Goal: Complete application form: Complete application form

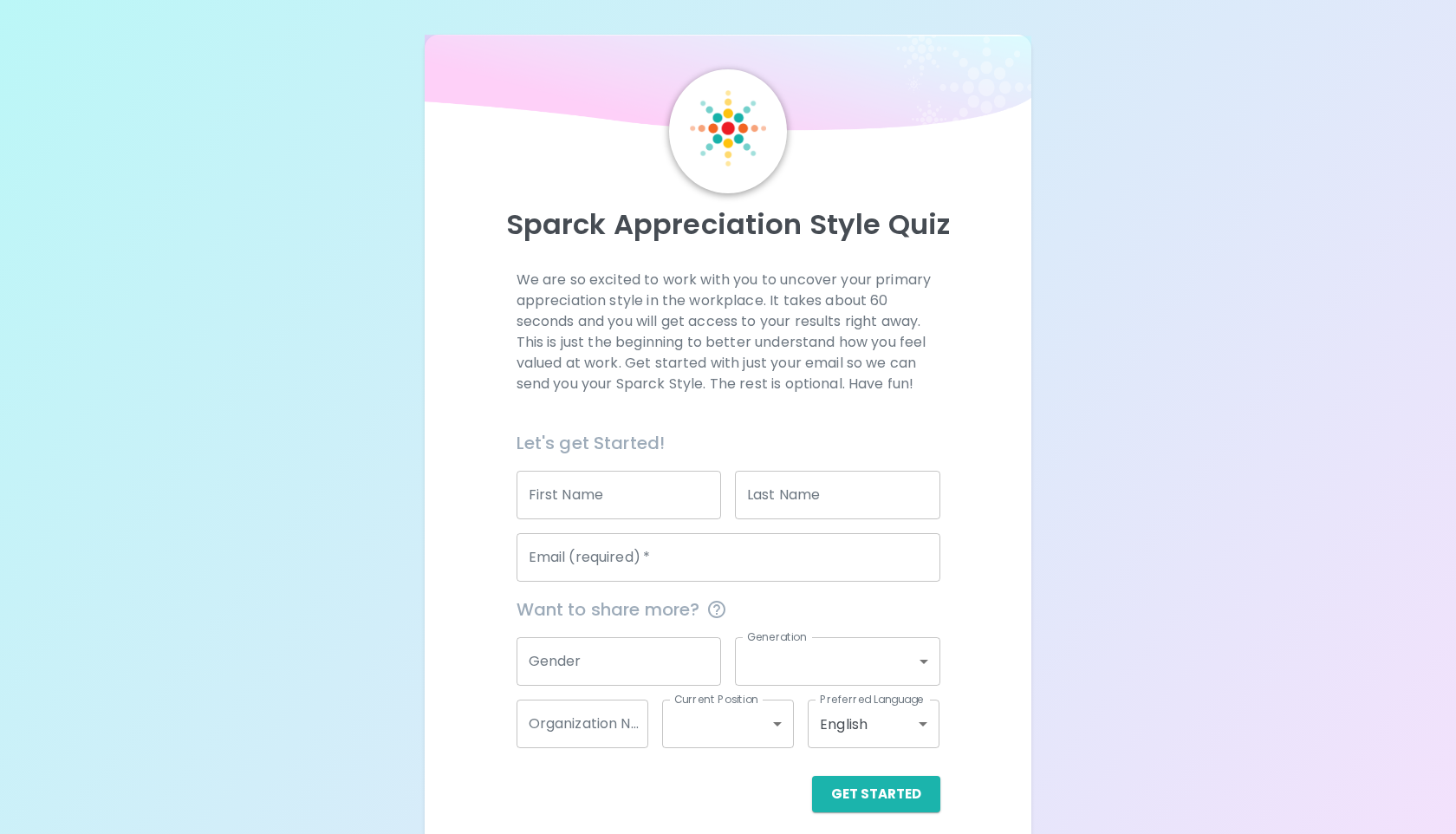
scroll to position [13, 0]
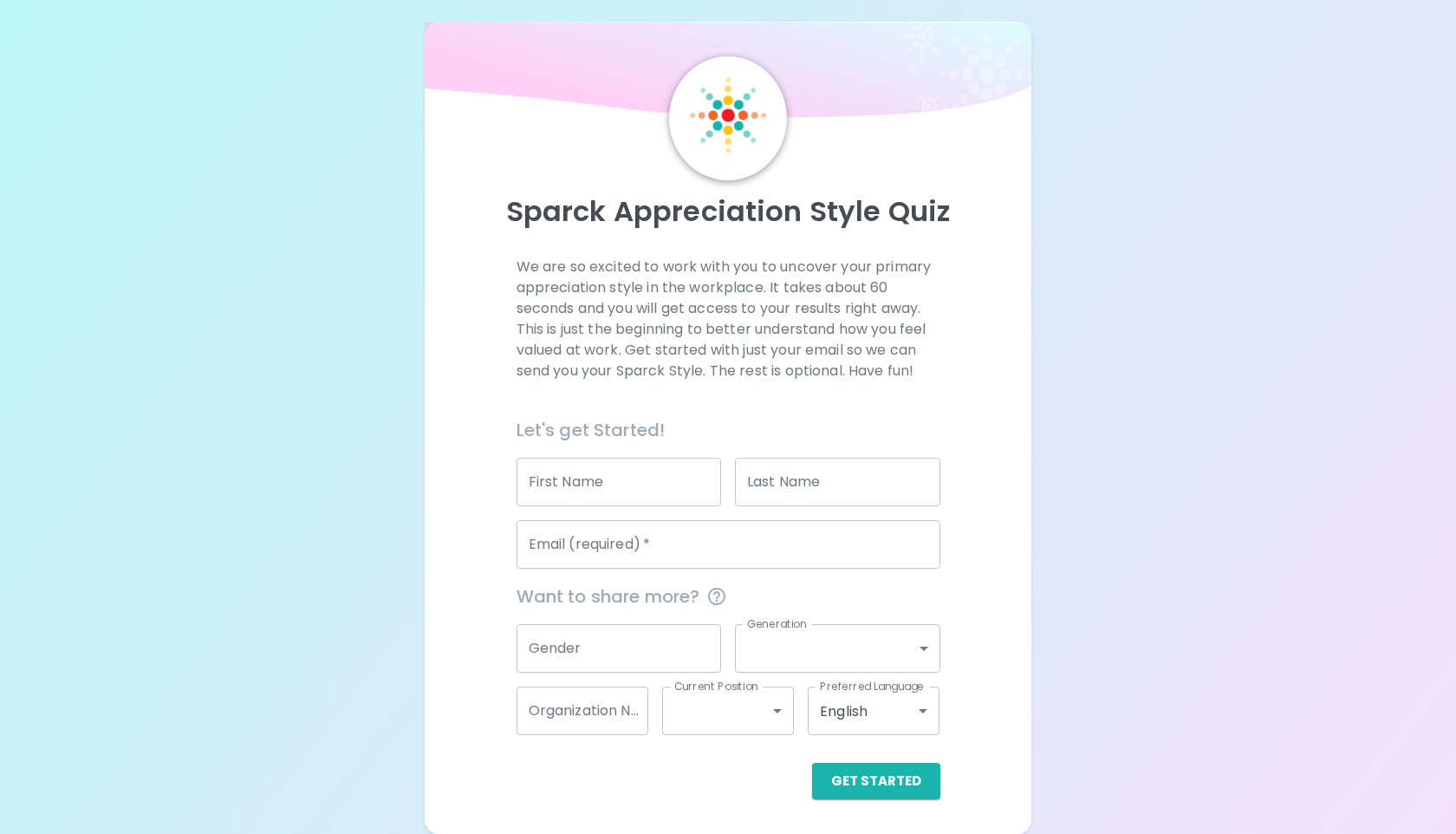
click at [653, 480] on input "First Name" at bounding box center [619, 482] width 206 height 49
type input "Shaylea"
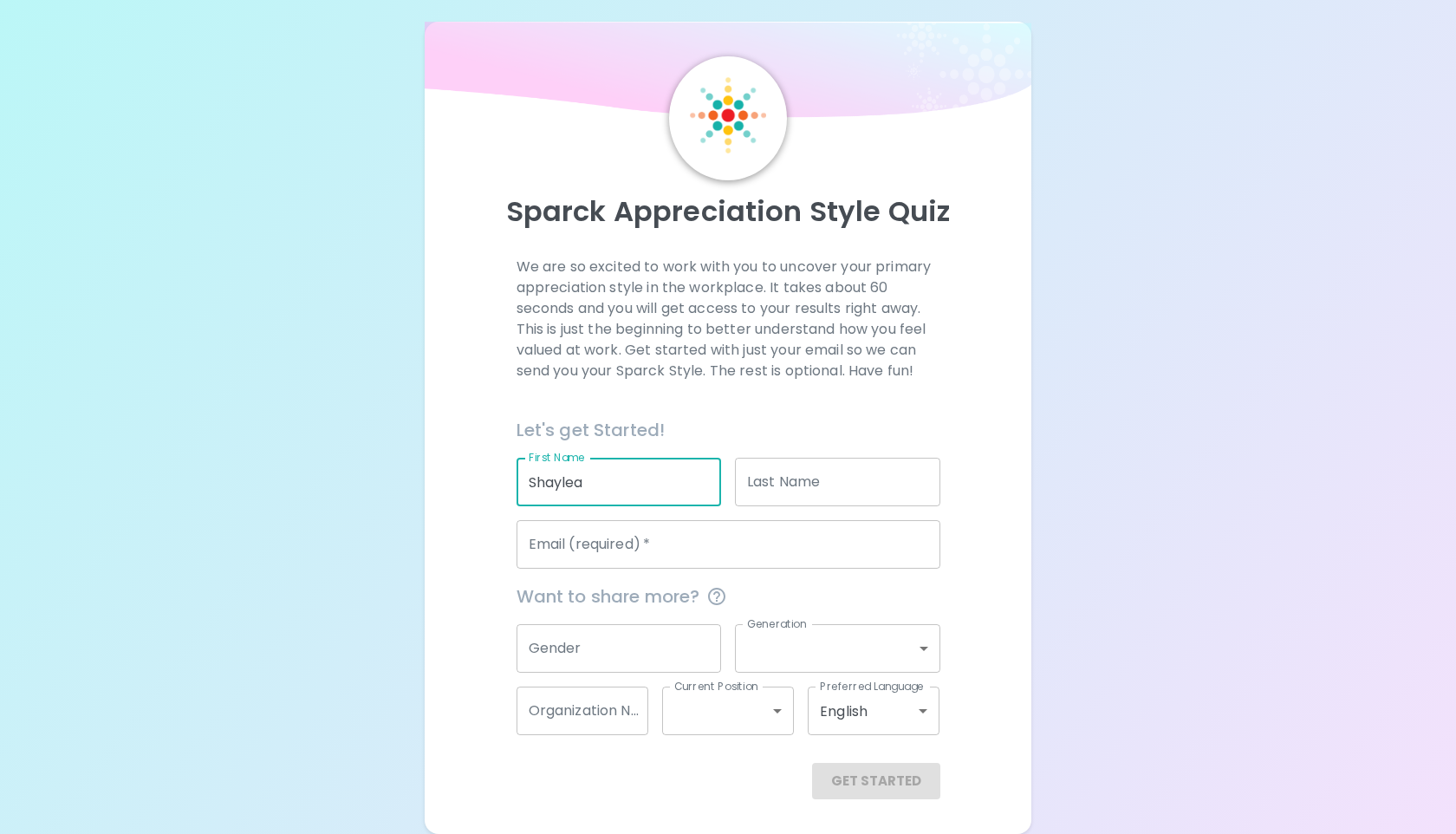
click at [772, 490] on input "Last Name" at bounding box center [837, 482] width 206 height 49
type input "Bodo"
click at [733, 540] on input "Email (required)   *" at bounding box center [728, 545] width 424 height 49
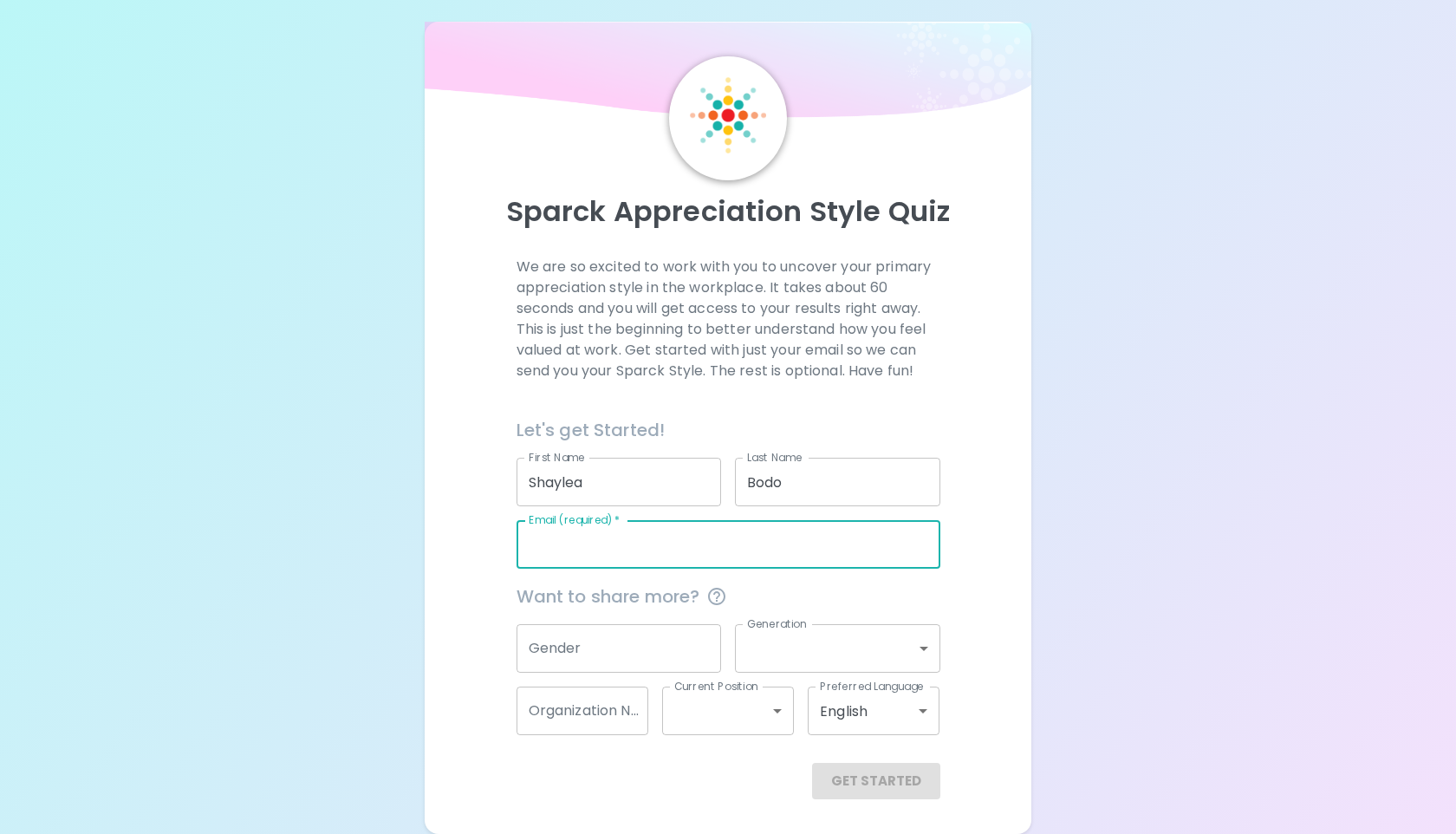
type input "[EMAIL_ADDRESS][DOMAIN_NAME]"
click at [576, 649] on input "Gender" at bounding box center [619, 649] width 206 height 49
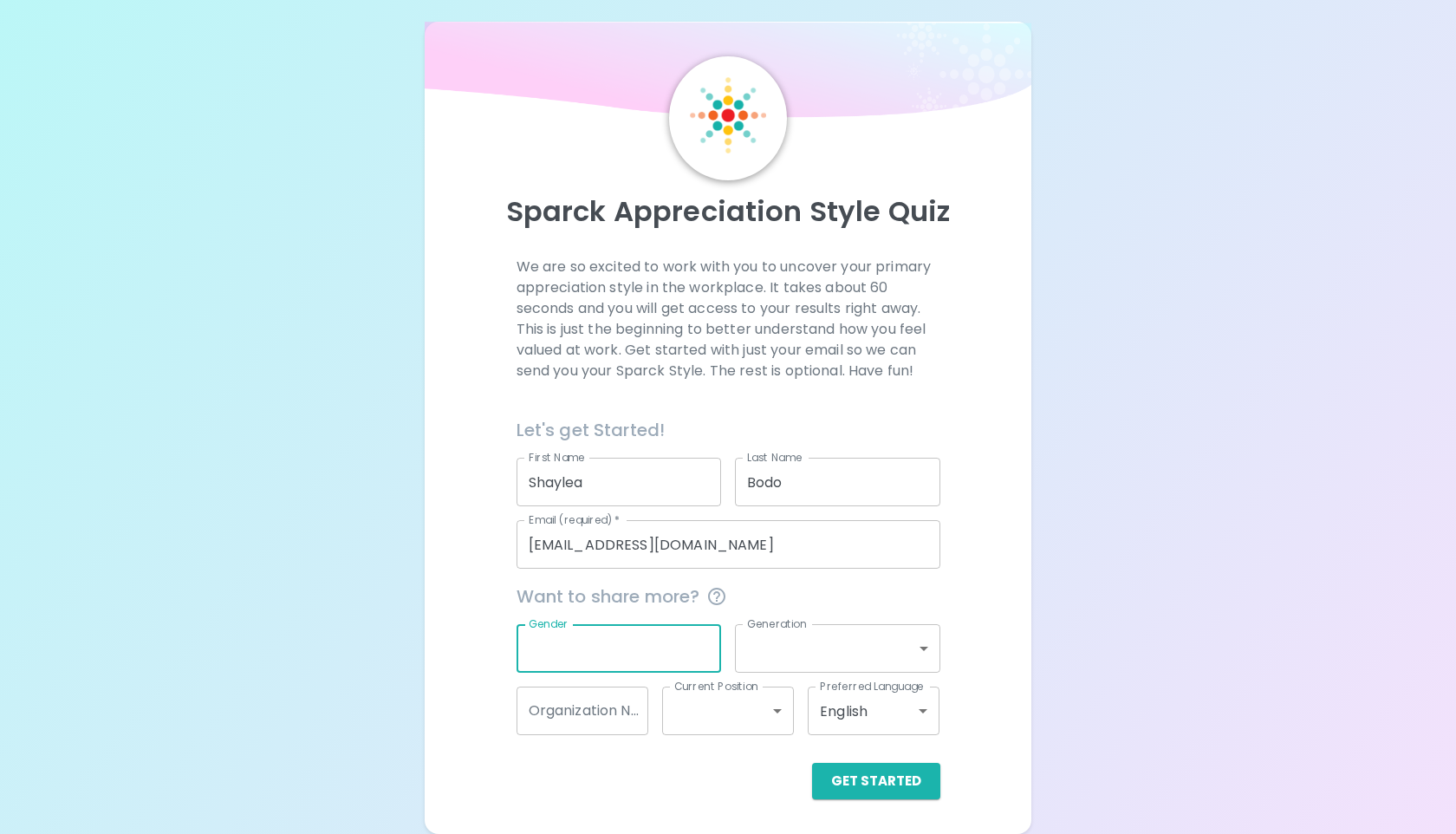
click at [1062, 555] on div "Sparck Appreciation Style Quiz We are so excited to work with you to uncover yo…" at bounding box center [728, 411] width 1456 height 848
click at [868, 785] on button "Get Started" at bounding box center [876, 781] width 129 height 36
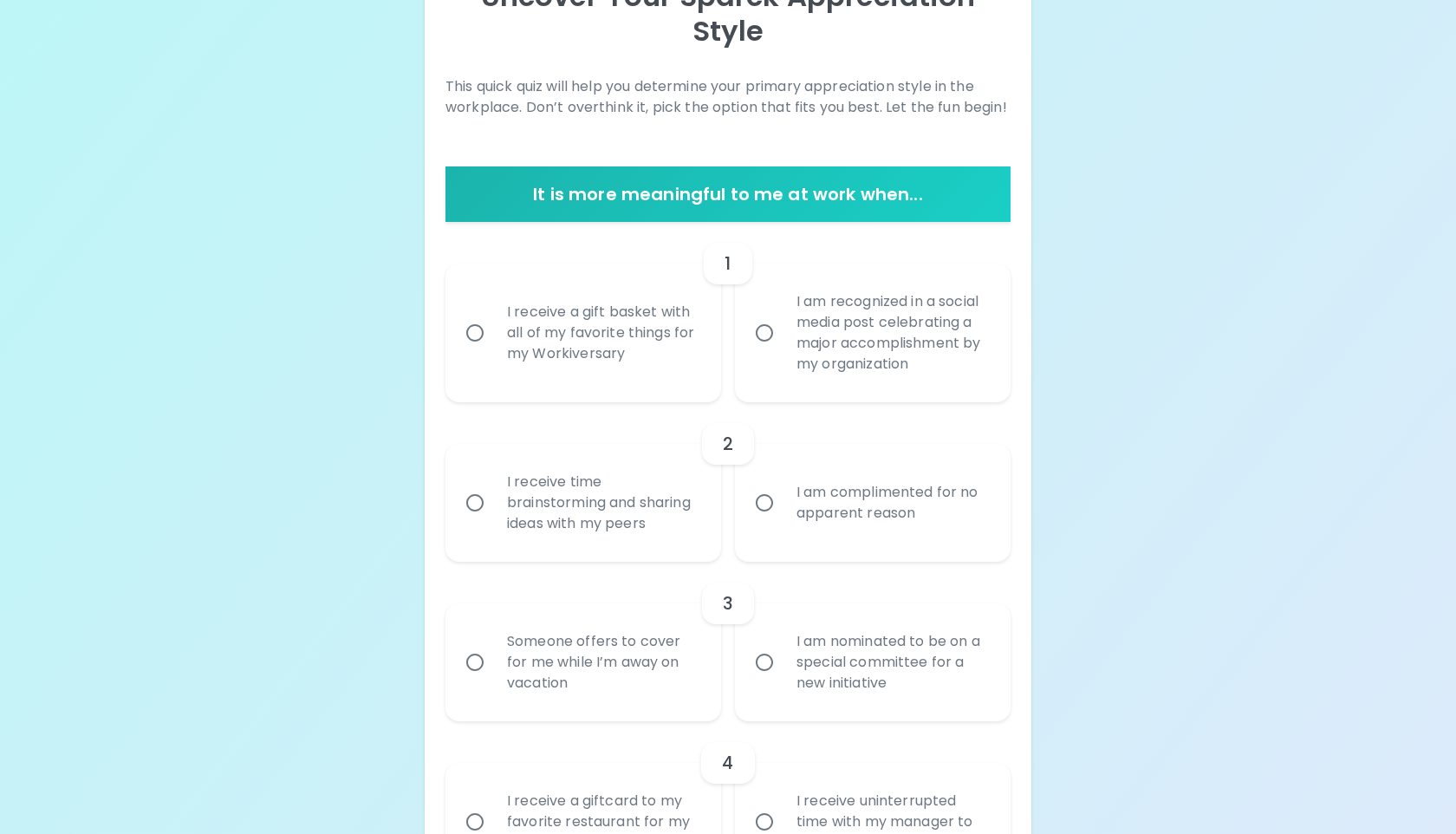
scroll to position [233, 0]
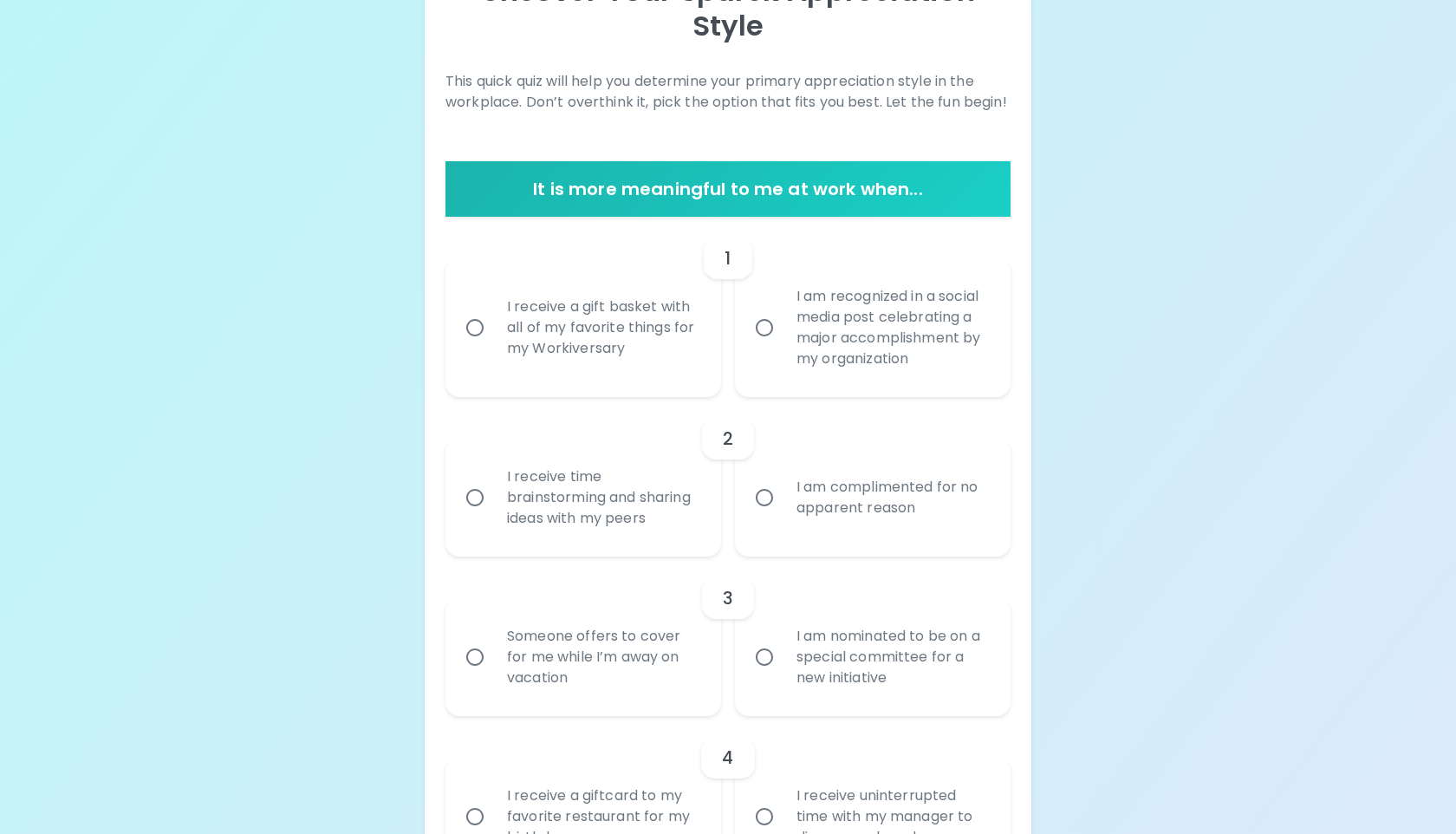
click at [622, 343] on div "I receive a gift basket with all of my favorite things for my Workiversary" at bounding box center [602, 327] width 218 height 104
click at [493, 343] on input "I receive a gift basket with all of my favorite things for my Workiversary" at bounding box center [475, 327] width 36 height 36
radio input "true"
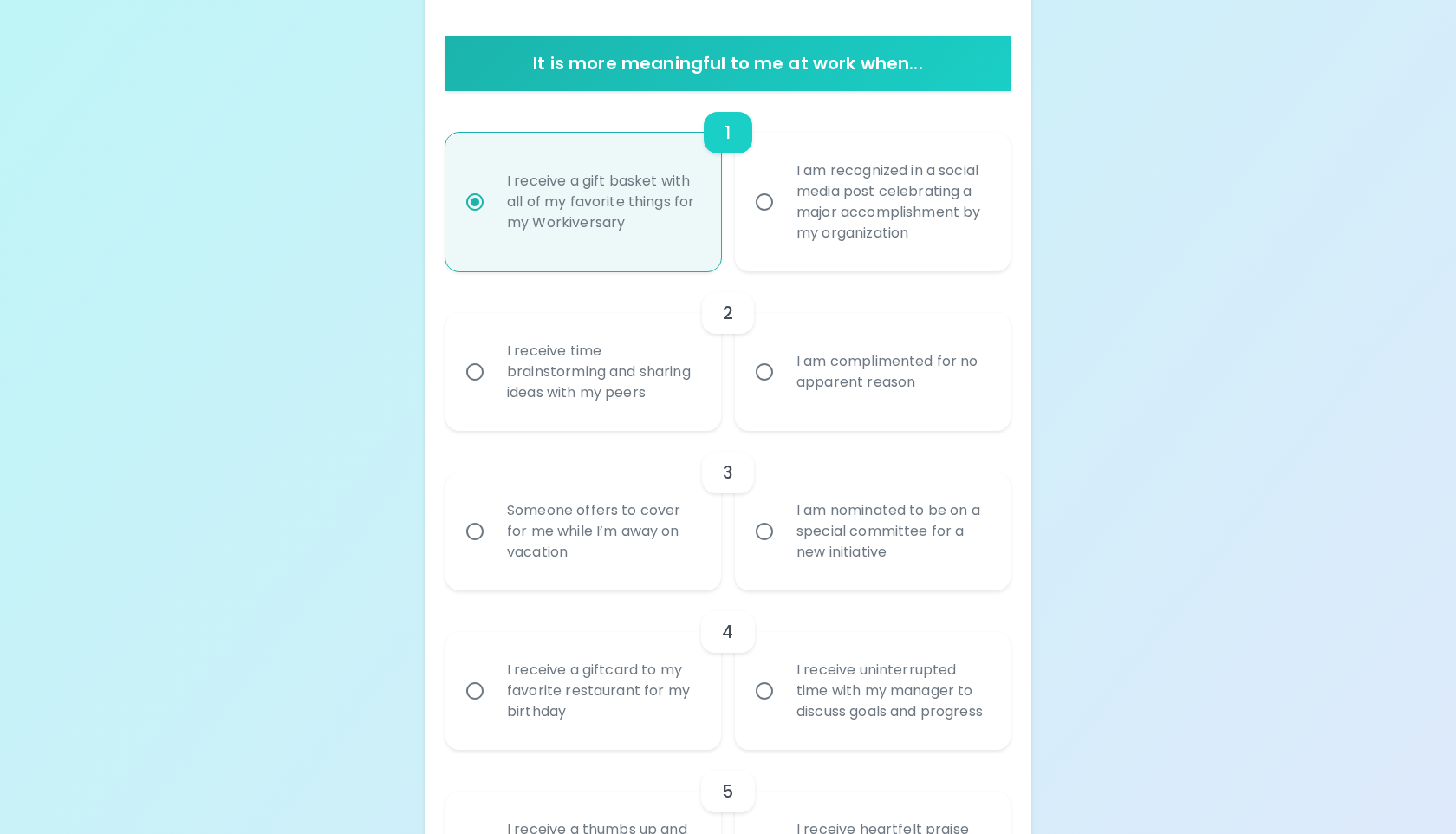
scroll to position [372, 0]
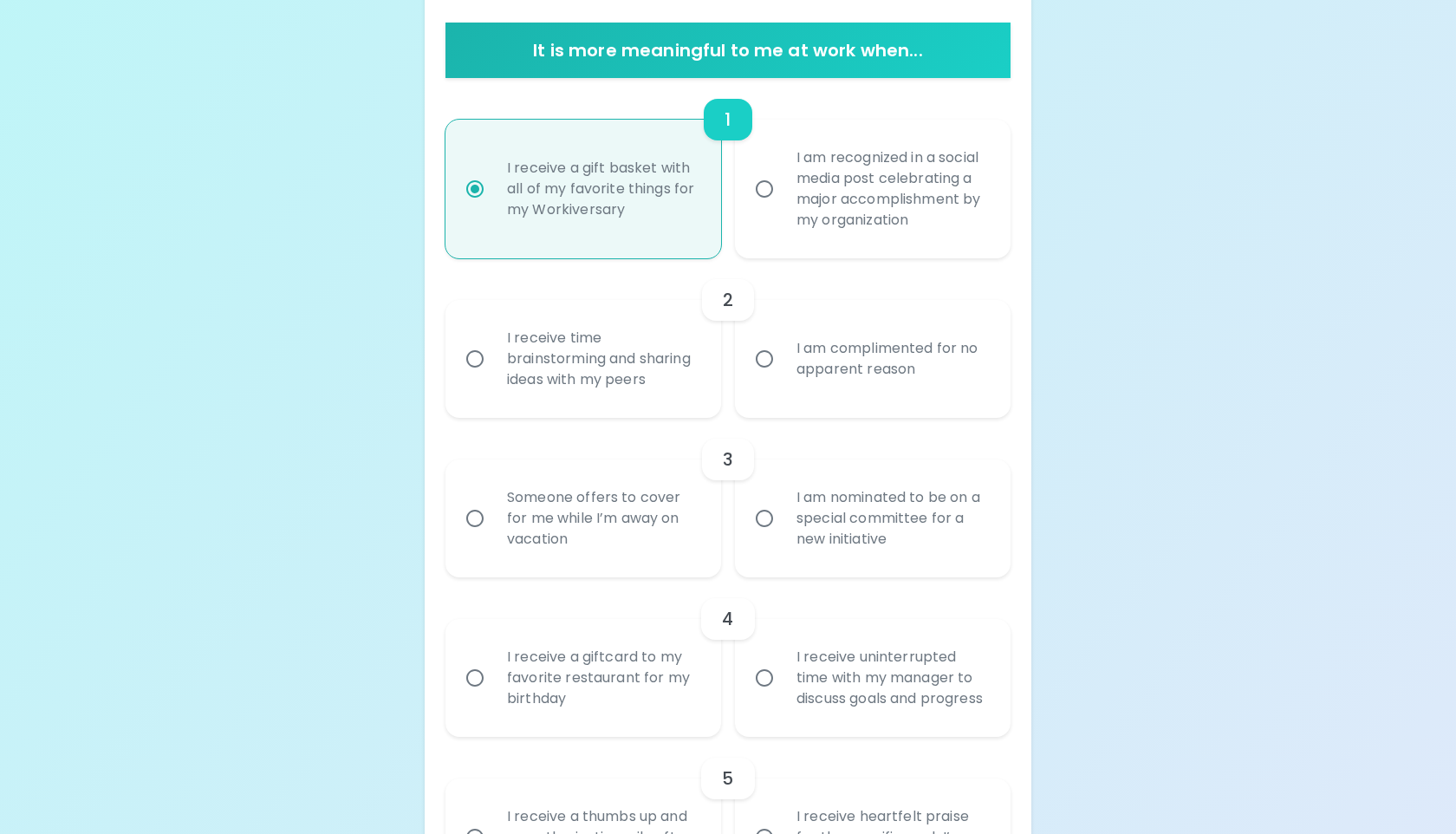
click at [663, 380] on div "I receive time brainstorming and sharing ideas with my peers" at bounding box center [602, 359] width 218 height 104
click at [493, 377] on input "I receive time brainstorming and sharing ideas with my peers" at bounding box center [475, 359] width 36 height 36
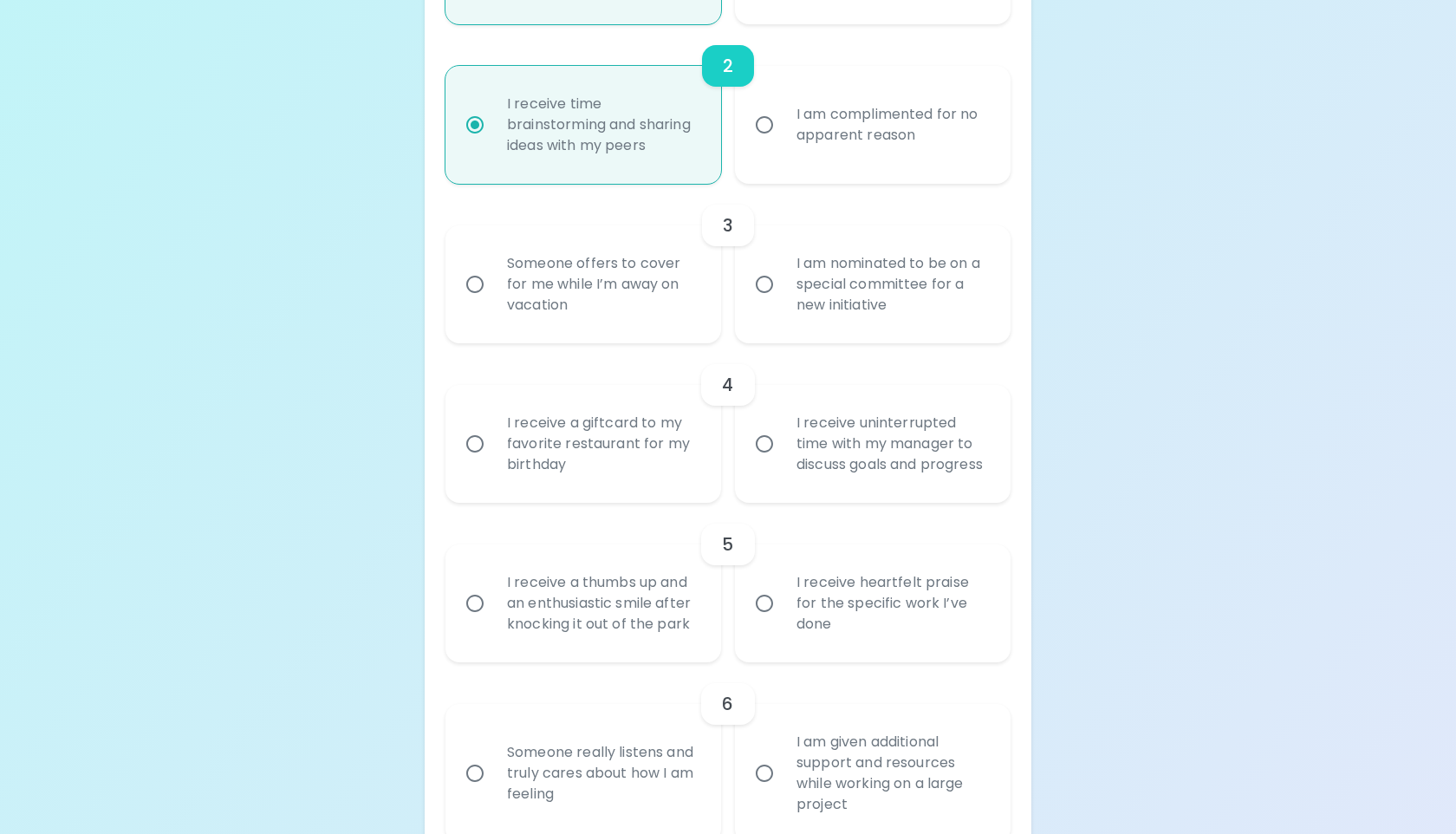
scroll to position [611, 0]
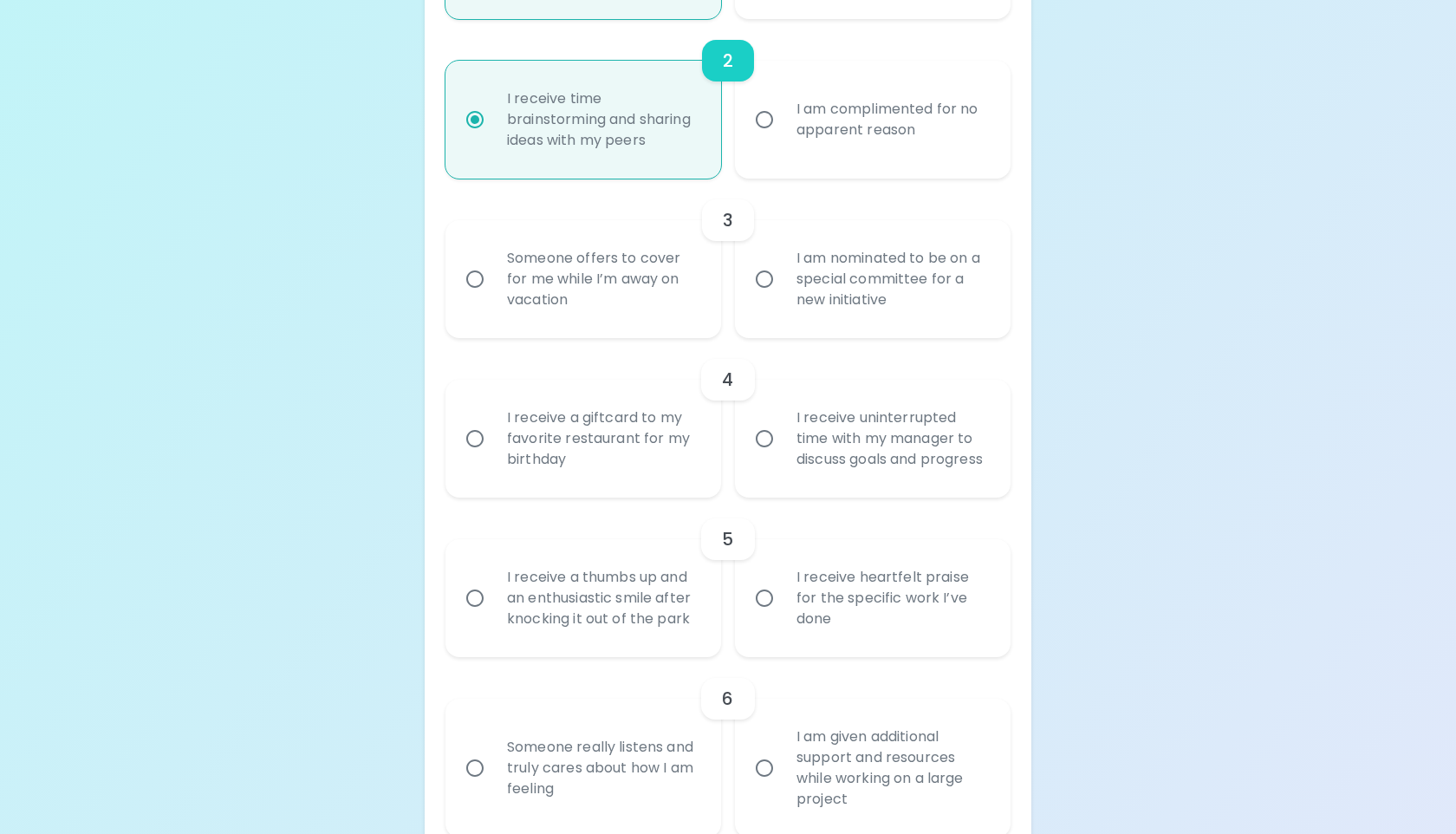
radio input "true"
click at [641, 313] on div "Someone offers to cover for me while I’m away on vacation" at bounding box center [602, 279] width 218 height 104
click at [493, 297] on input "Someone offers to cover for me while I’m away on vacation" at bounding box center [475, 279] width 36 height 36
radio input "false"
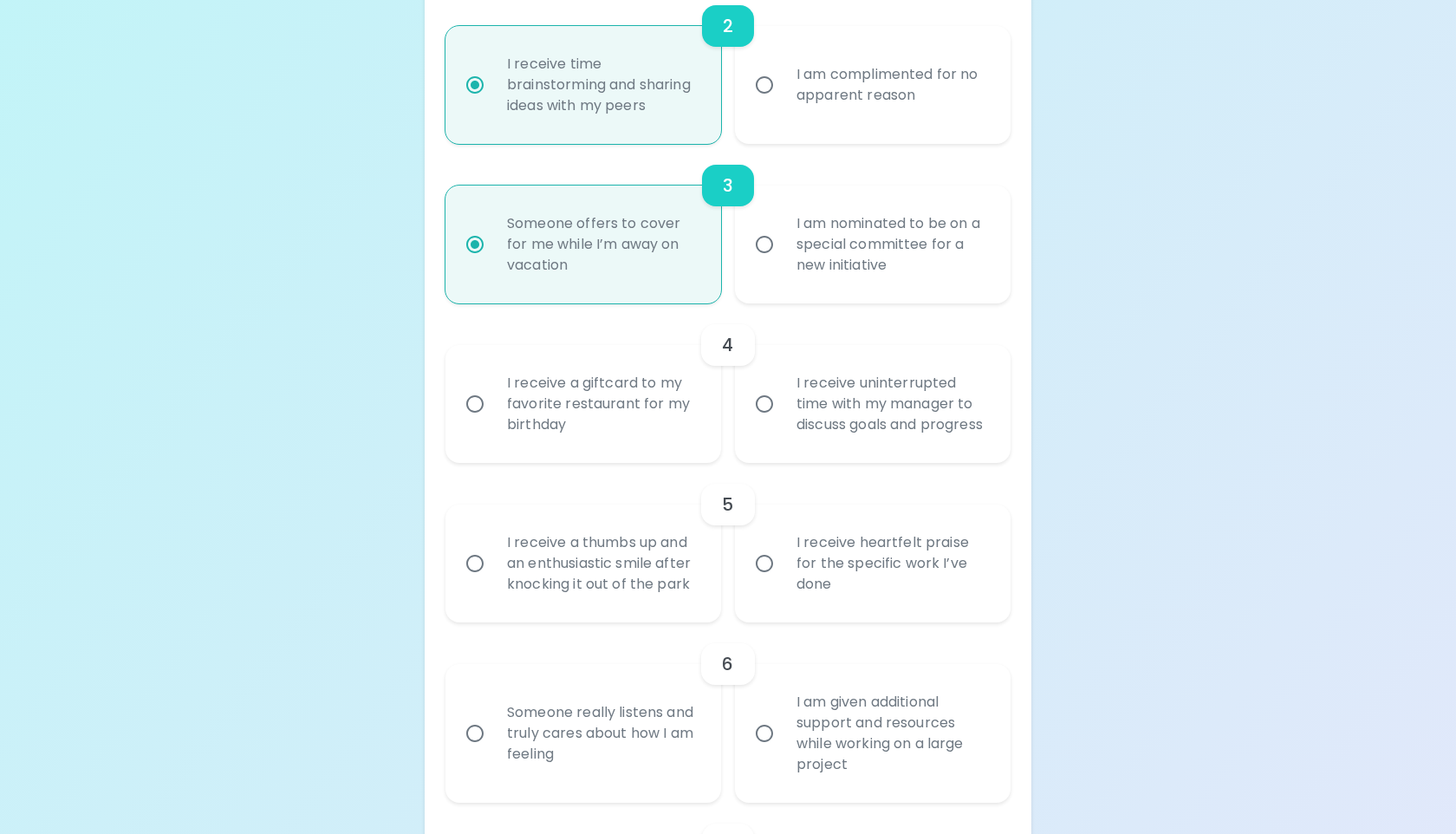
scroll to position [637, 0]
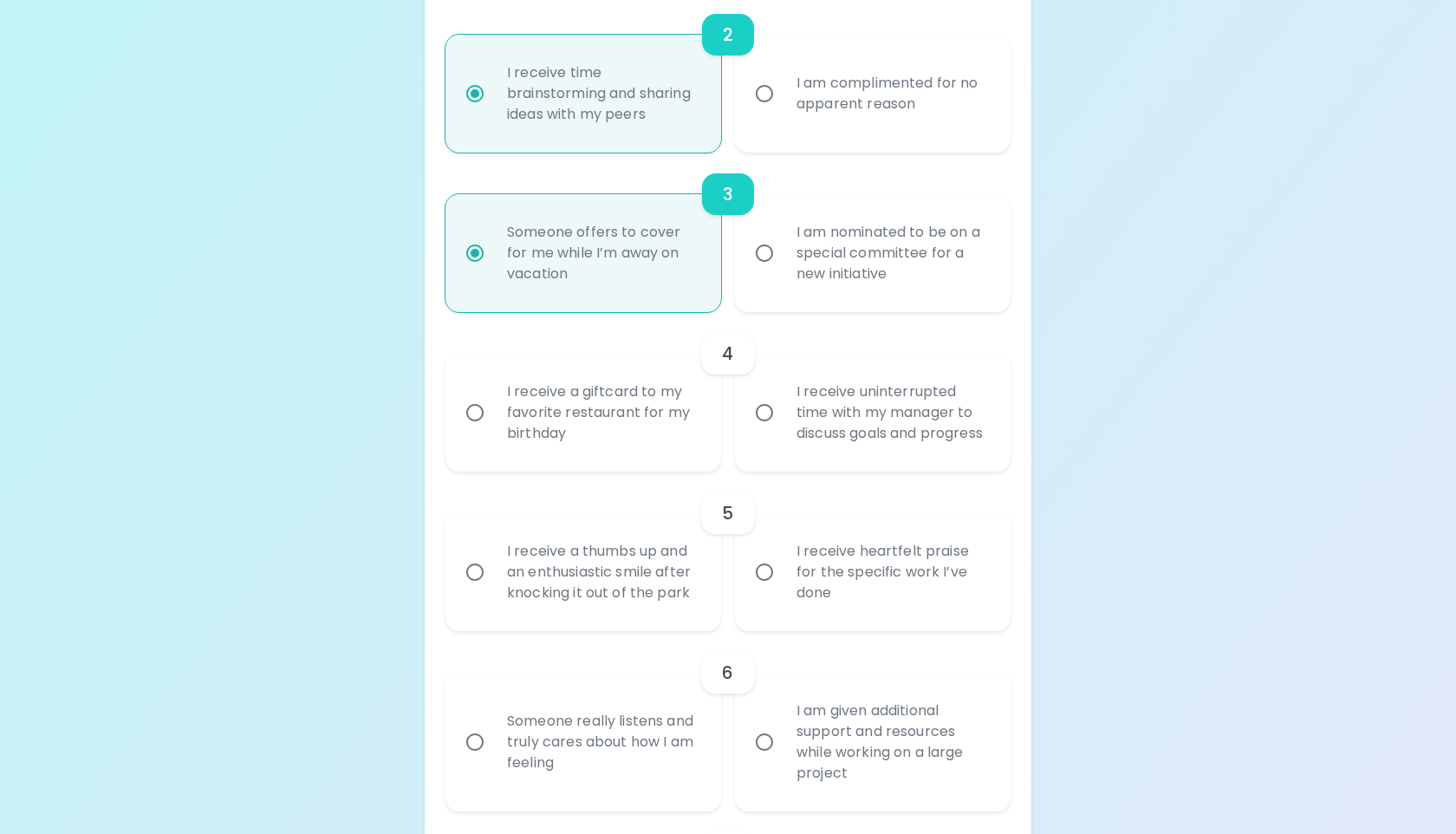
radio input "true"
click at [922, 248] on div "I am nominated to be on a special committee for a new initiative" at bounding box center [892, 253] width 218 height 104
click at [783, 248] on input "I am nominated to be on a special committee for a new initiative" at bounding box center [765, 253] width 36 height 36
radio input "false"
radio input "true"
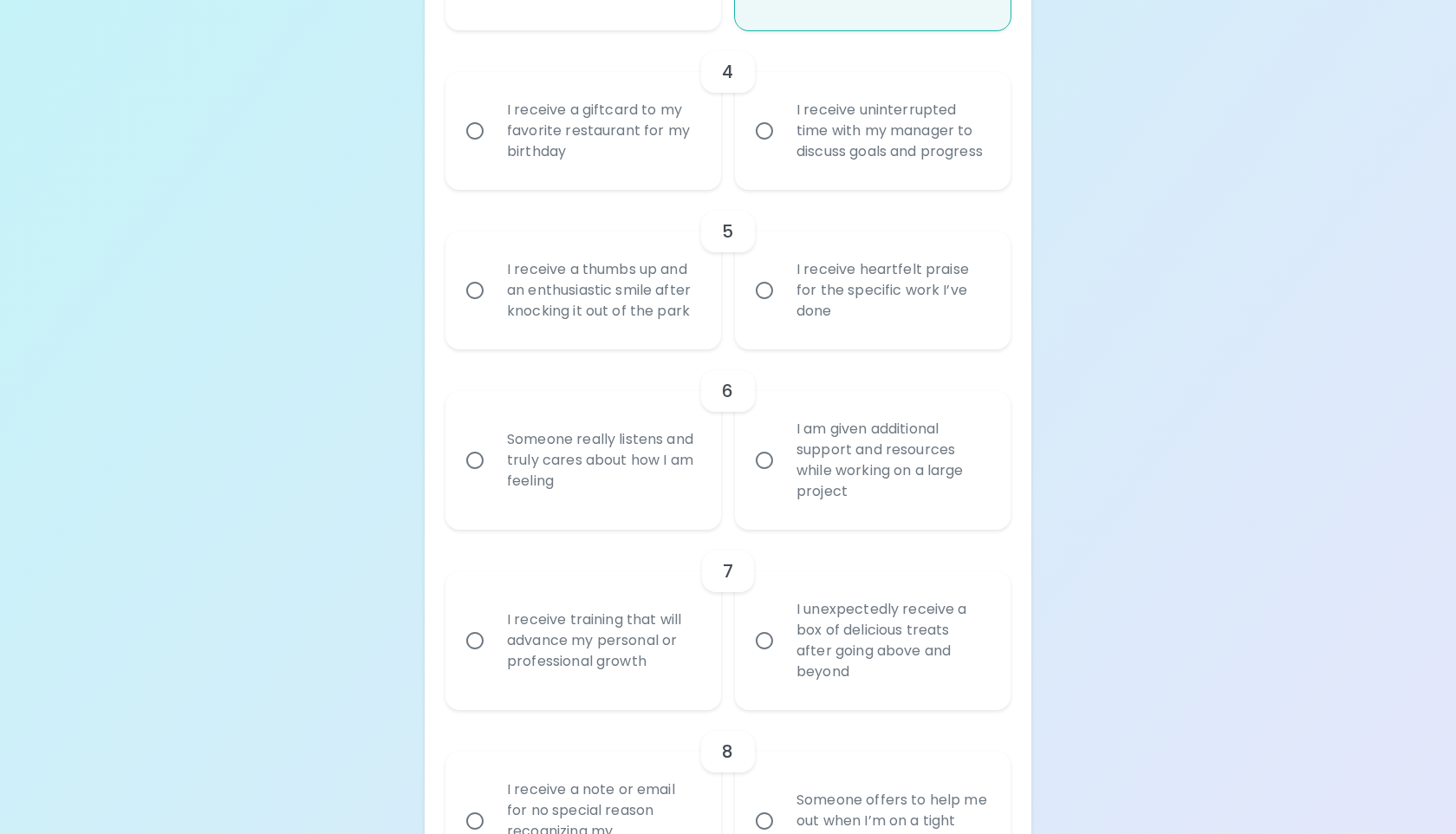
scroll to position [925, 0]
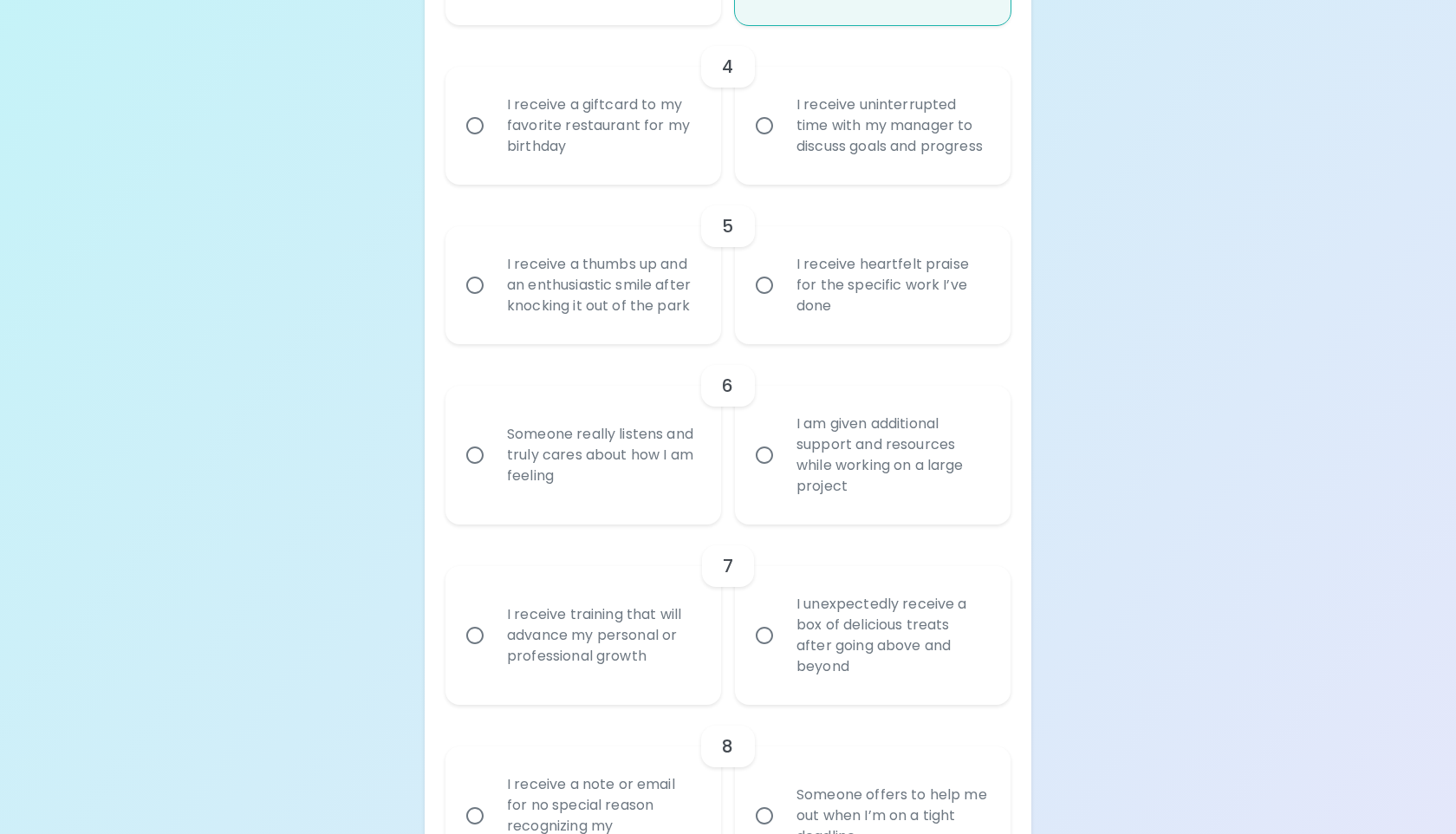
radio input "true"
click at [651, 146] on div "I receive a giftcard to my favorite restaurant for my birthday" at bounding box center [602, 125] width 218 height 104
click at [493, 144] on input "I receive a giftcard to my favorite restaurant for my birthday" at bounding box center [475, 126] width 36 height 36
radio input "false"
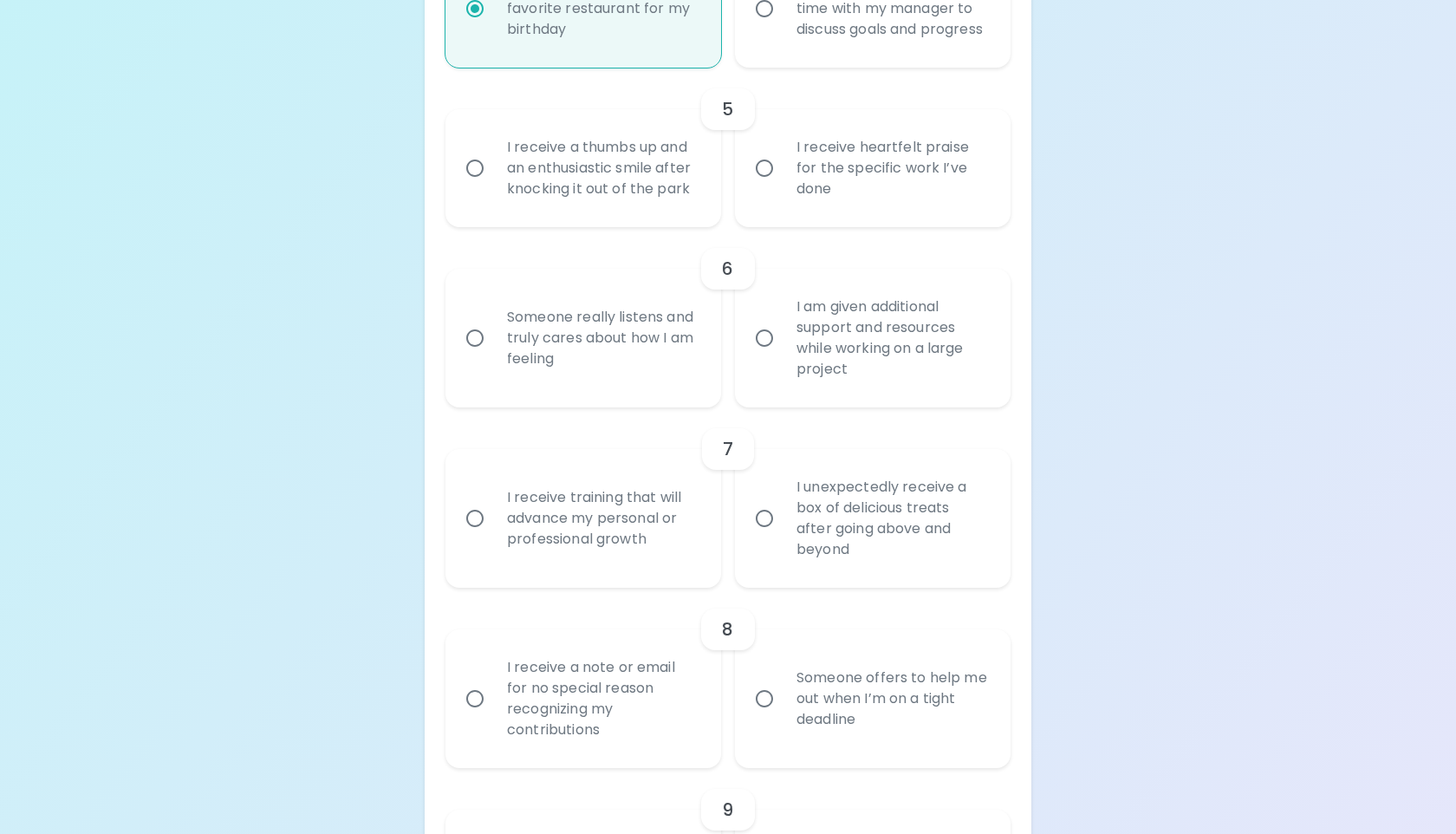
scroll to position [1063, 0]
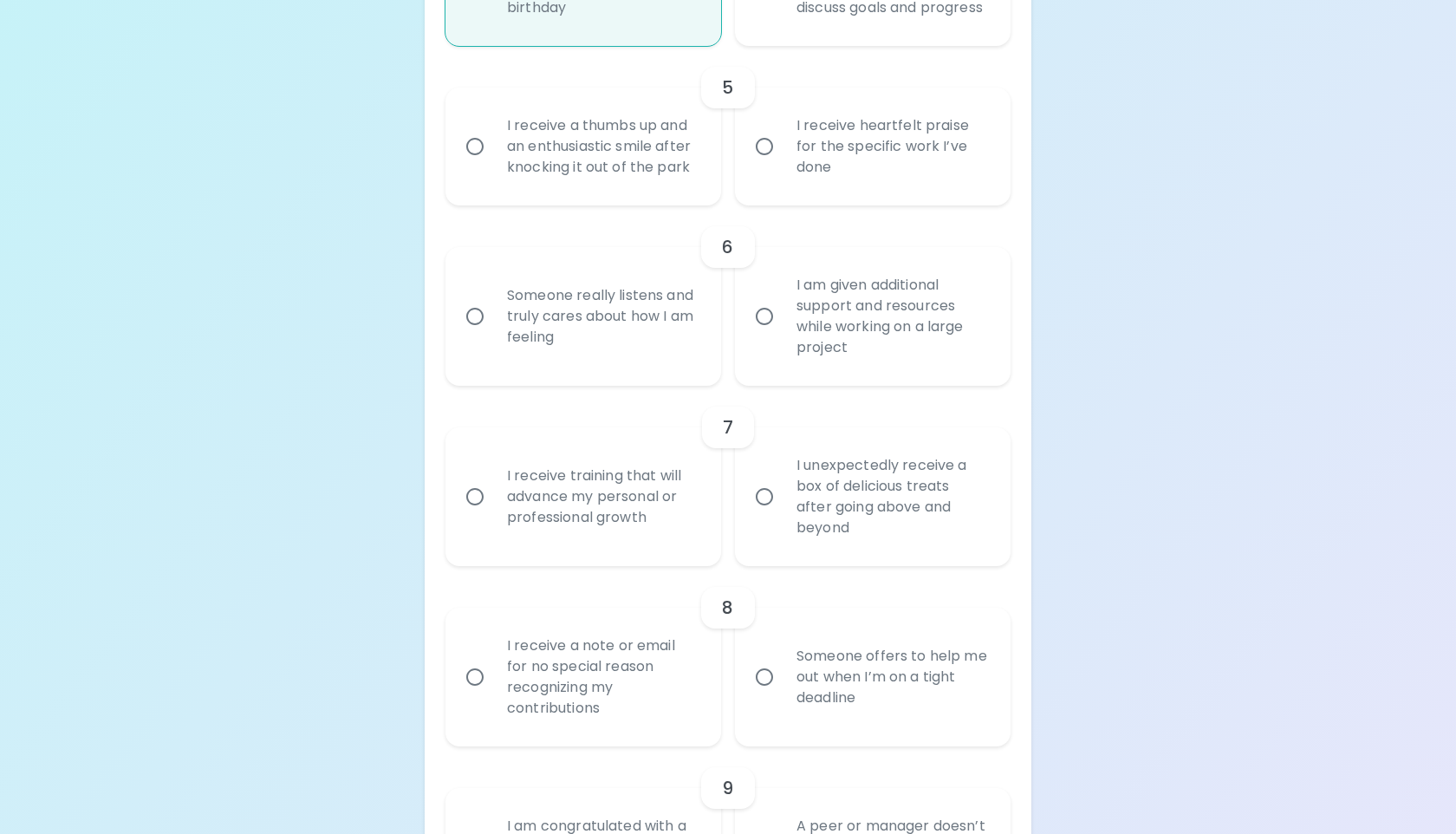
radio input "true"
click at [824, 199] on div "I receive heartfelt praise for the specific work I’ve done" at bounding box center [892, 146] width 218 height 104
click at [783, 165] on input "I receive heartfelt praise for the specific work I’ve done" at bounding box center [765, 147] width 36 height 36
radio input "false"
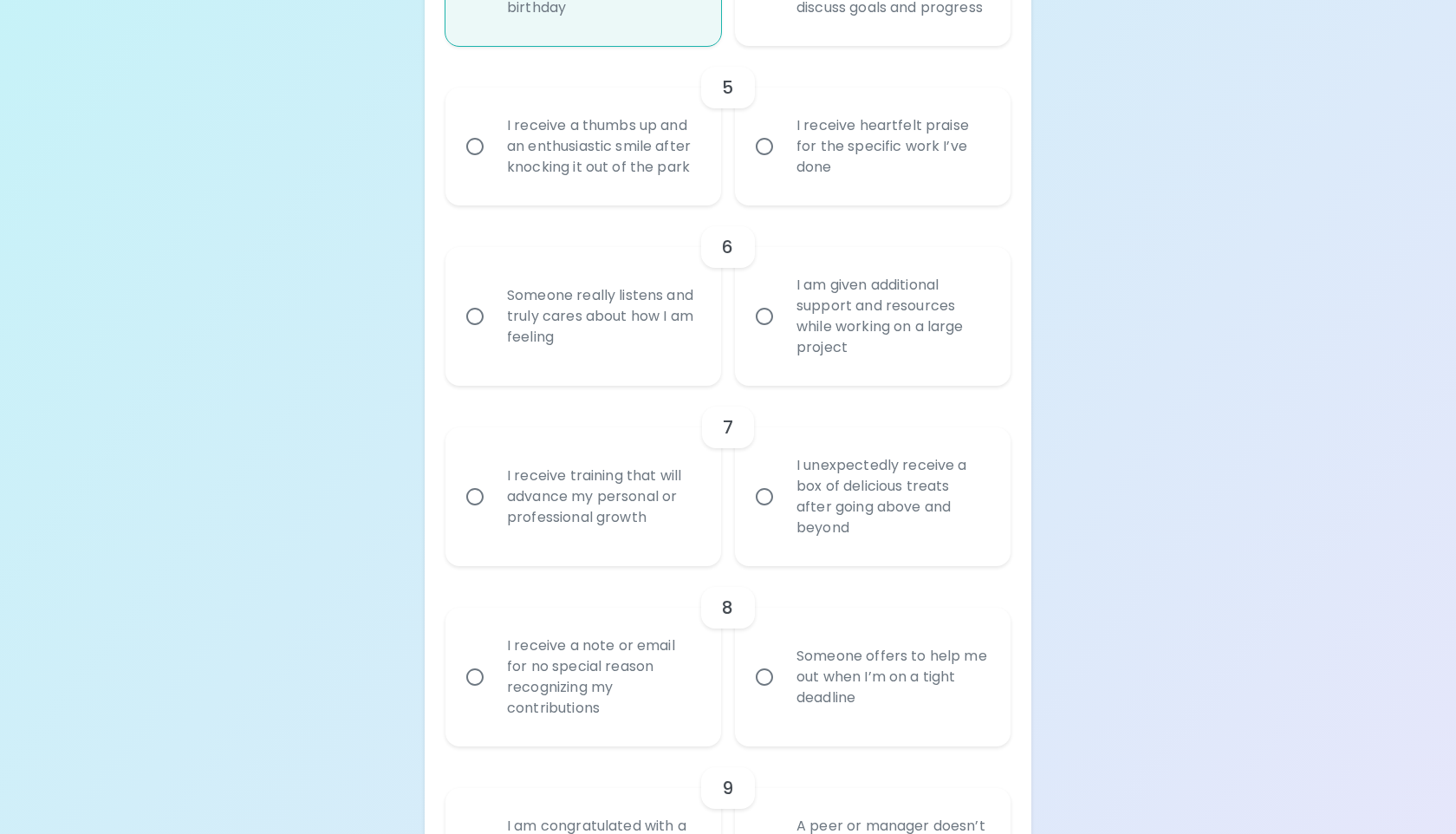
radio input "false"
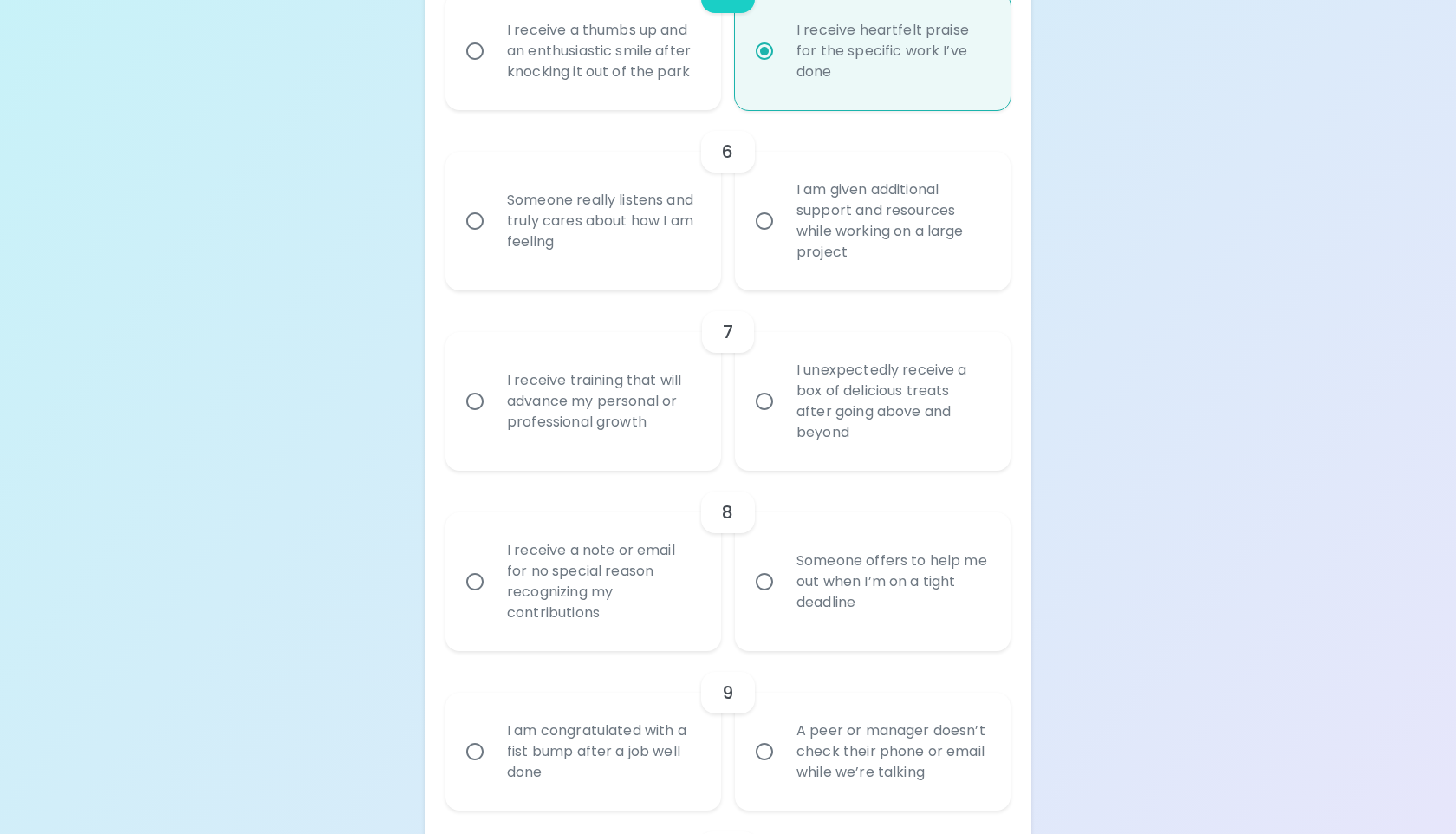
scroll to position [1202, 0]
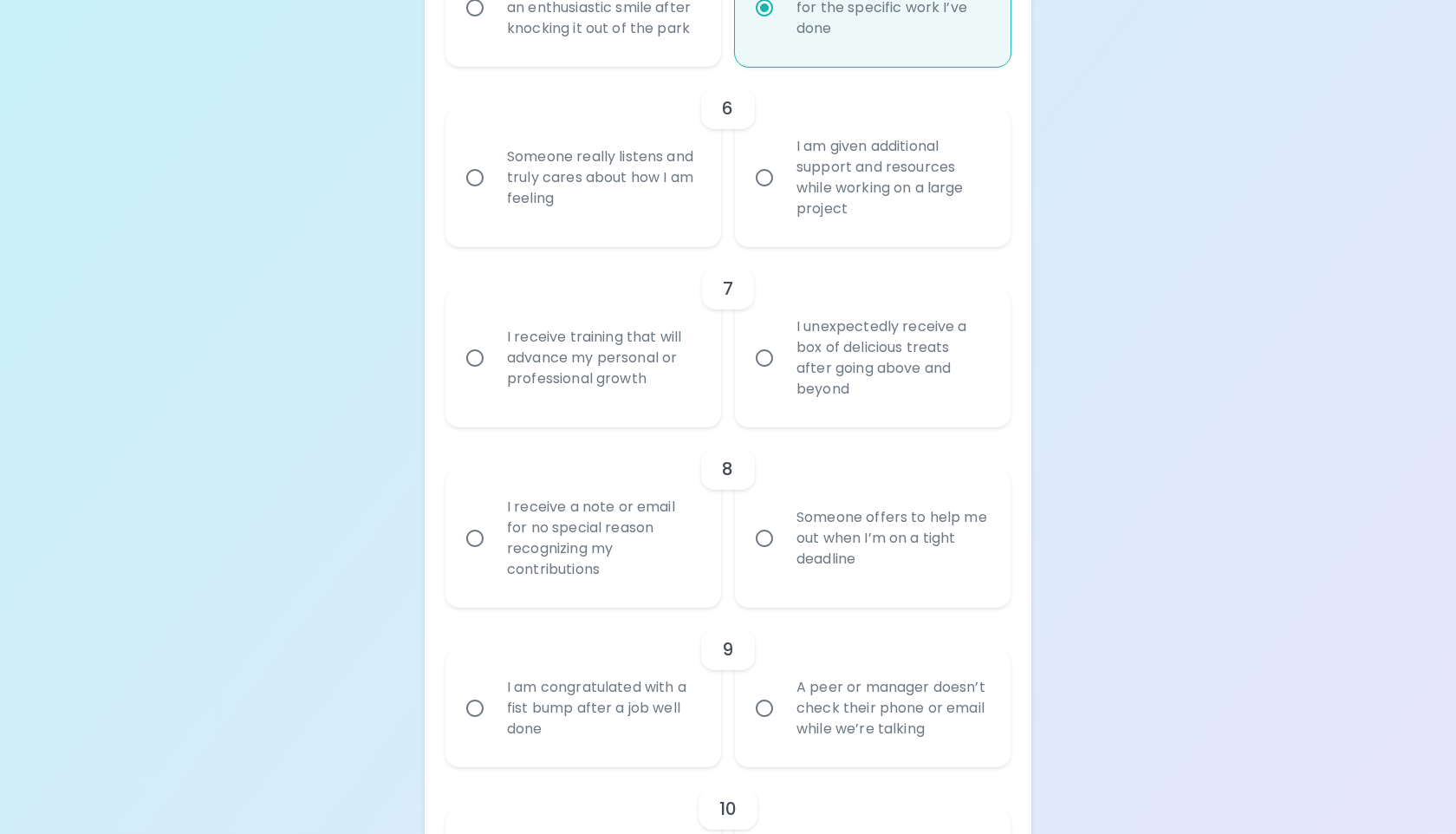
radio input "true"
click at [657, 229] on div "Someone really listens and truly cares about how I am feeling" at bounding box center [602, 178] width 218 height 104
click at [493, 196] on input "Someone really listens and truly cares about how I am feeling" at bounding box center [475, 178] width 36 height 36
radio input "false"
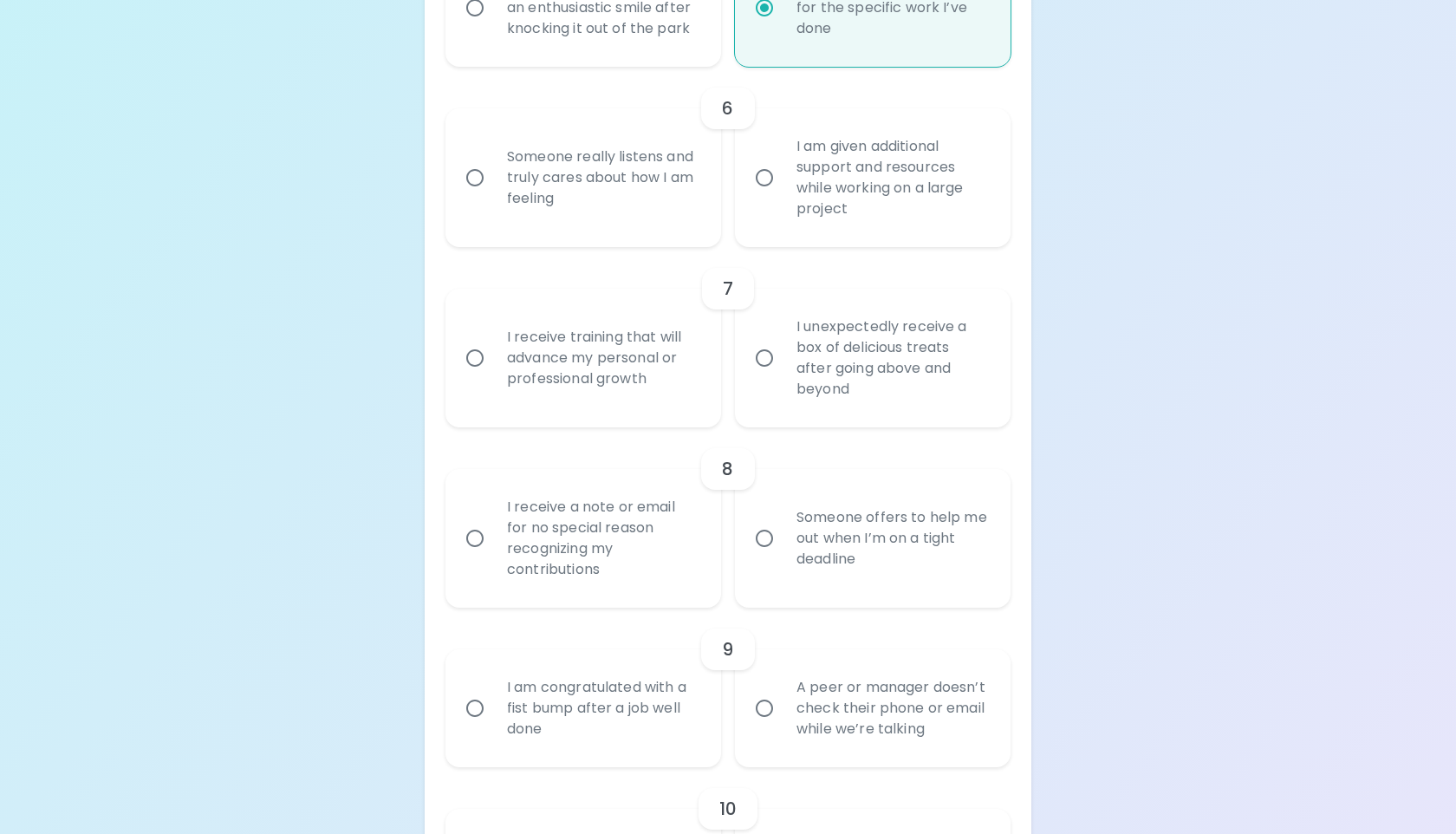
radio input "false"
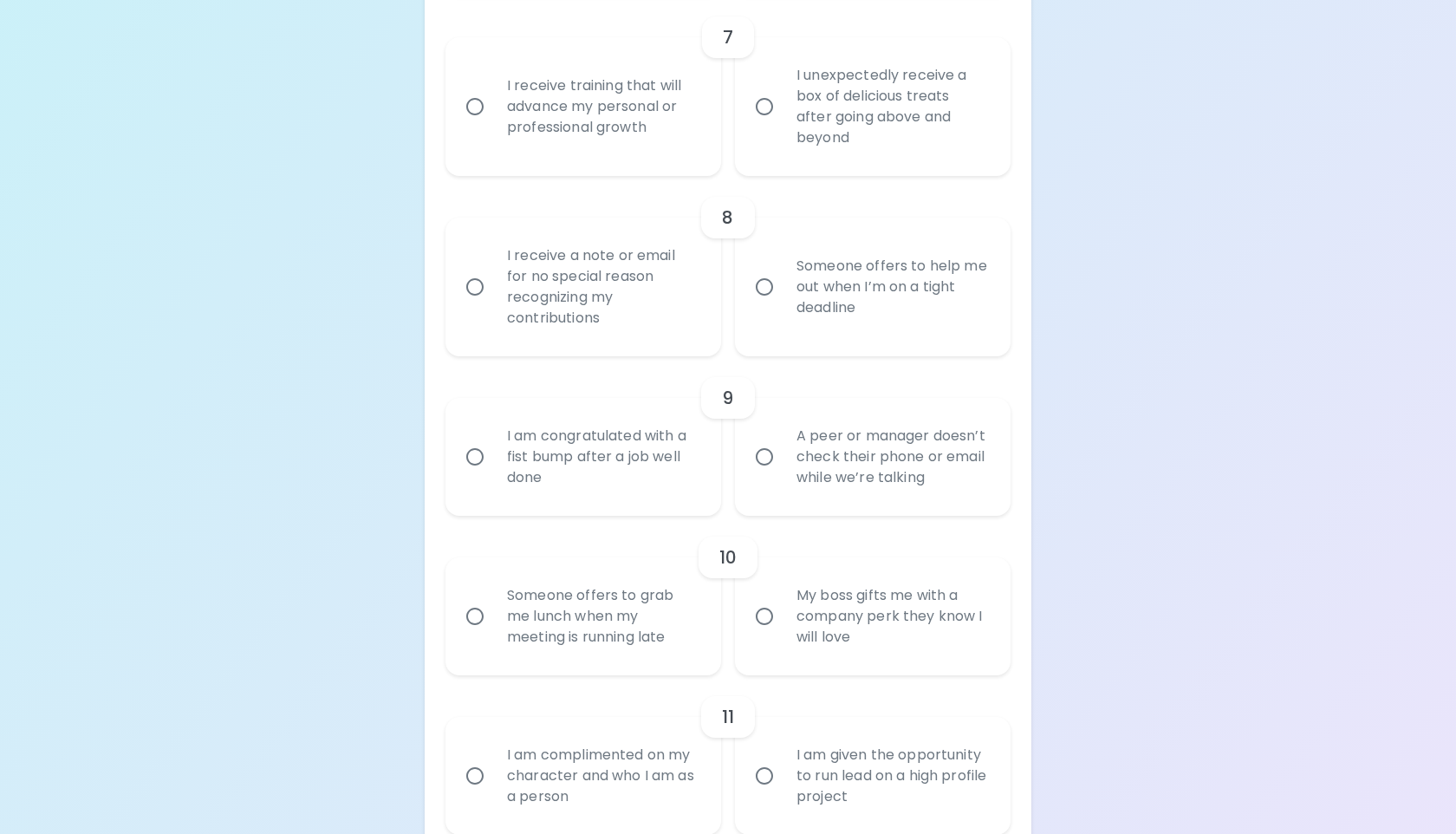
scroll to position [1460, 0]
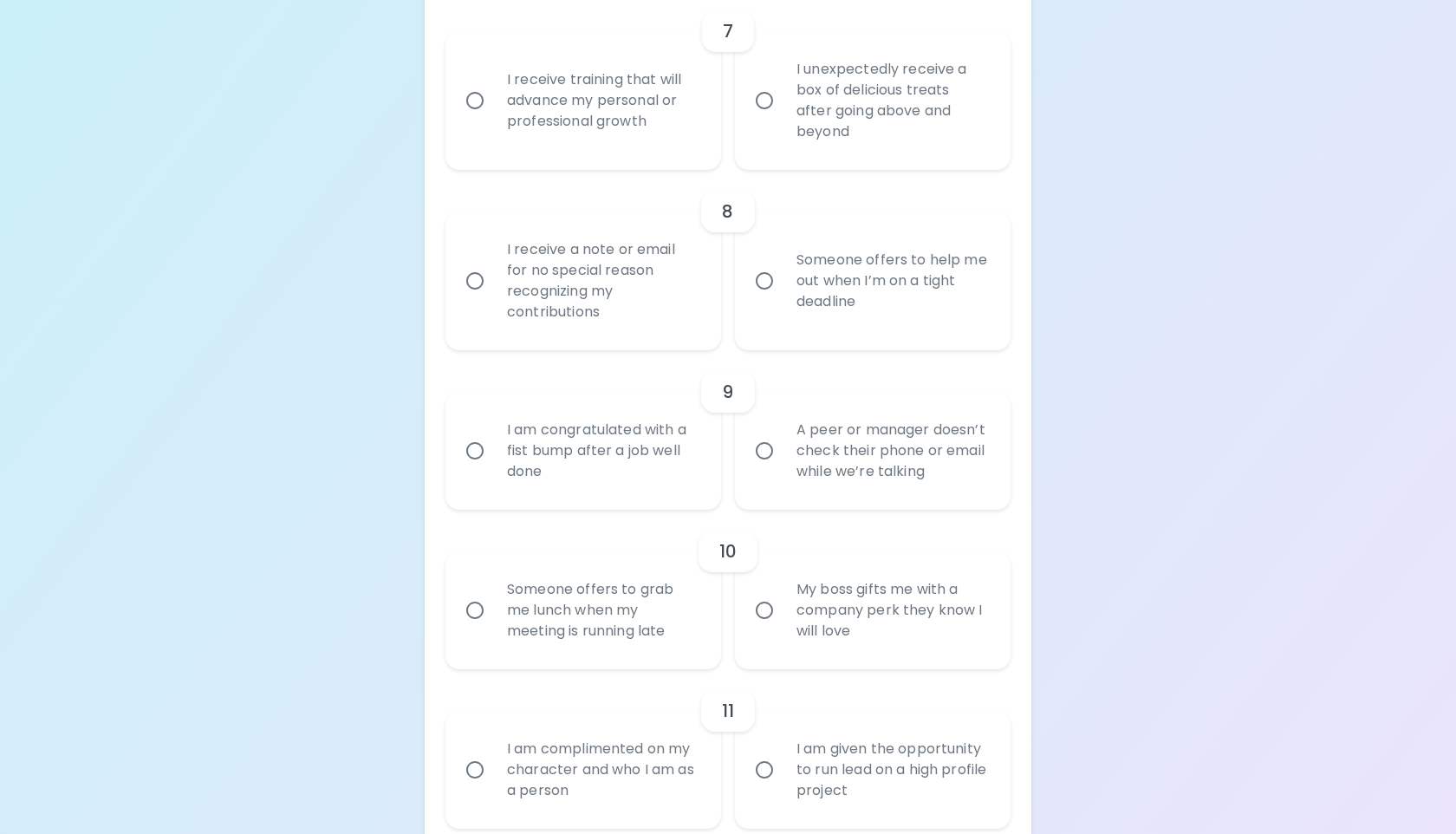
radio input "true"
click at [632, 151] on div "I receive training that will advance my personal or professional growth" at bounding box center [602, 101] width 218 height 104
click at [493, 119] on input "I receive training that will advance my personal or professional growth" at bounding box center [475, 101] width 36 height 36
radio input "false"
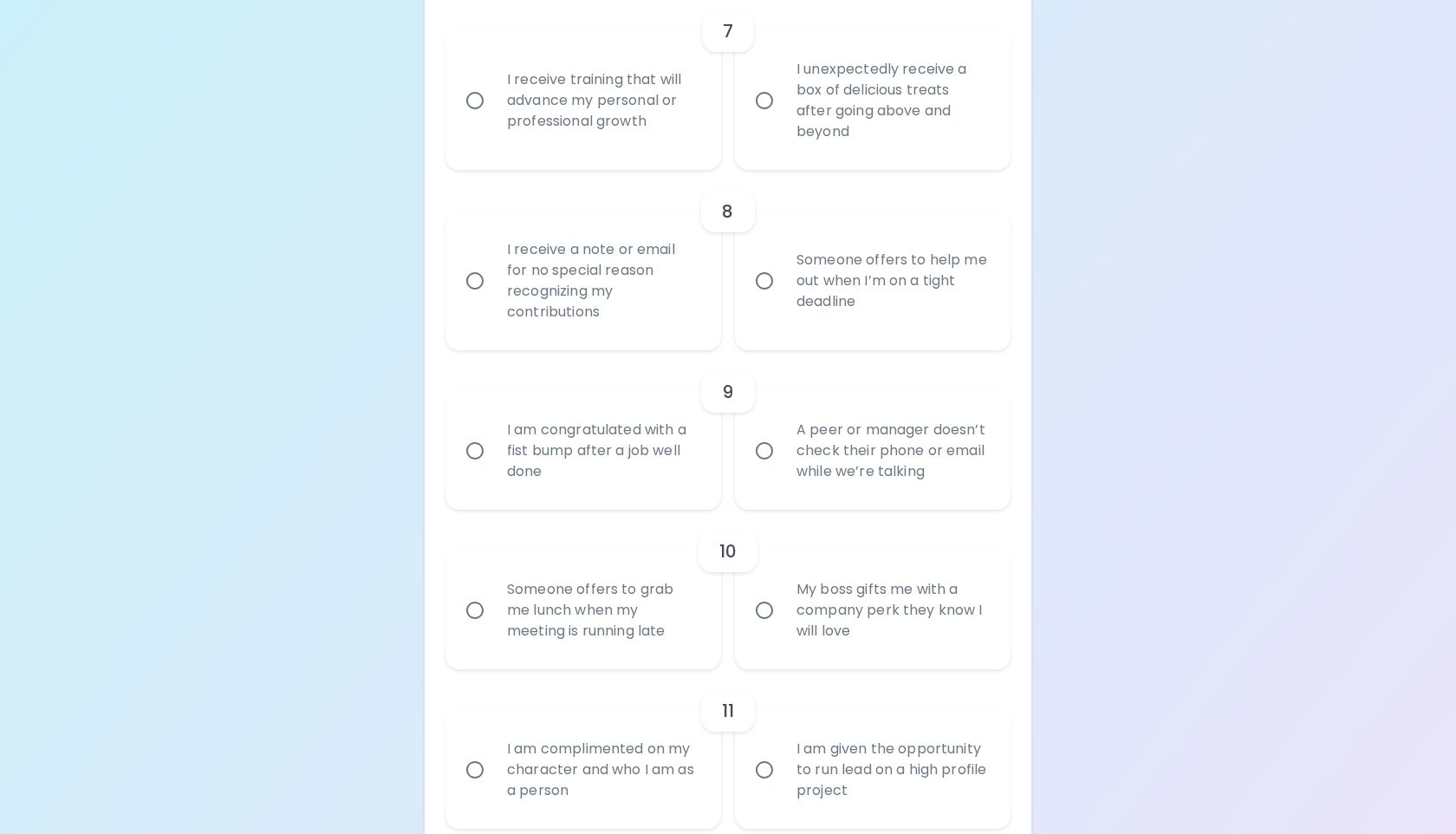
radio input "false"
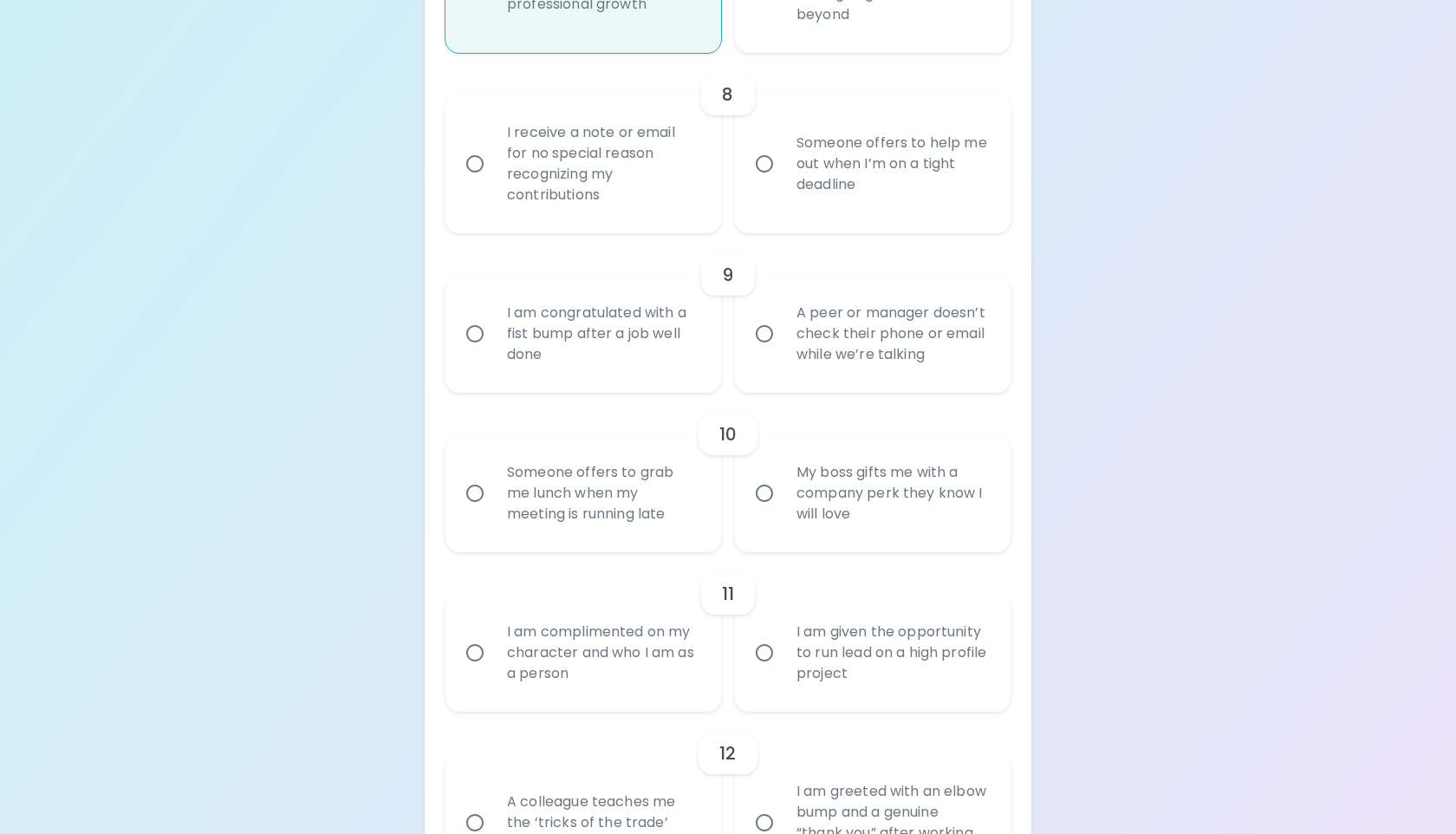
scroll to position [1598, 0]
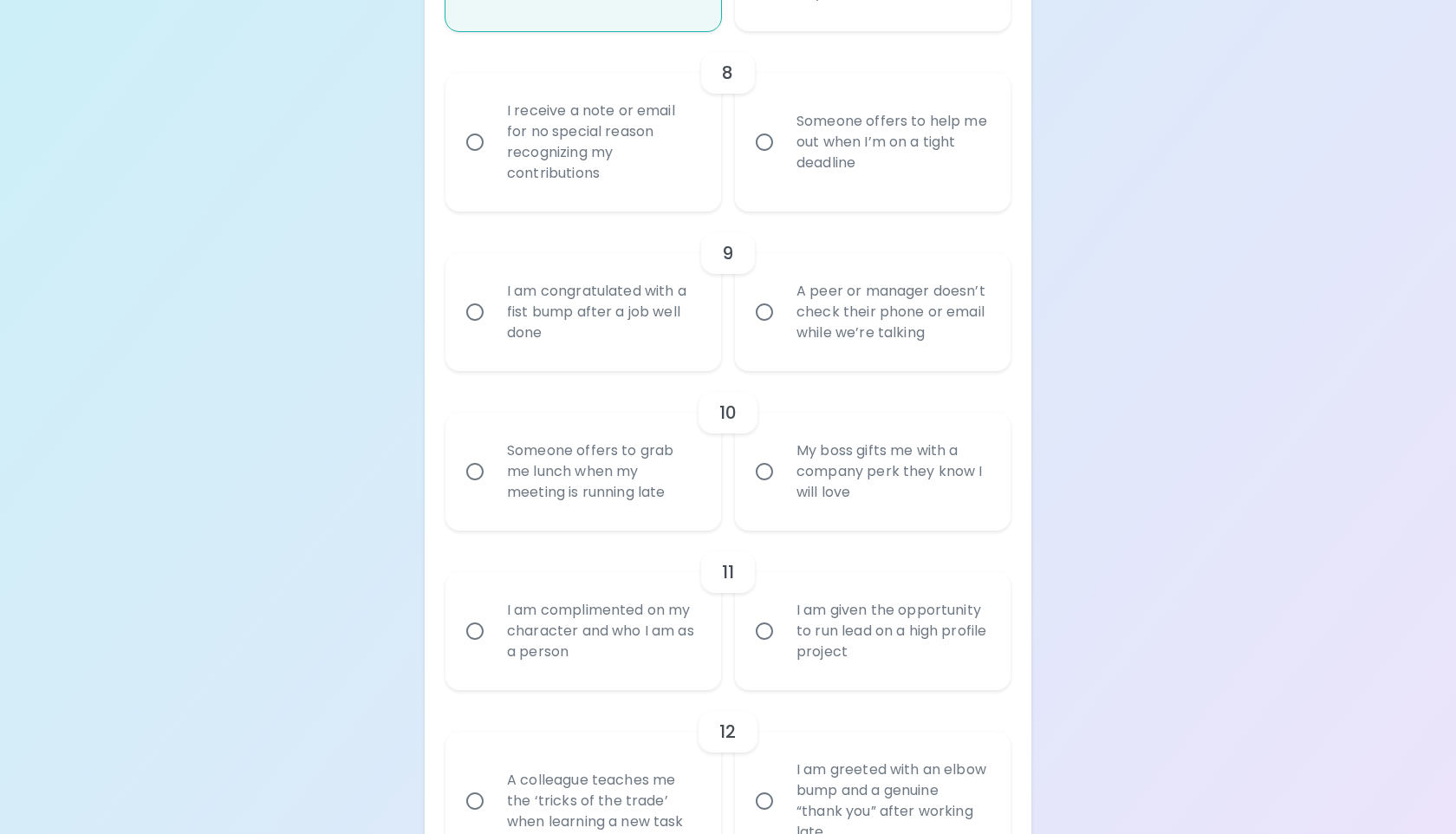
radio input "true"
click at [795, 170] on div "Someone offers to help me out when I’m on a tight deadline" at bounding box center [892, 141] width 218 height 104
click at [783, 160] on input "Someone offers to help me out when I’m on a tight deadline" at bounding box center [765, 142] width 36 height 36
radio input "false"
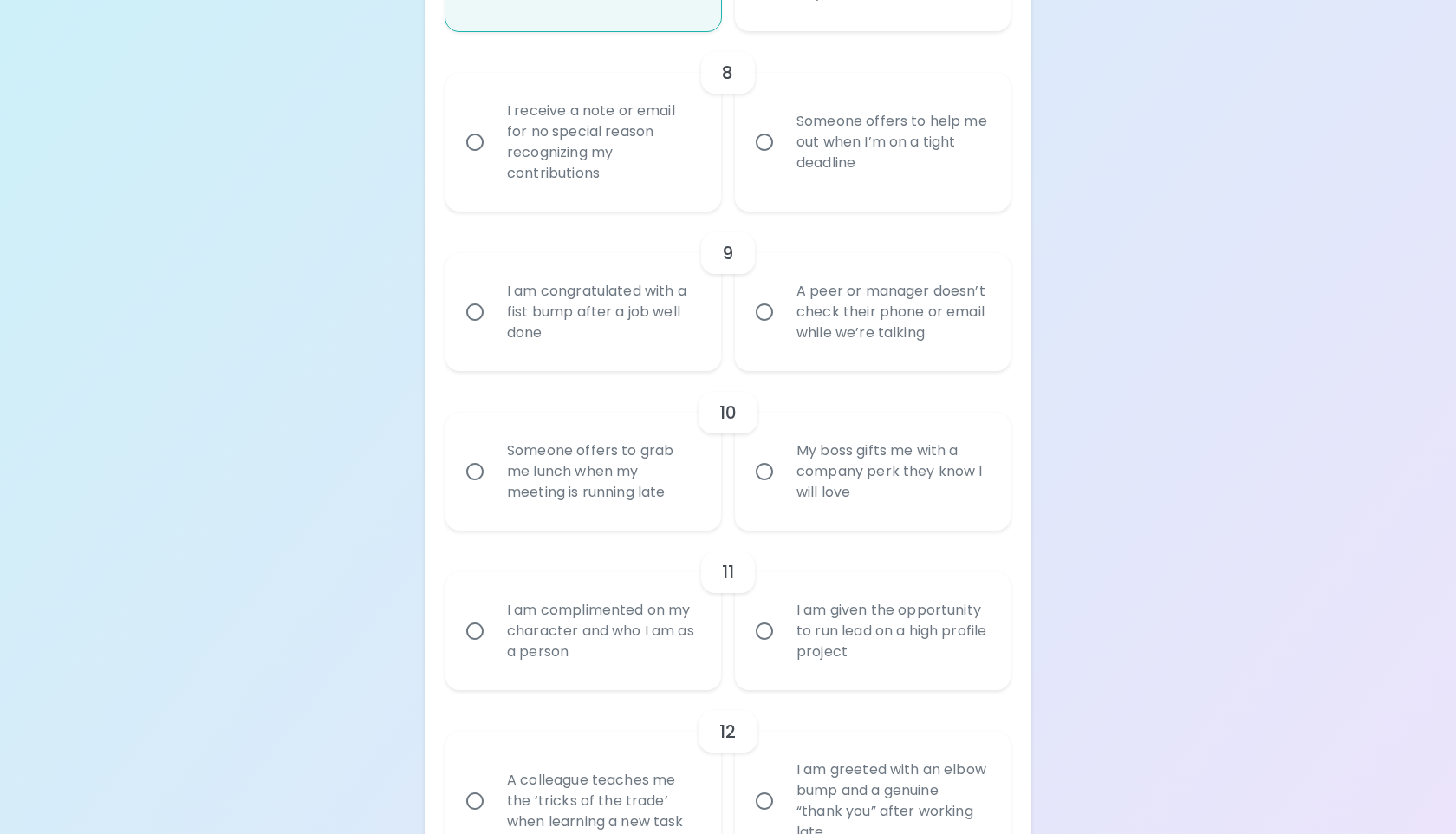
radio input "false"
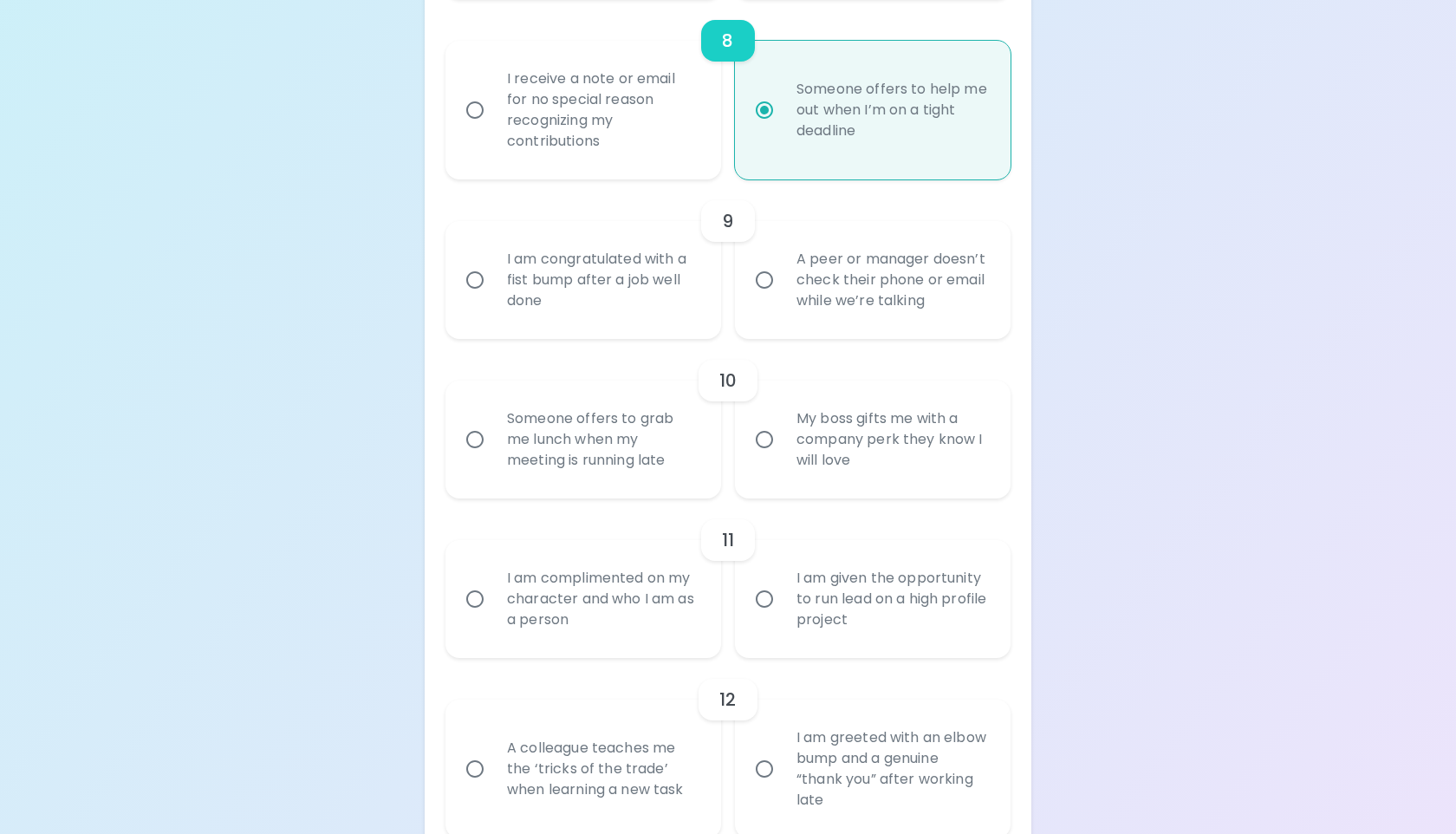
scroll to position [1737, 0]
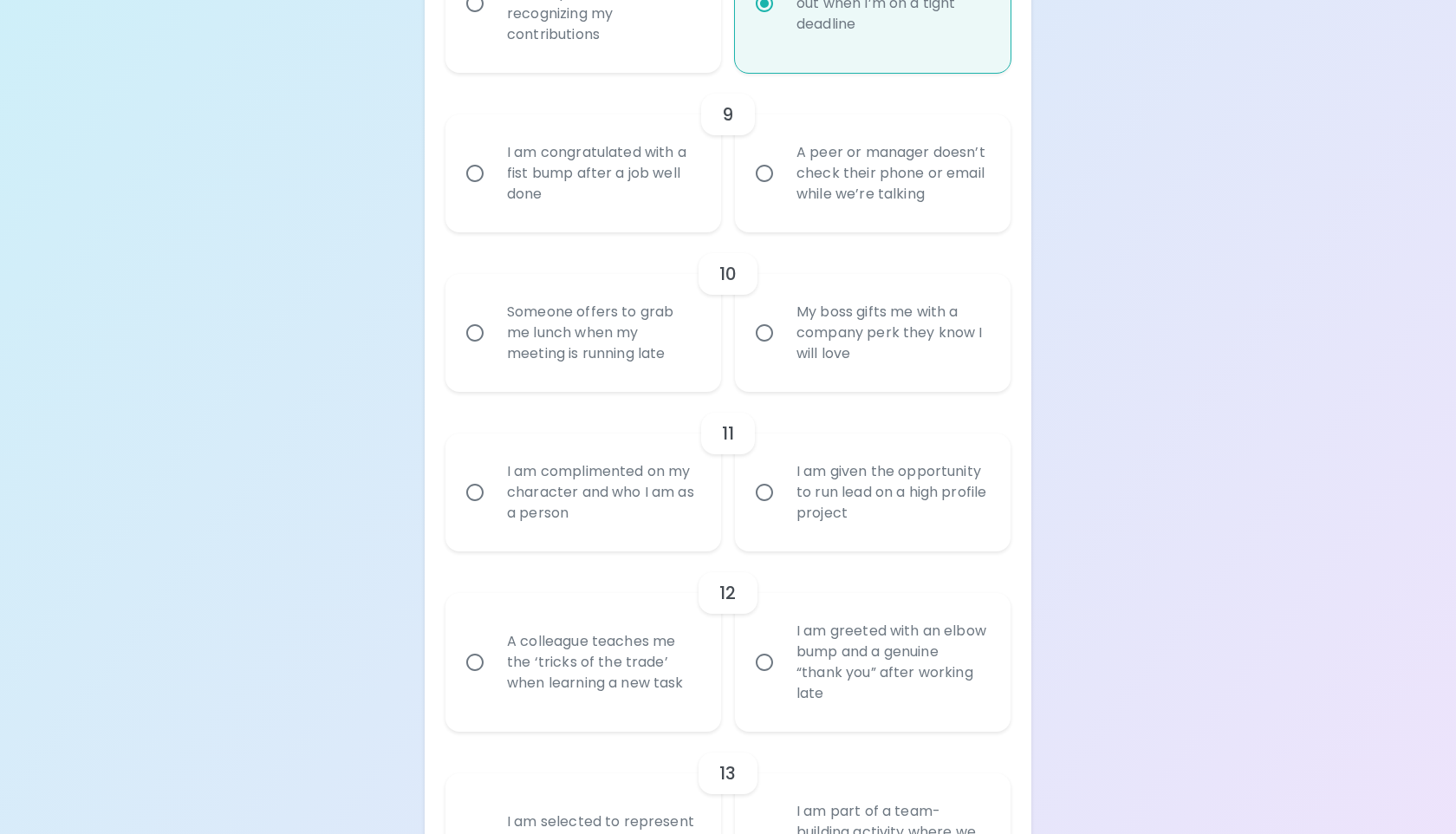
radio input "true"
click at [779, 225] on label "A peer or manager doesn’t check their phone or email while we’re talking" at bounding box center [863, 173] width 275 height 118
click at [779, 191] on input "A peer or manager doesn’t check their phone or email while we’re talking" at bounding box center [765, 173] width 36 height 36
radio input "false"
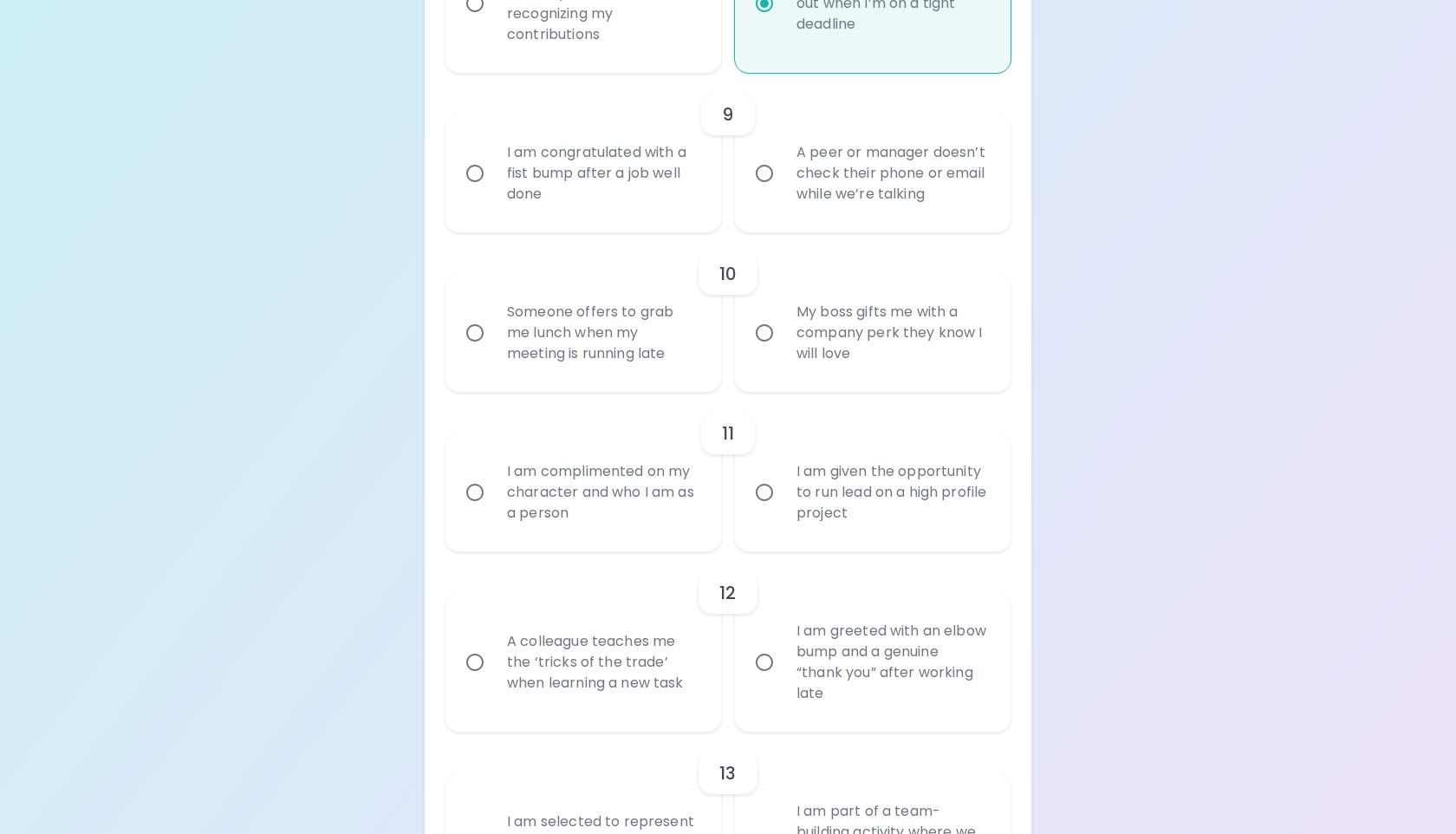
radio input "false"
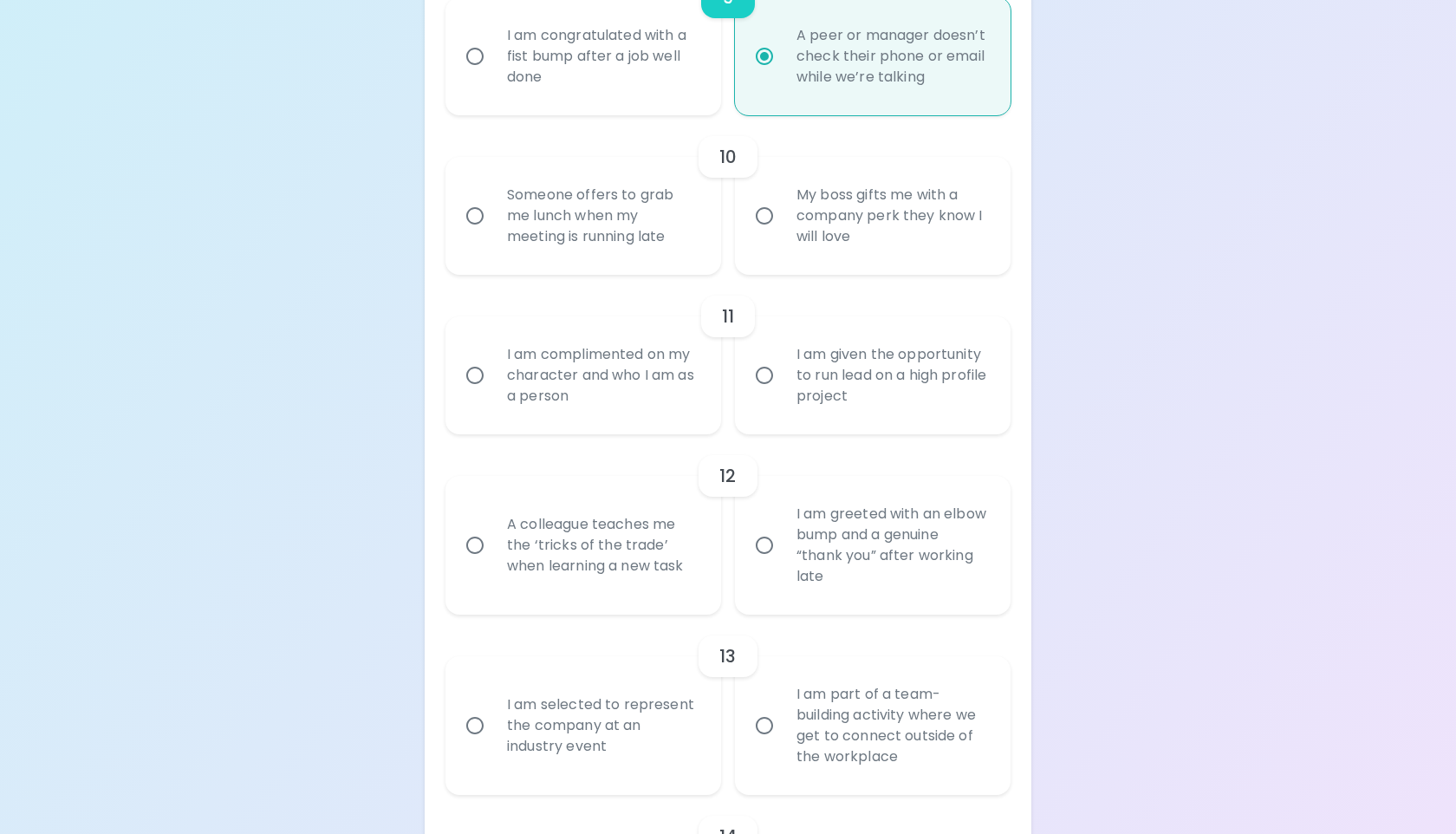
scroll to position [1876, 0]
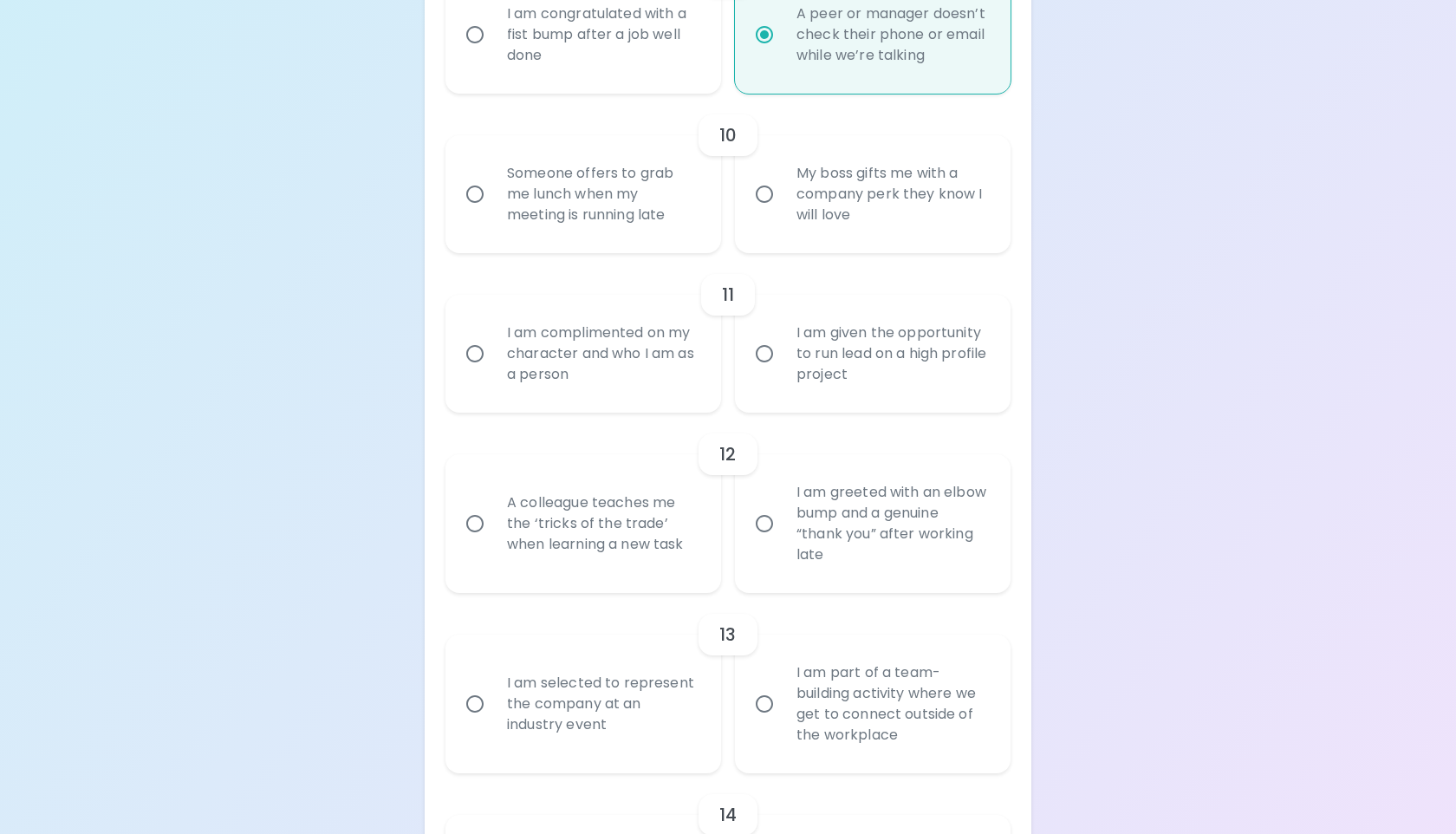
radio input "true"
click at [682, 206] on div "Someone offers to grab me lunch when my meeting is running late" at bounding box center [602, 194] width 218 height 104
click at [493, 206] on input "Someone offers to grab me lunch when my meeting is running late" at bounding box center [475, 194] width 36 height 36
radio input "false"
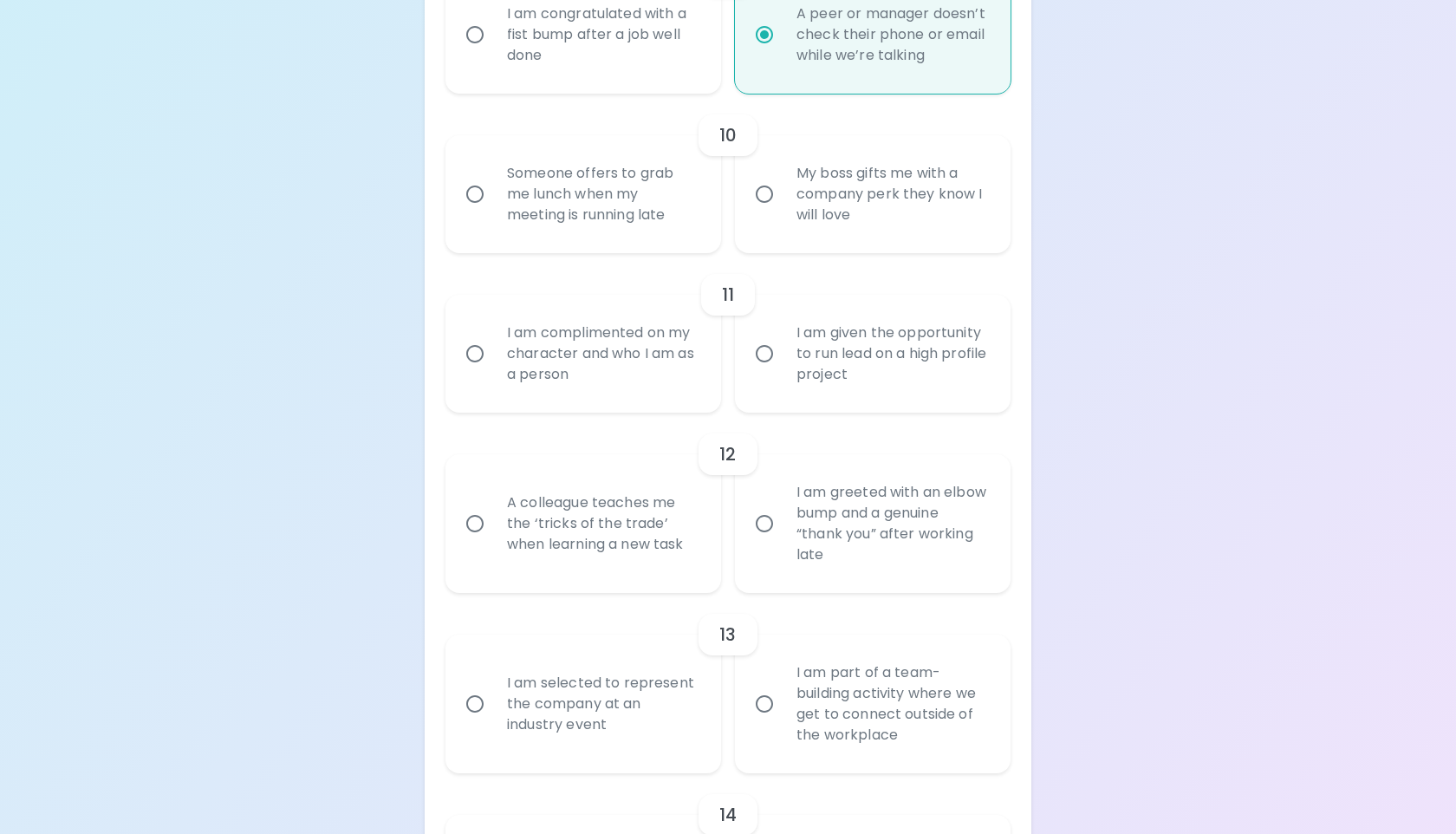
radio input "false"
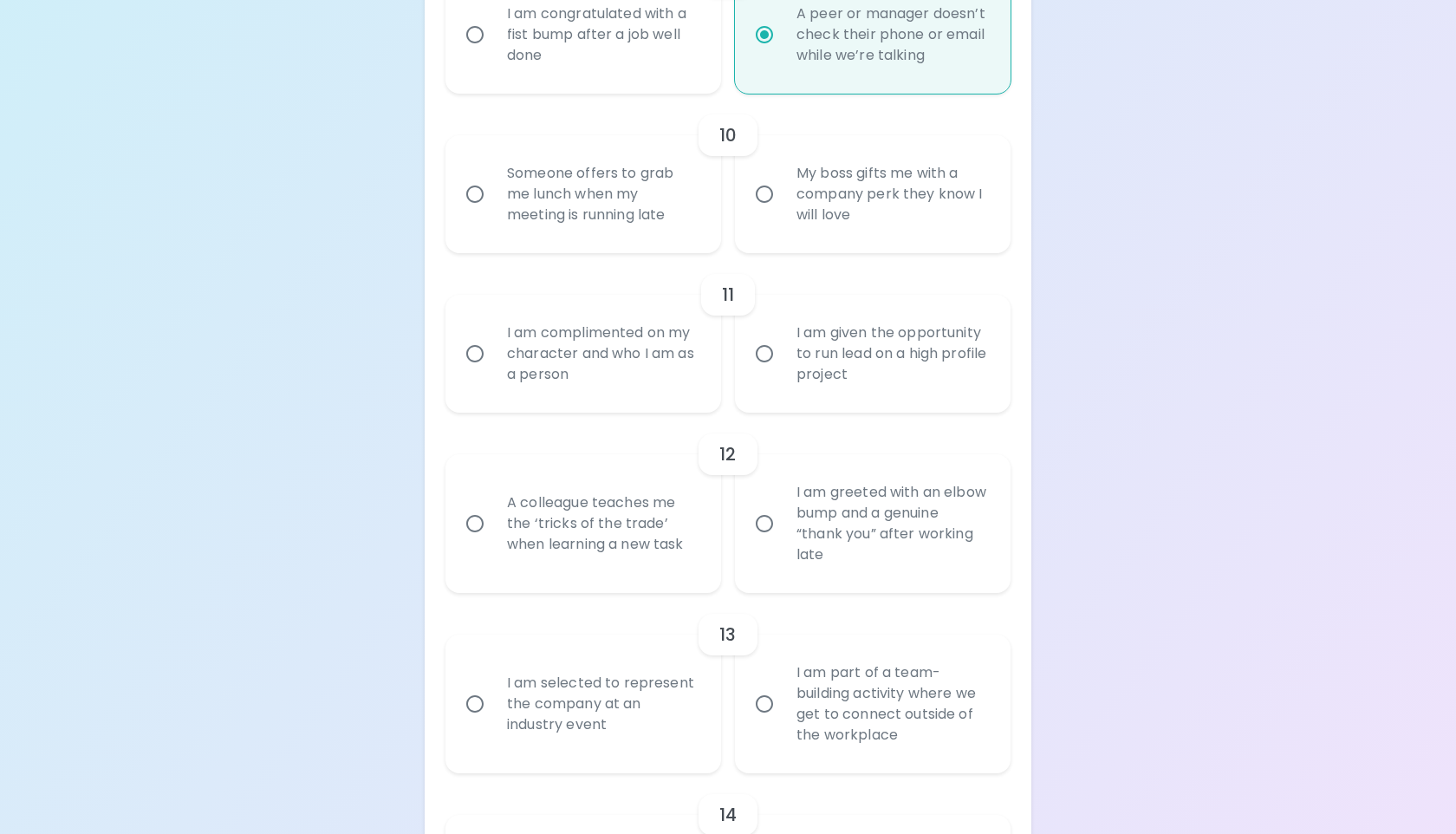
radio input "false"
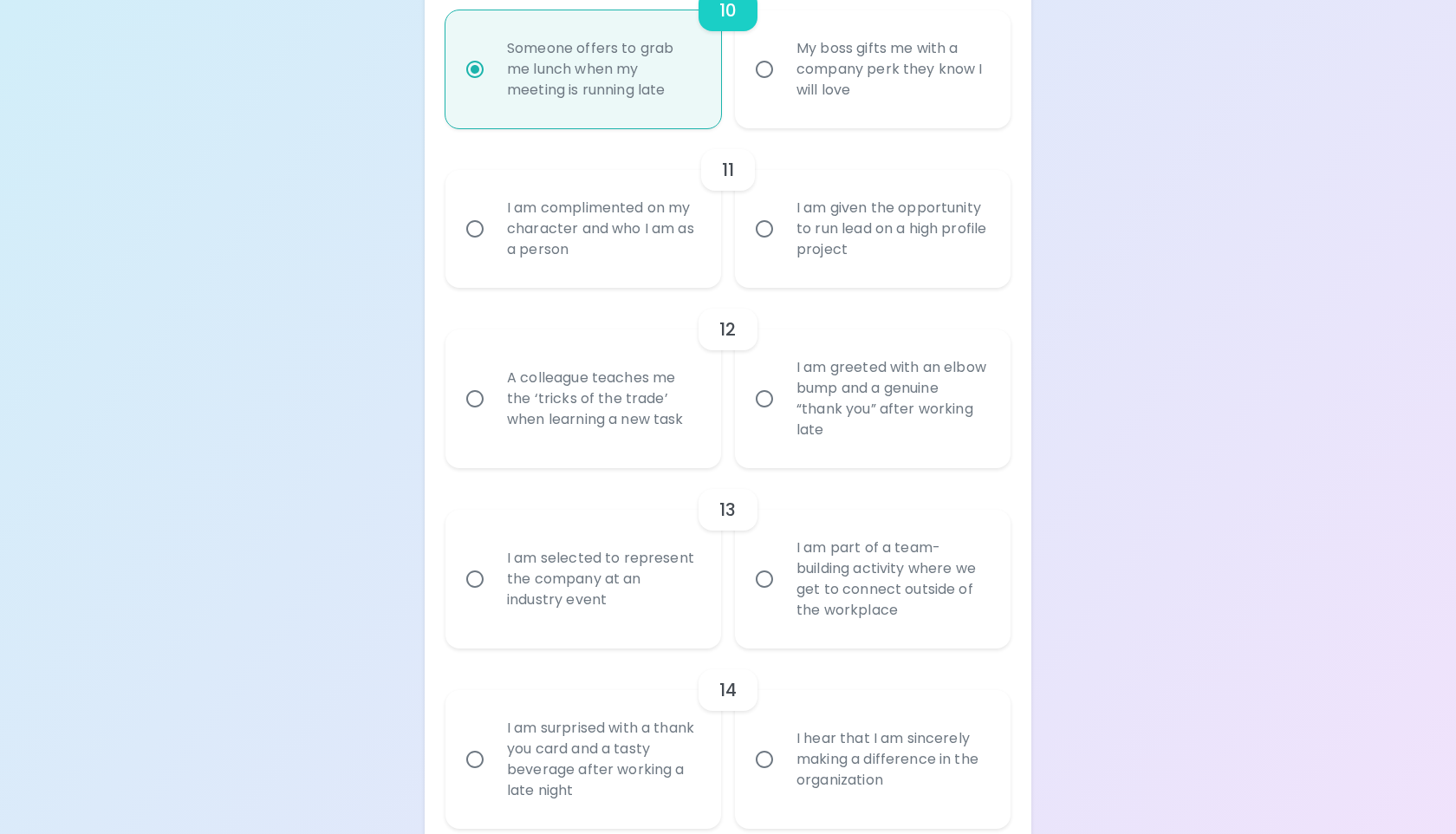
scroll to position [2014, 0]
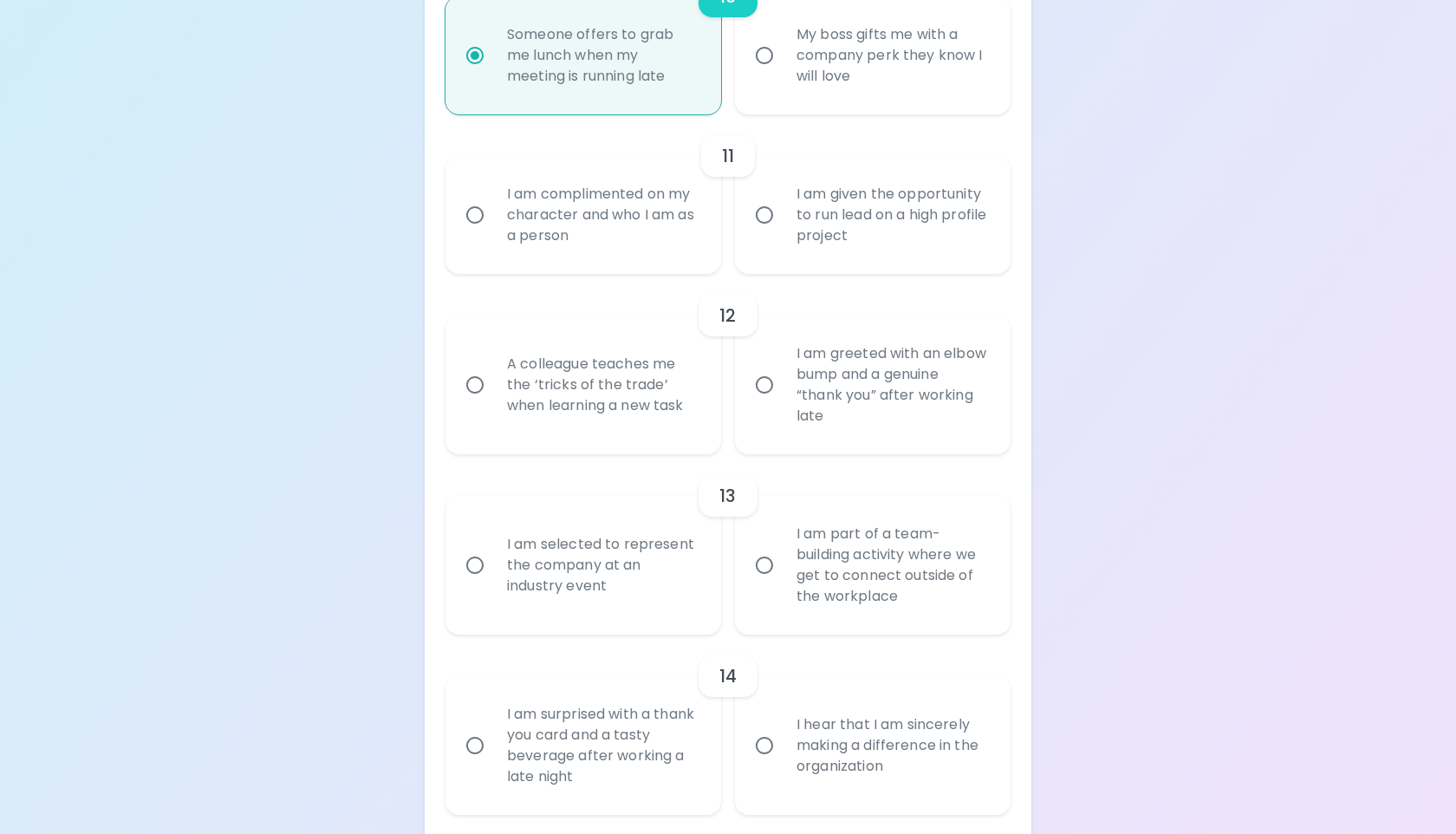
radio input "true"
click at [697, 257] on div "I am complimented on my character and who I am as a person" at bounding box center [602, 215] width 218 height 104
click at [493, 233] on input "I am complimented on my character and who I am as a person" at bounding box center [475, 215] width 36 height 36
radio input "false"
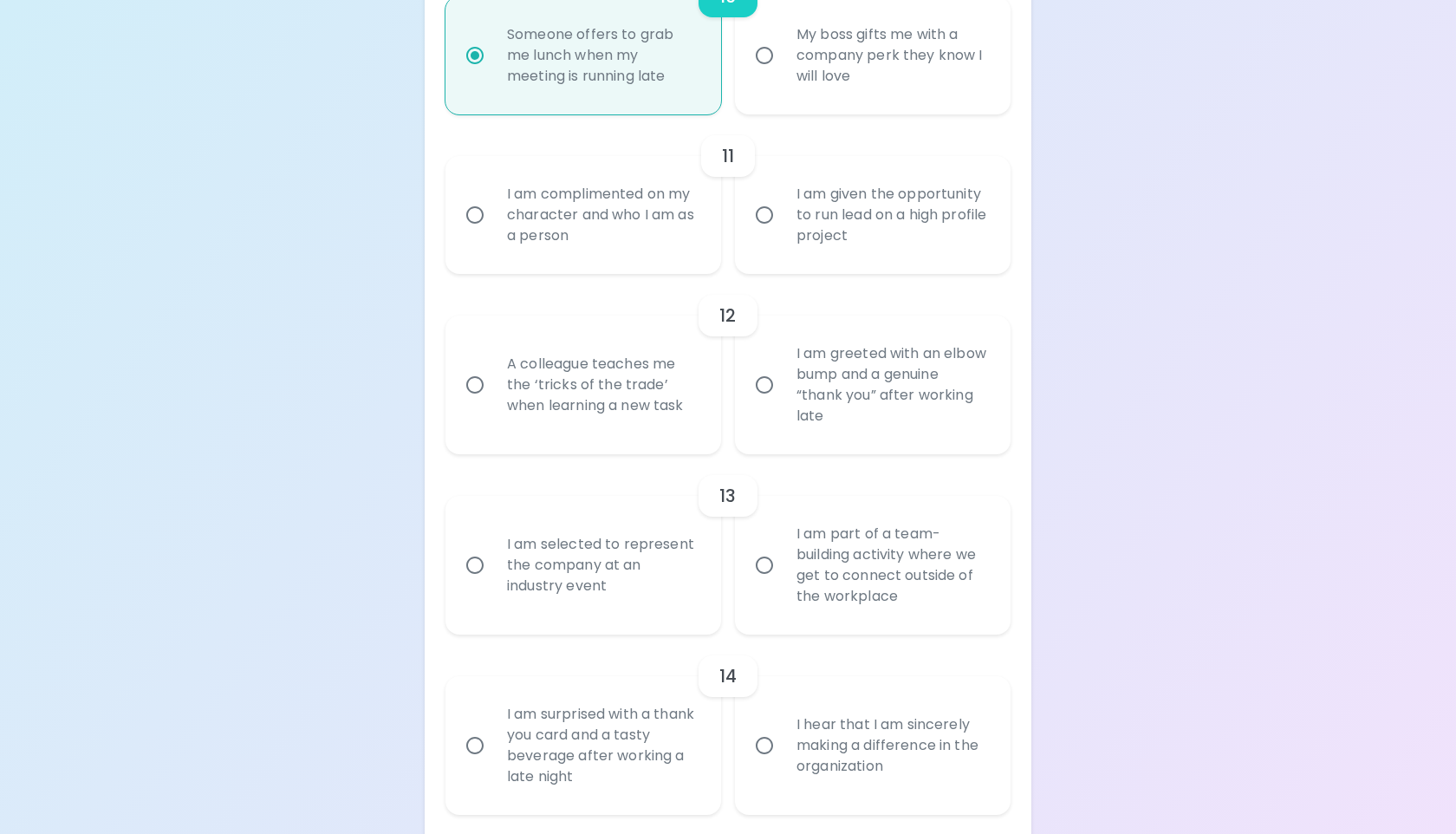
radio input "false"
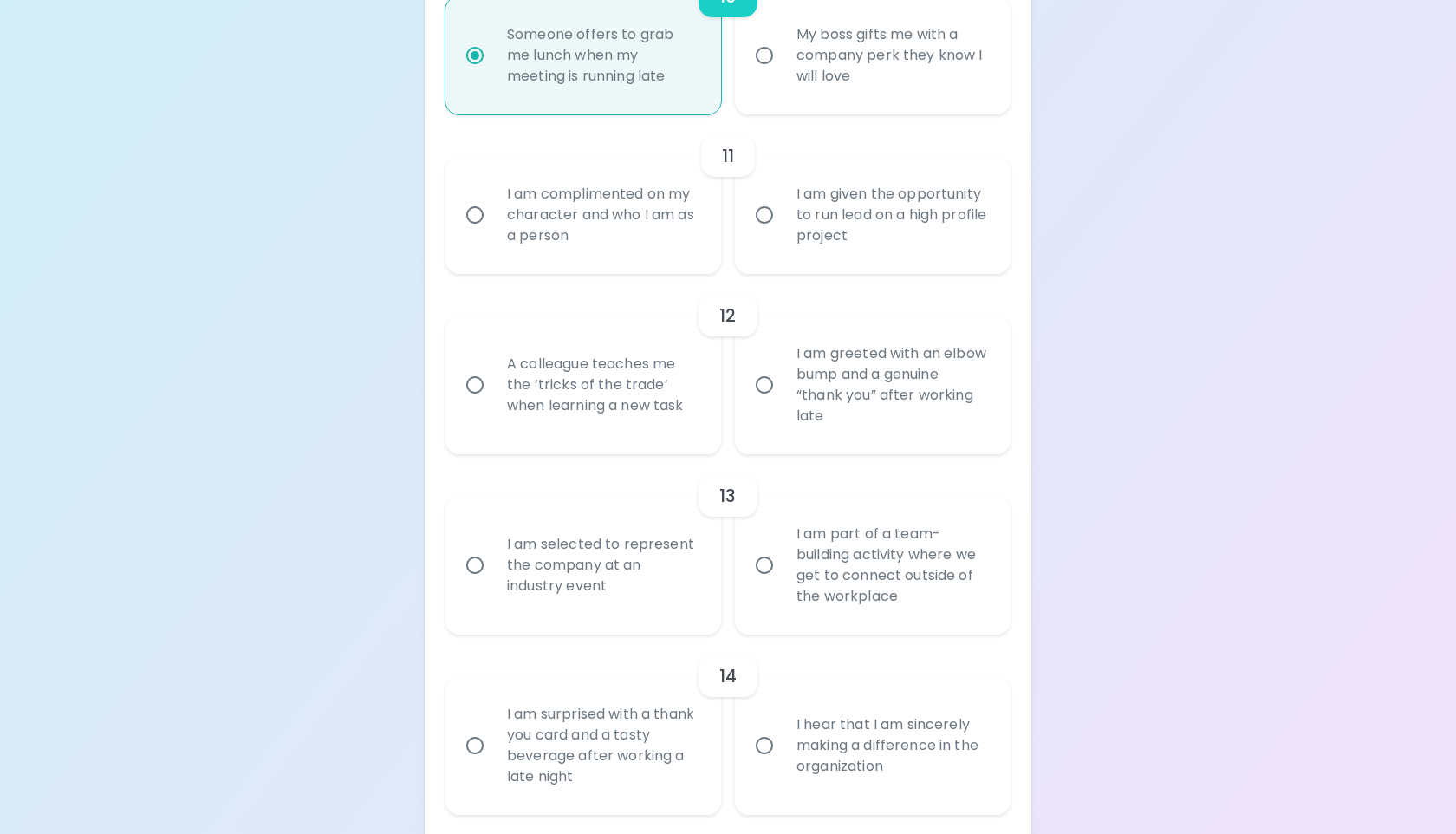
radio input "false"
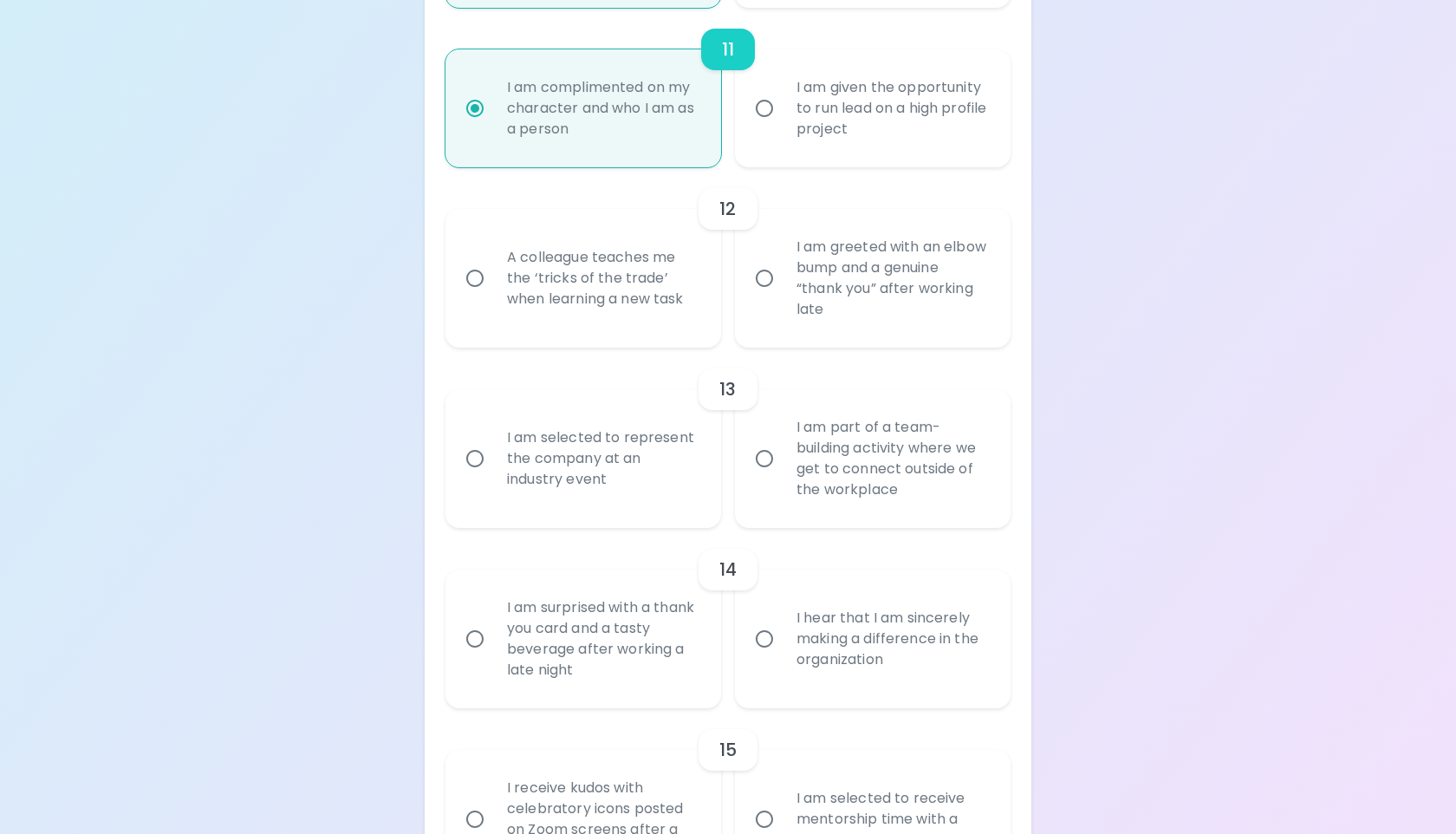
scroll to position [2153, 0]
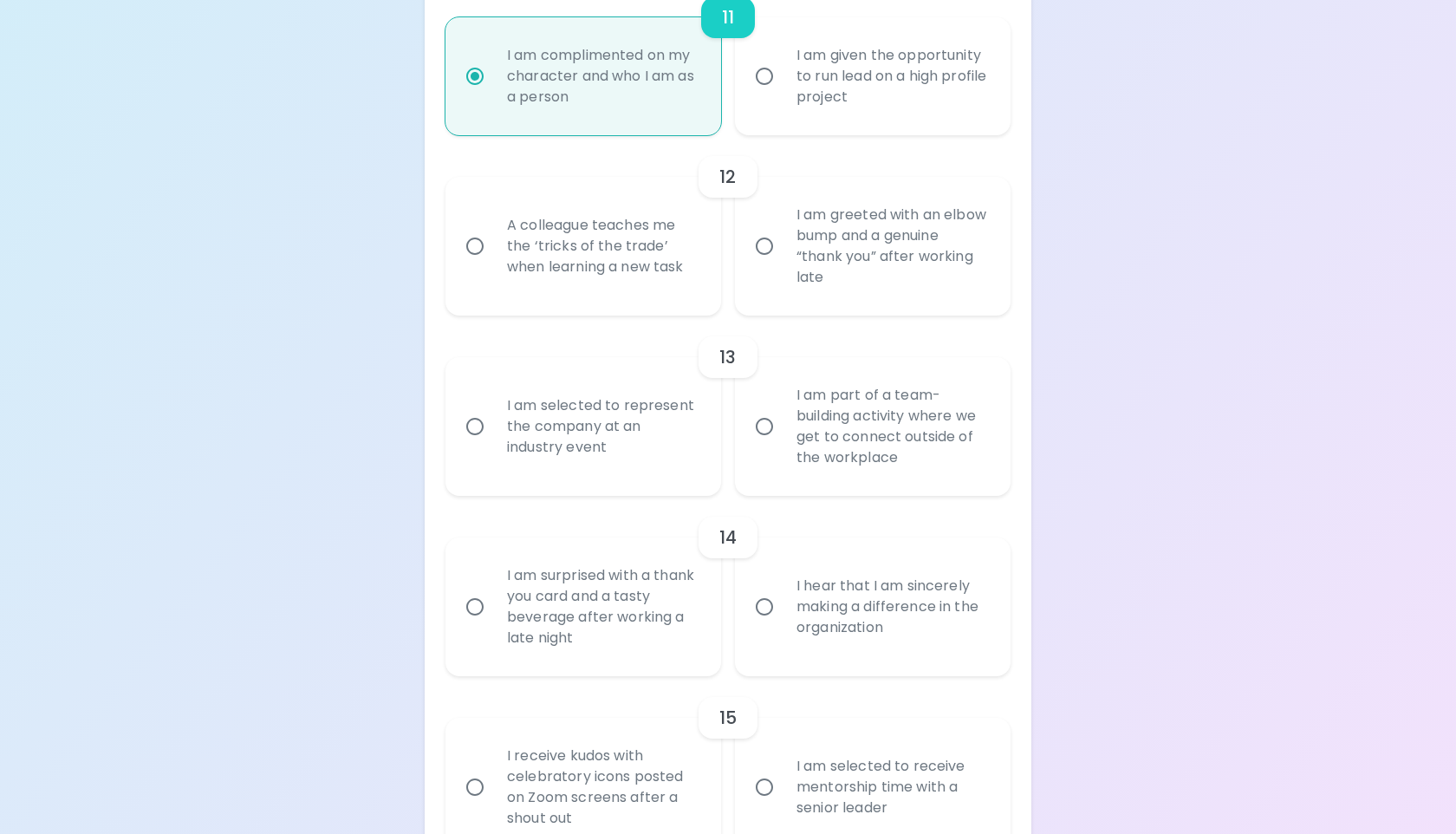
radio input "true"
click at [699, 289] on div "A colleague teaches me the ‘tricks of the trade’ when learning a new task" at bounding box center [602, 246] width 218 height 104
click at [493, 265] on input "A colleague teaches me the ‘tricks of the trade’ when learning a new task" at bounding box center [475, 247] width 36 height 36
radio input "false"
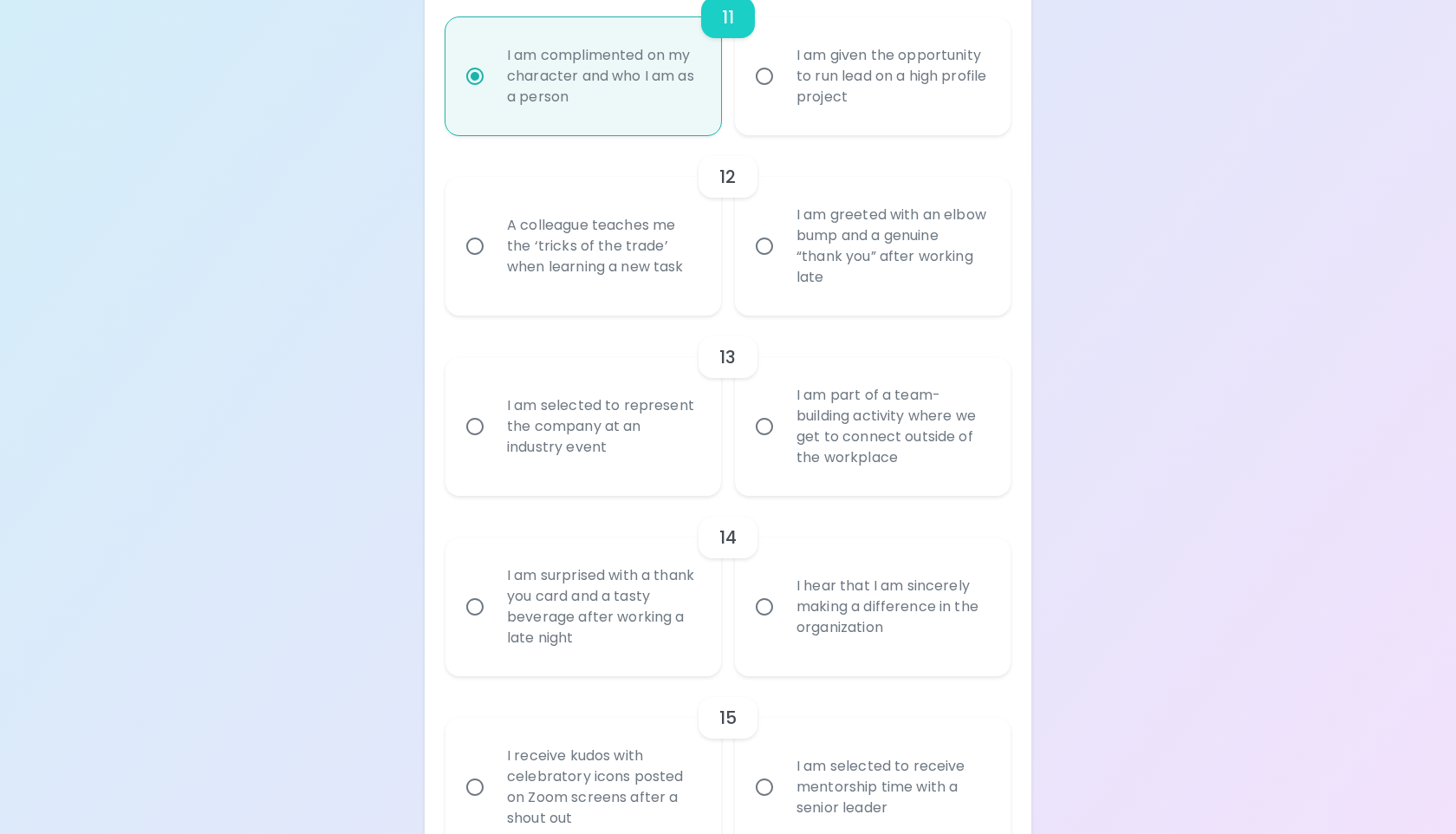
radio input "false"
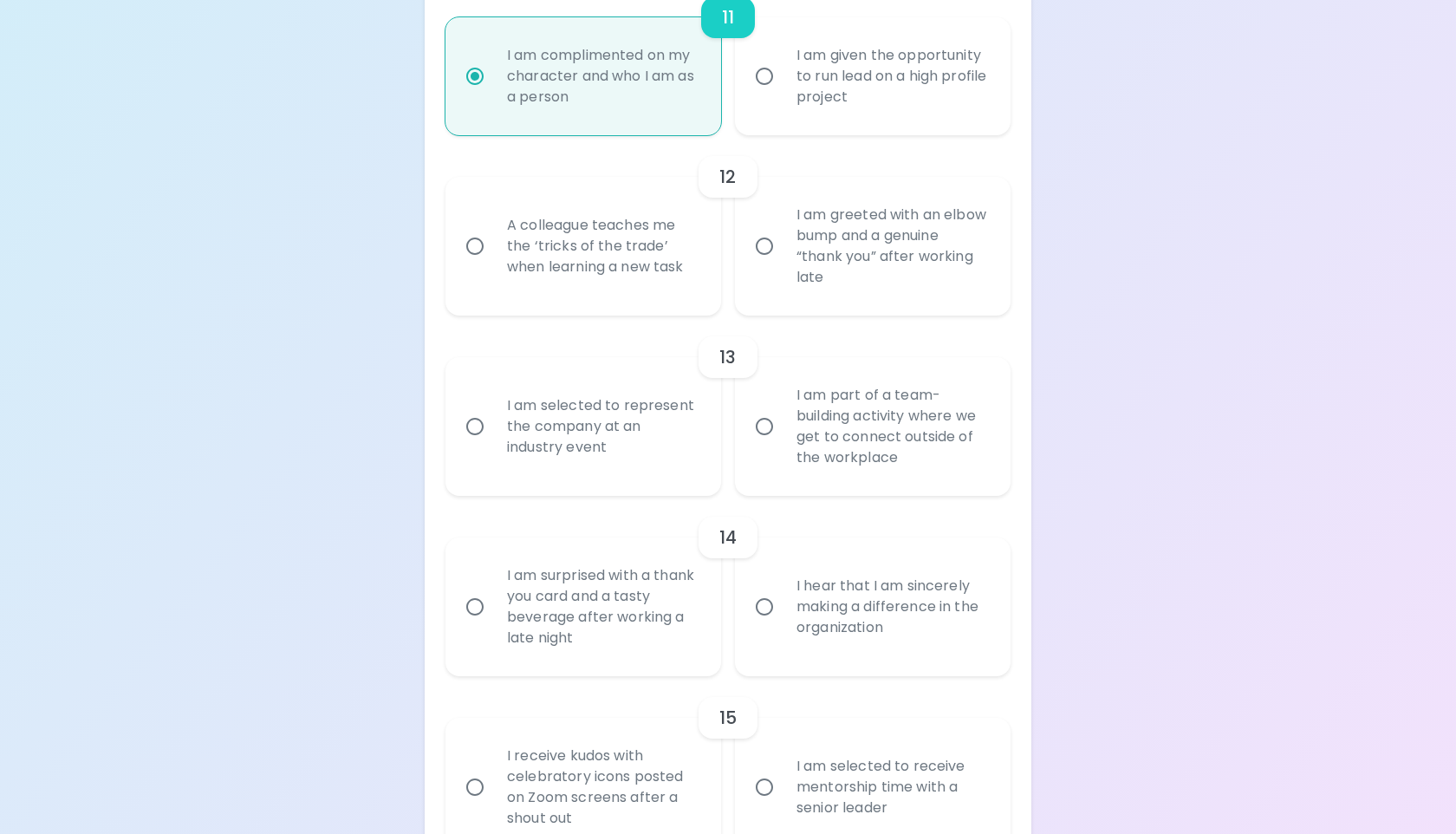
radio input "false"
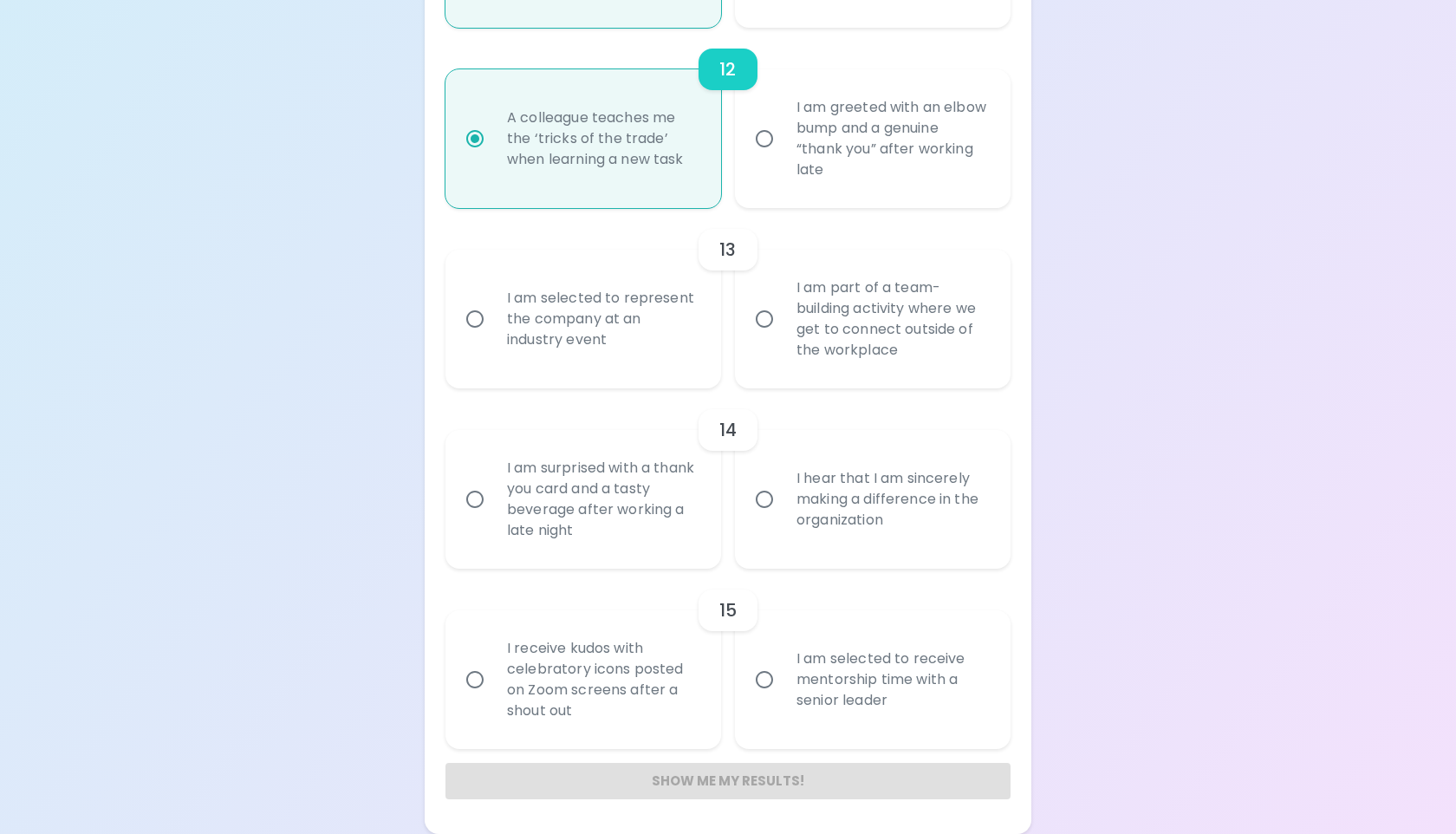
scroll to position [2282, 0]
radio input "true"
click at [828, 342] on div "I am part of a team-building activity where we get to connect outside of the wo…" at bounding box center [892, 319] width 218 height 125
click at [783, 337] on input "I am part of a team-building activity where we get to connect outside of the wo…" at bounding box center [765, 319] width 36 height 36
radio input "false"
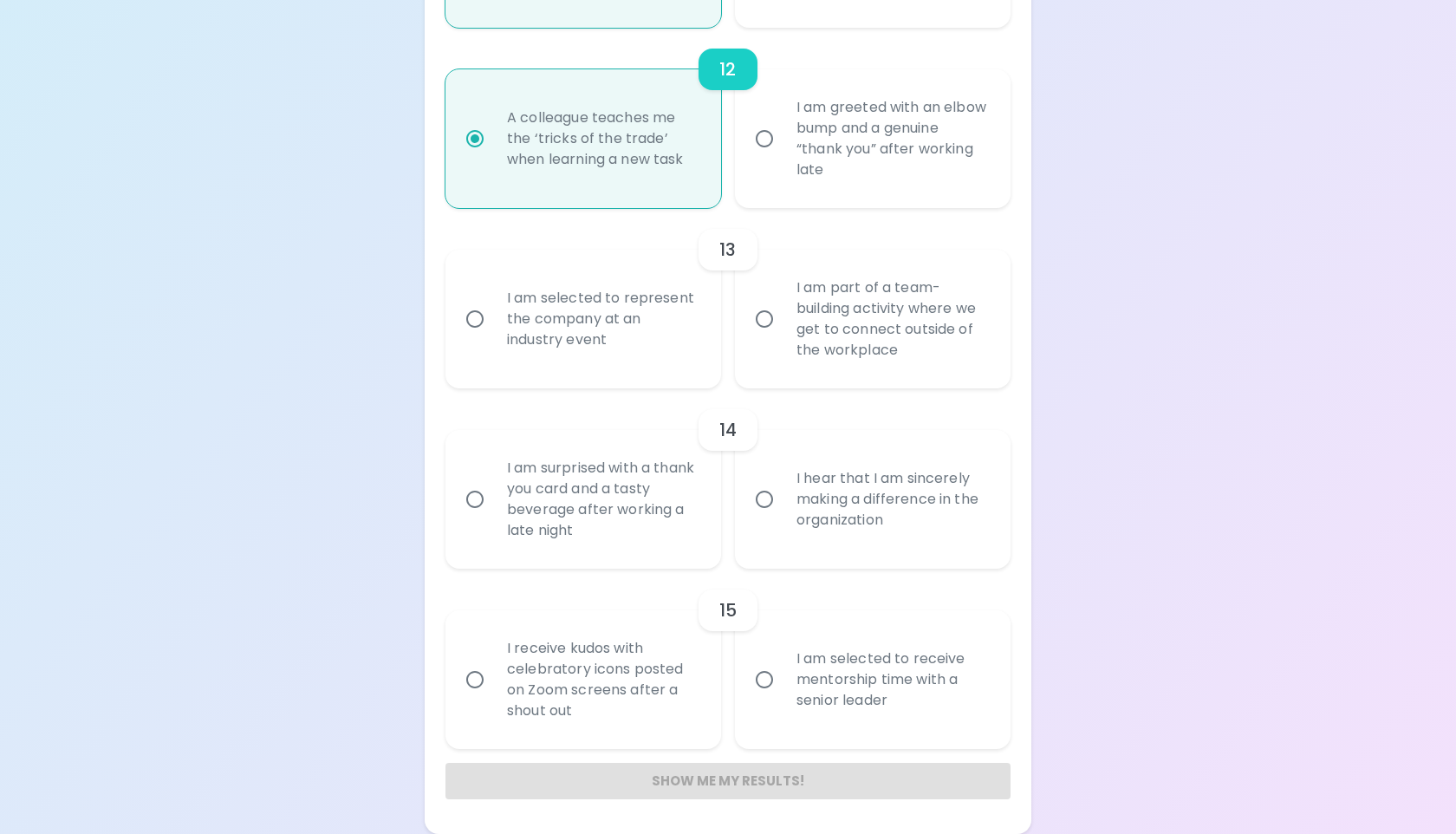
radio input "false"
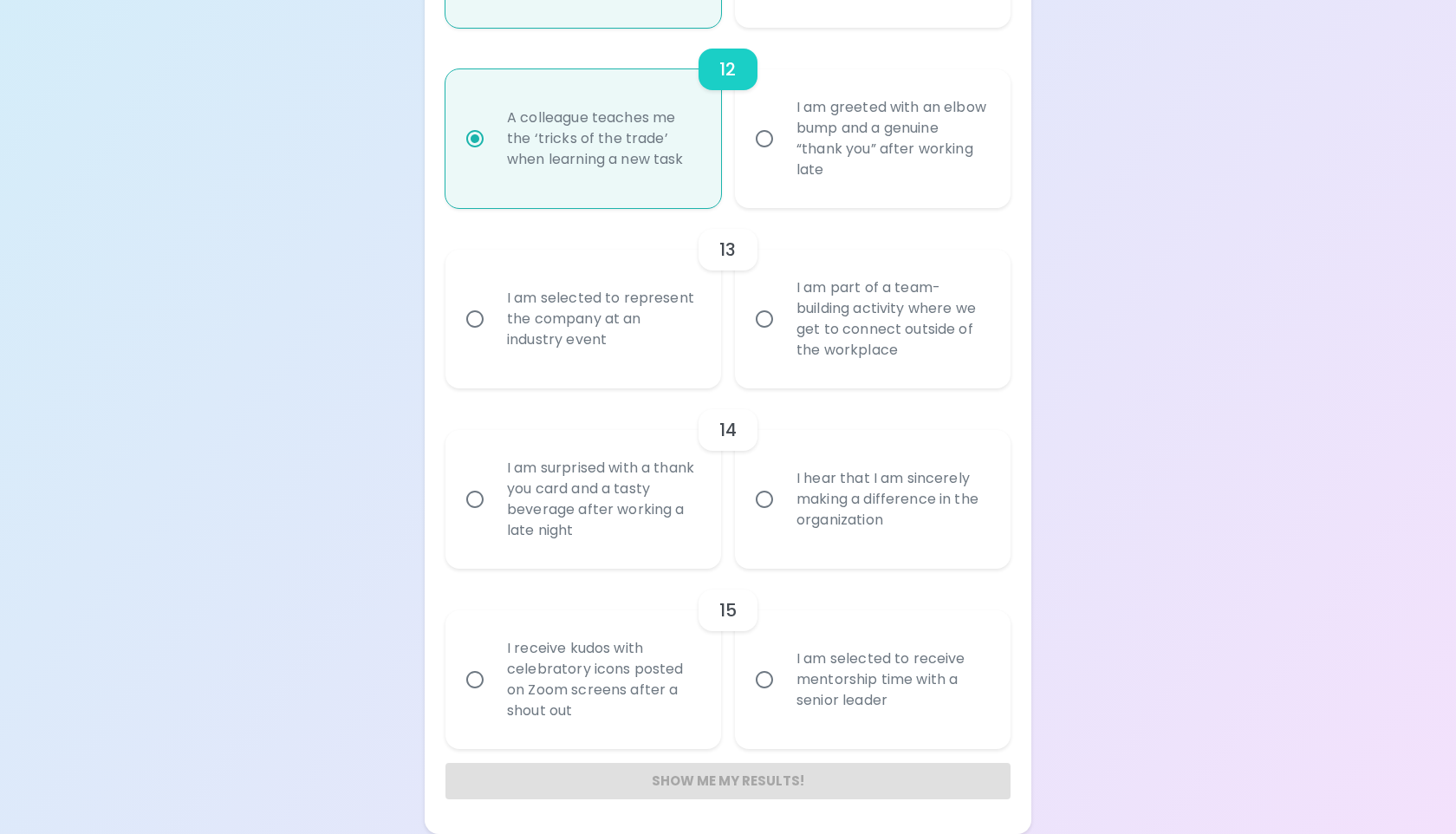
radio input "false"
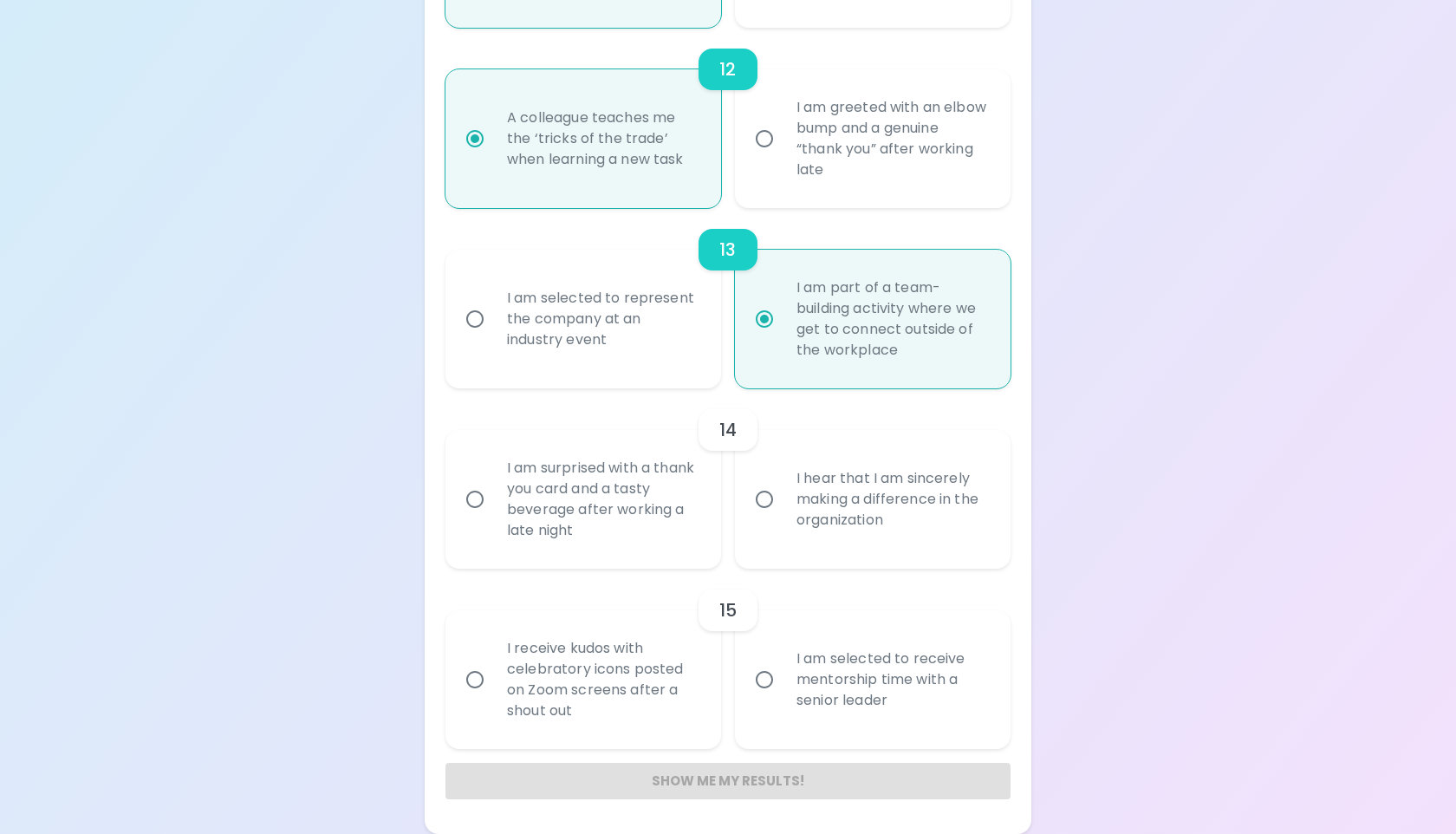
radio input "true"
click at [626, 512] on div "I am surprised with a thank you card and a tasty beverage after working a late …" at bounding box center [602, 499] width 218 height 125
click at [493, 512] on input "I am surprised with a thank you card and a tasty beverage after working a late …" at bounding box center [475, 499] width 36 height 36
radio input "false"
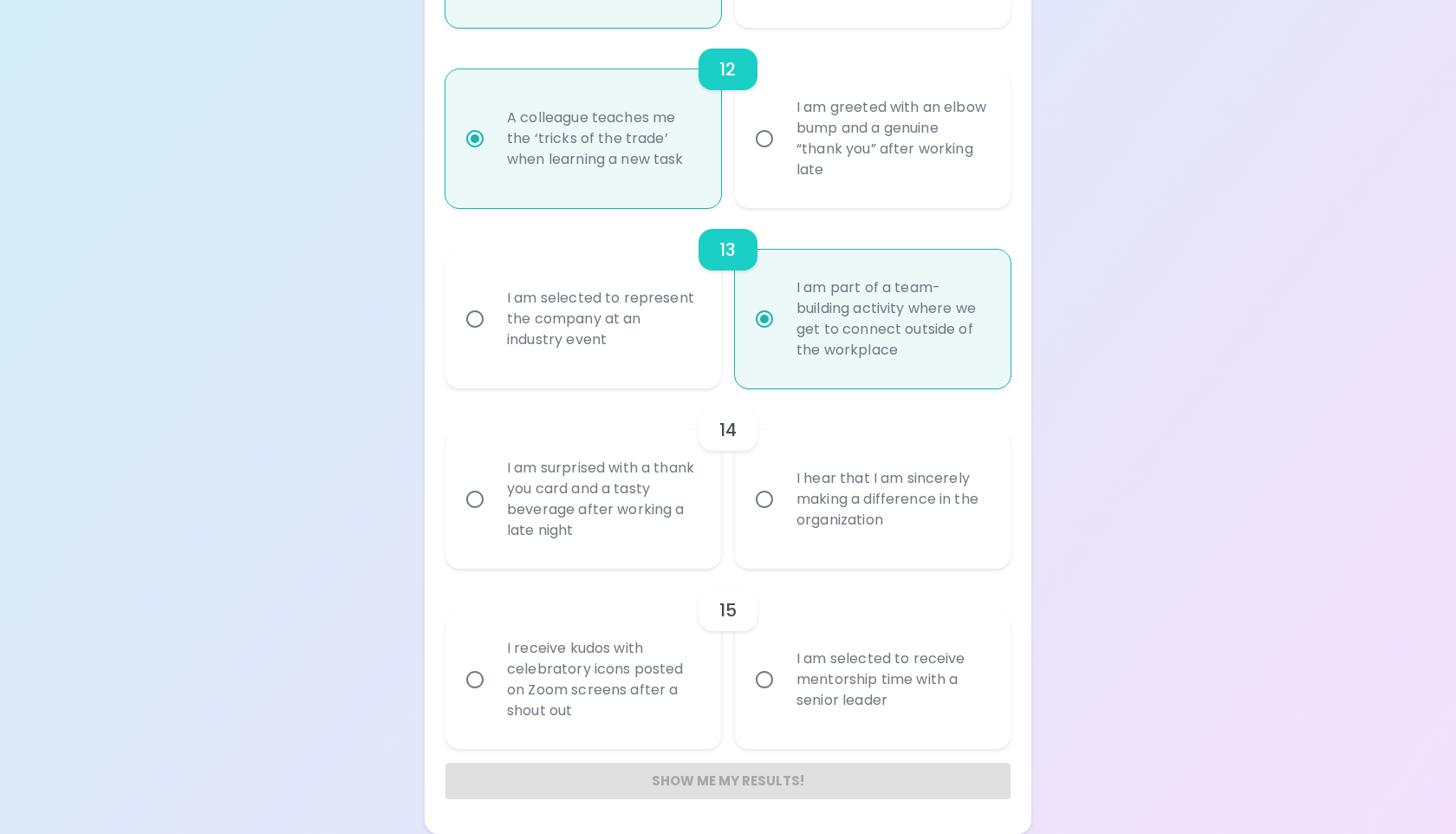
radio input "false"
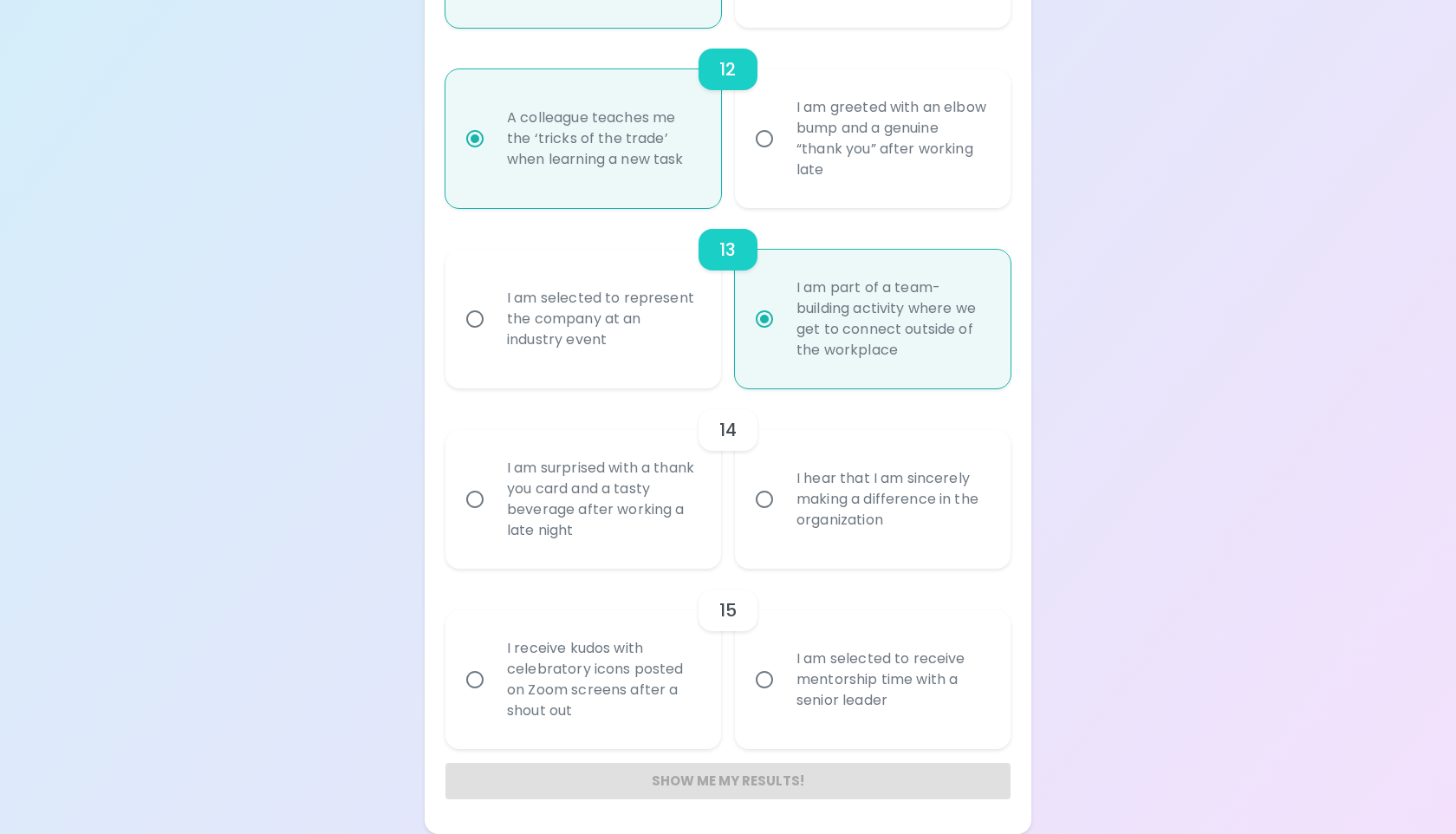
radio input "false"
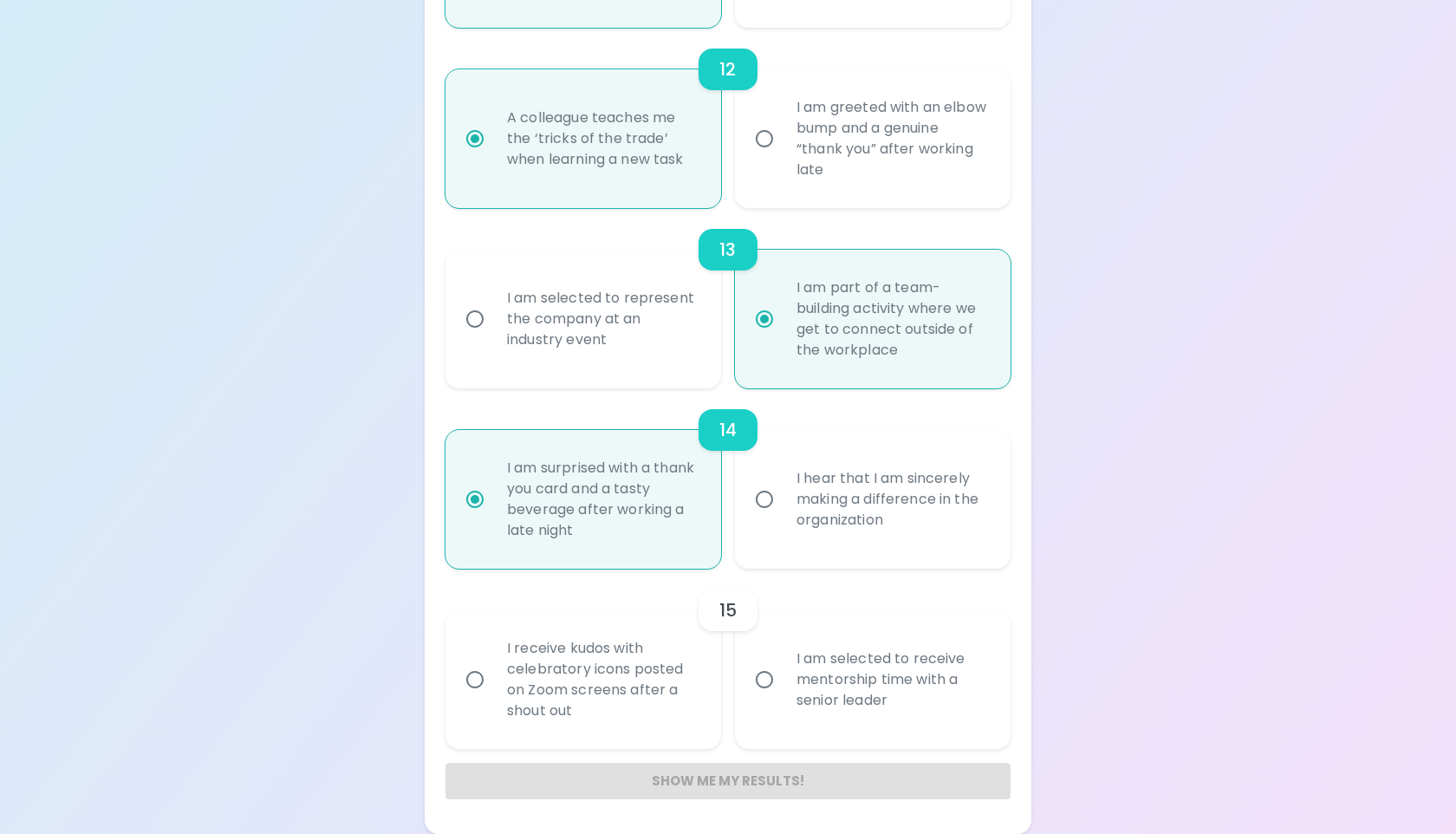
radio input "true"
click at [804, 706] on div "I am selected to receive mentorship time with a senior leader" at bounding box center [892, 680] width 218 height 104
click at [783, 698] on input "I am selected to receive mentorship time with a senior leader" at bounding box center [765, 680] width 36 height 36
radio input "false"
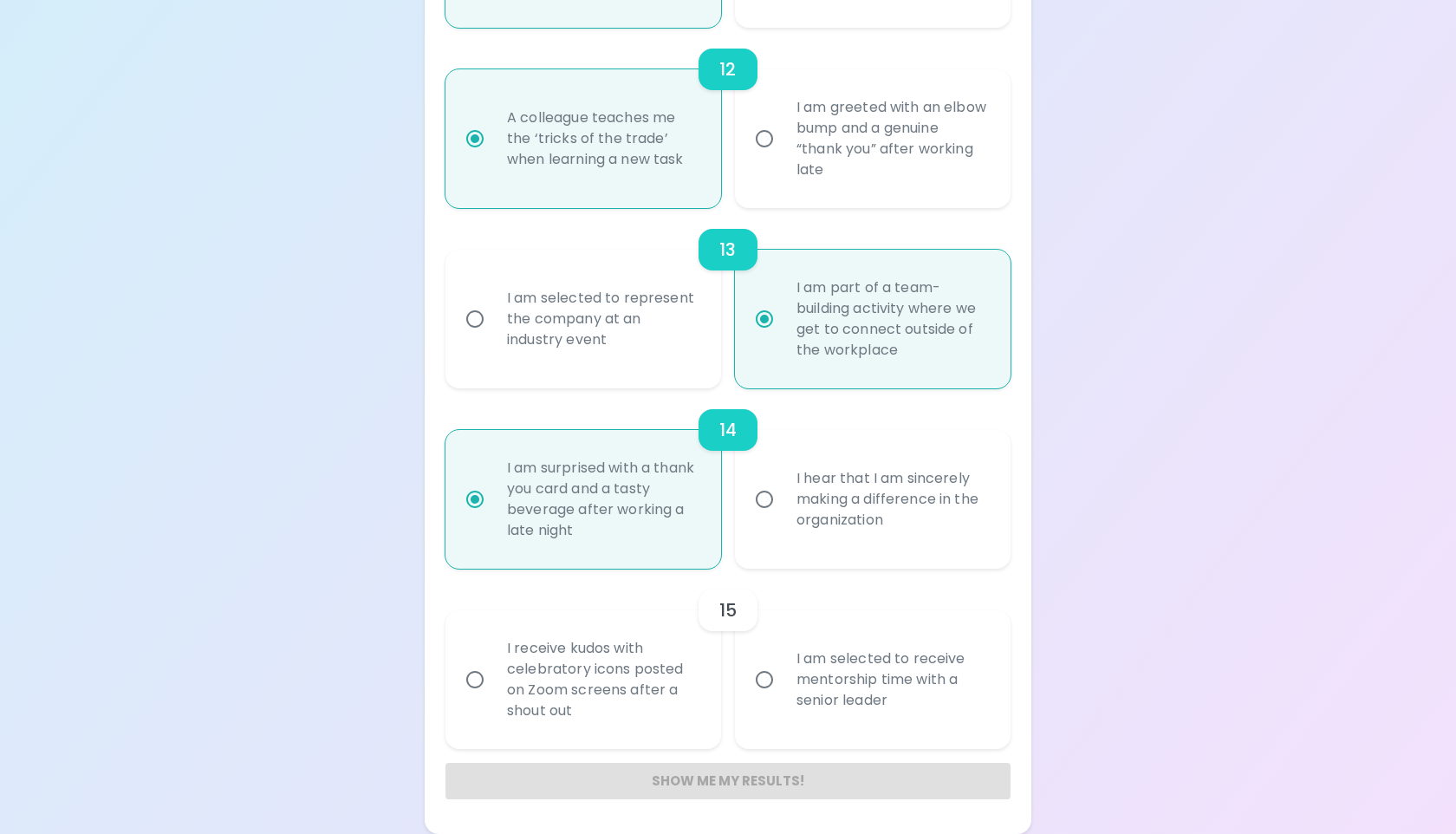
radio input "false"
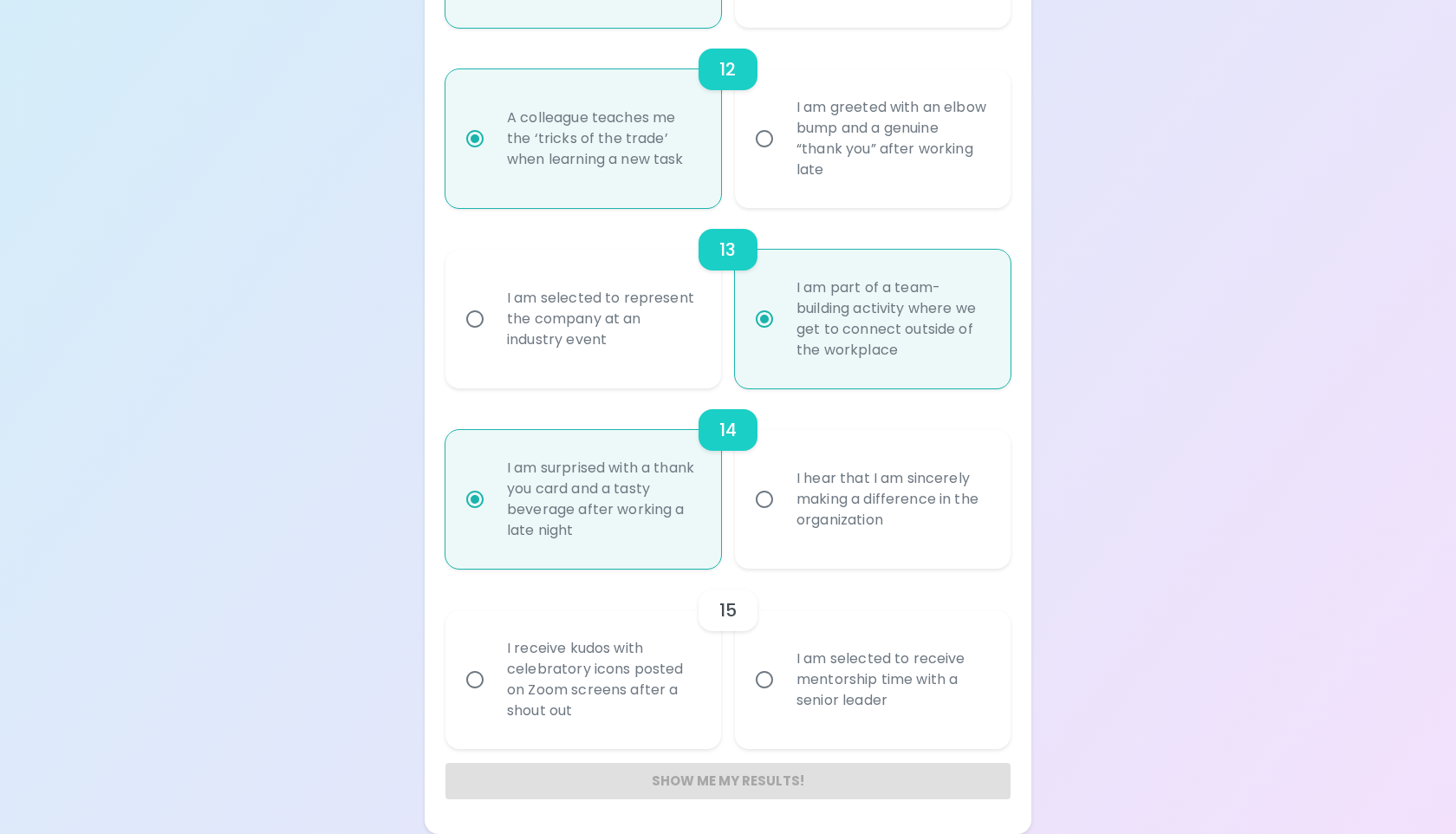
radio input "false"
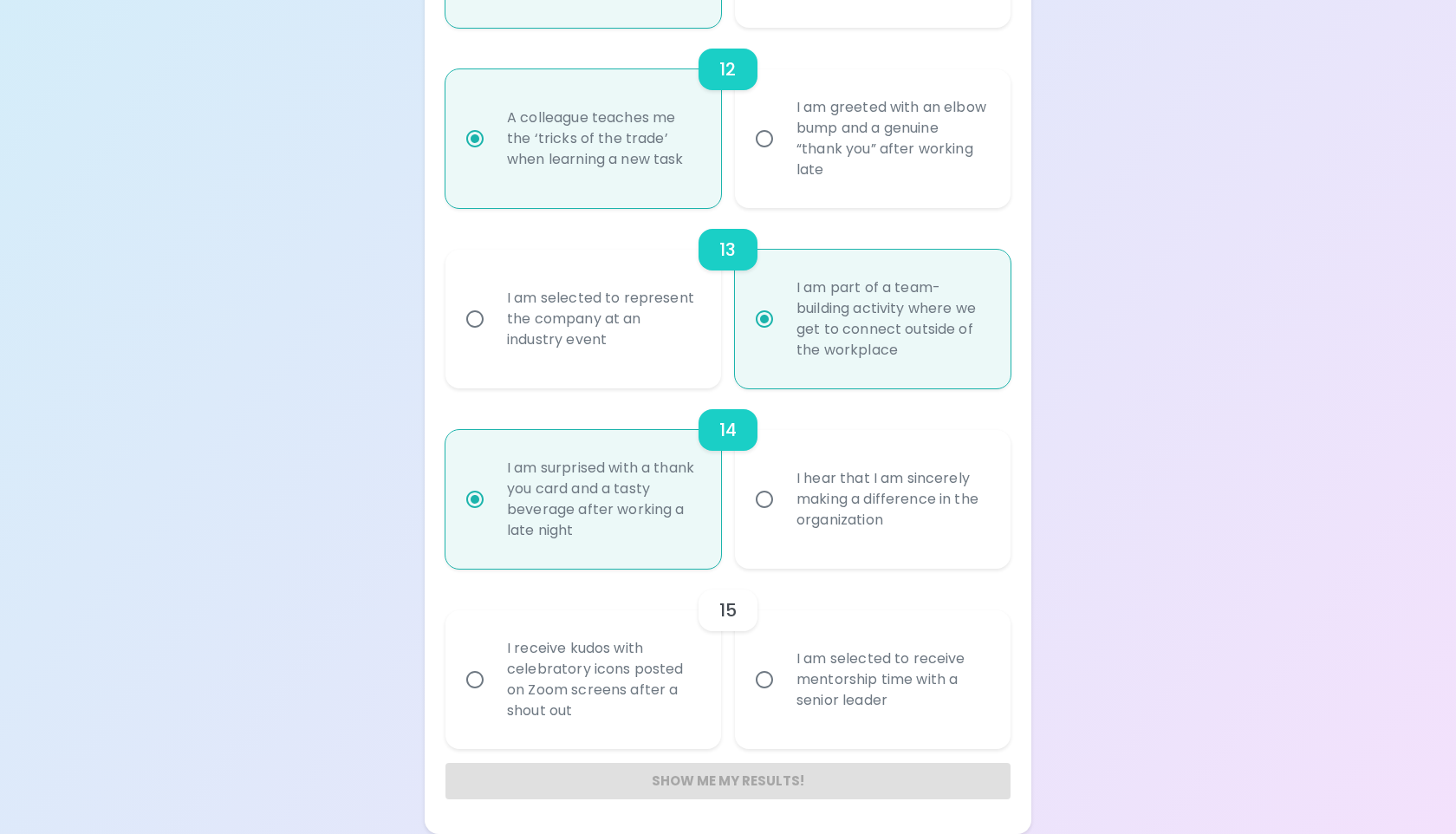
radio input "false"
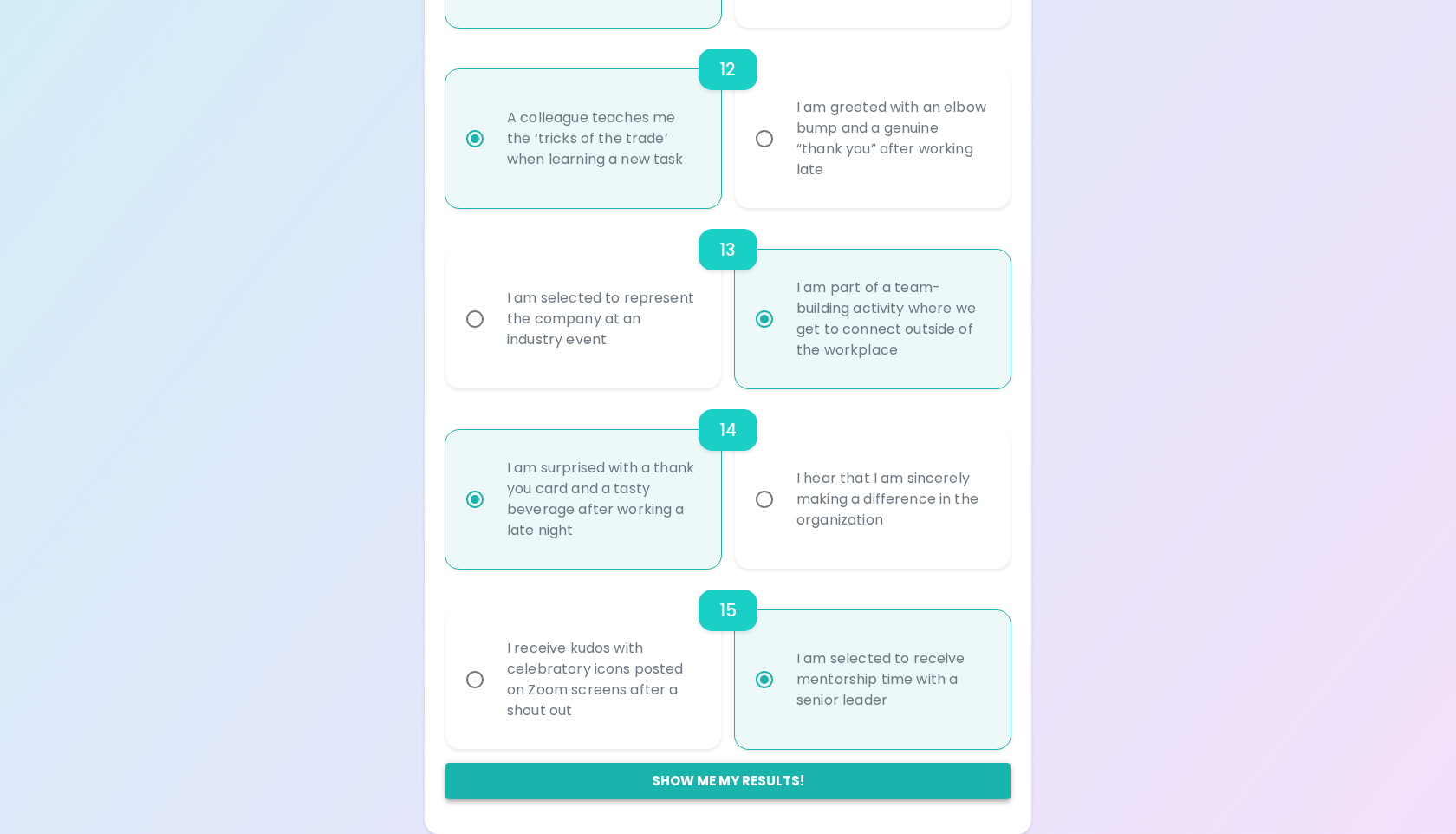
radio input "true"
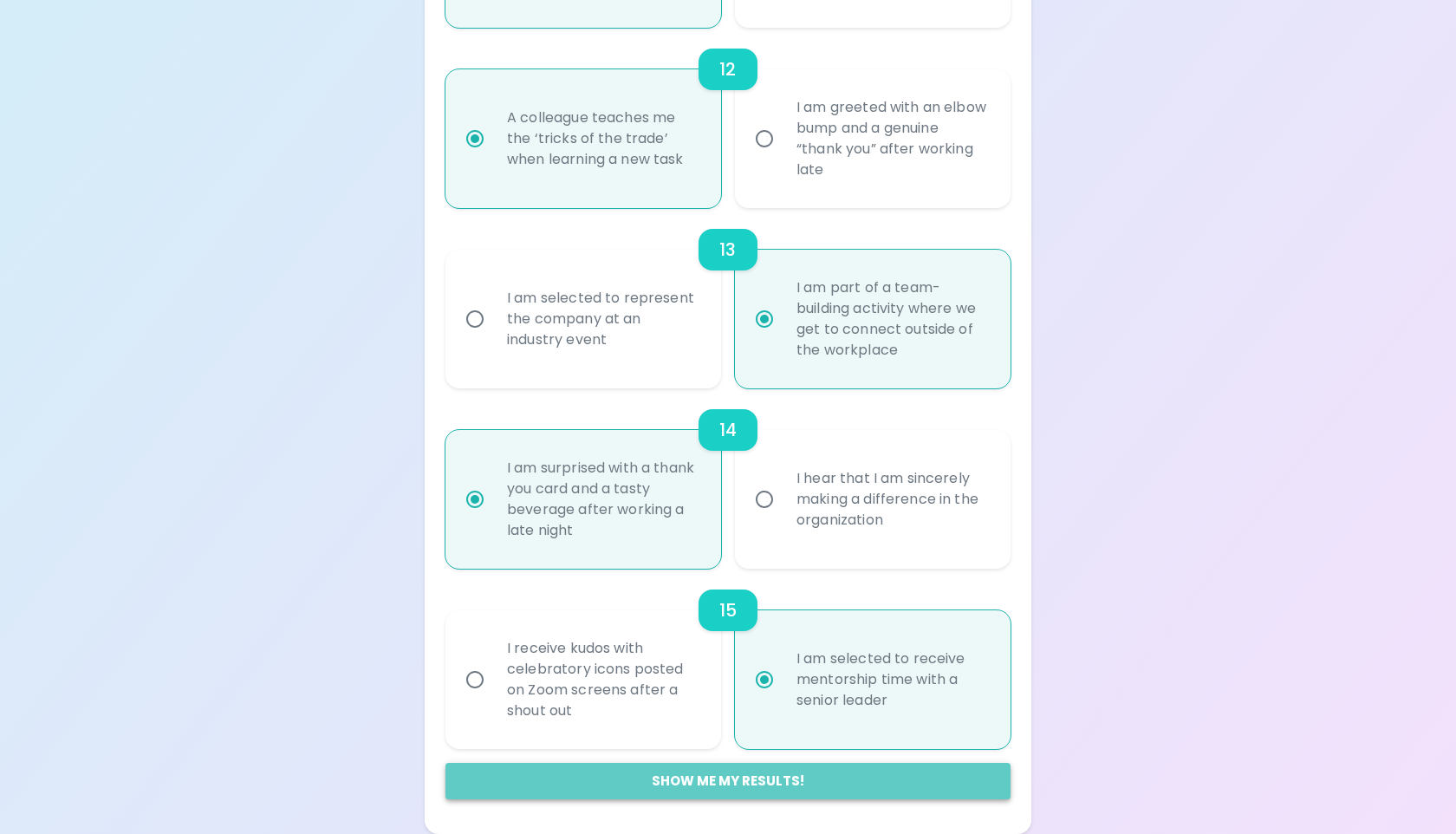
click at [713, 779] on button "Show me my results!" at bounding box center [728, 781] width 565 height 36
radio input "false"
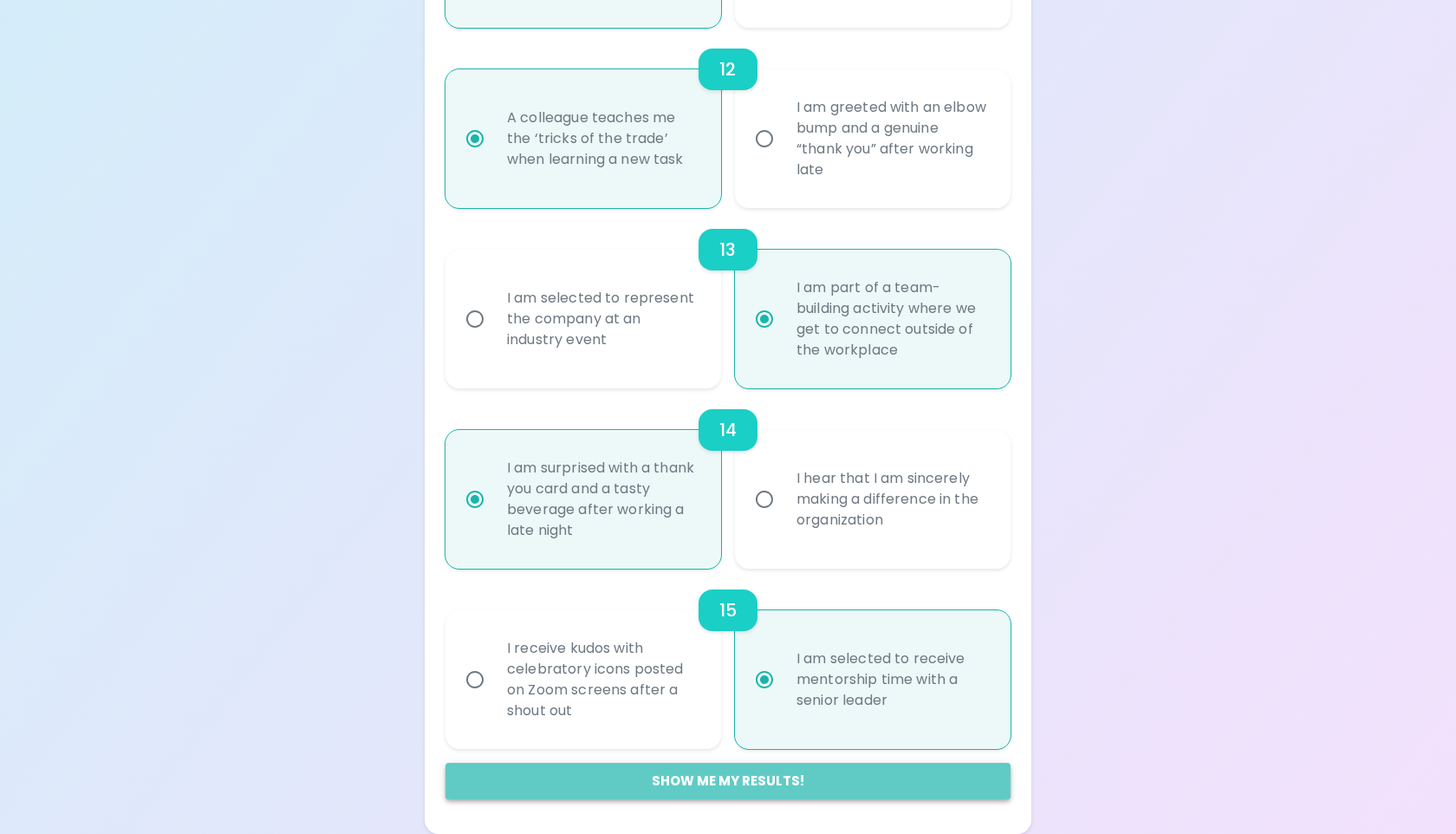
radio input "false"
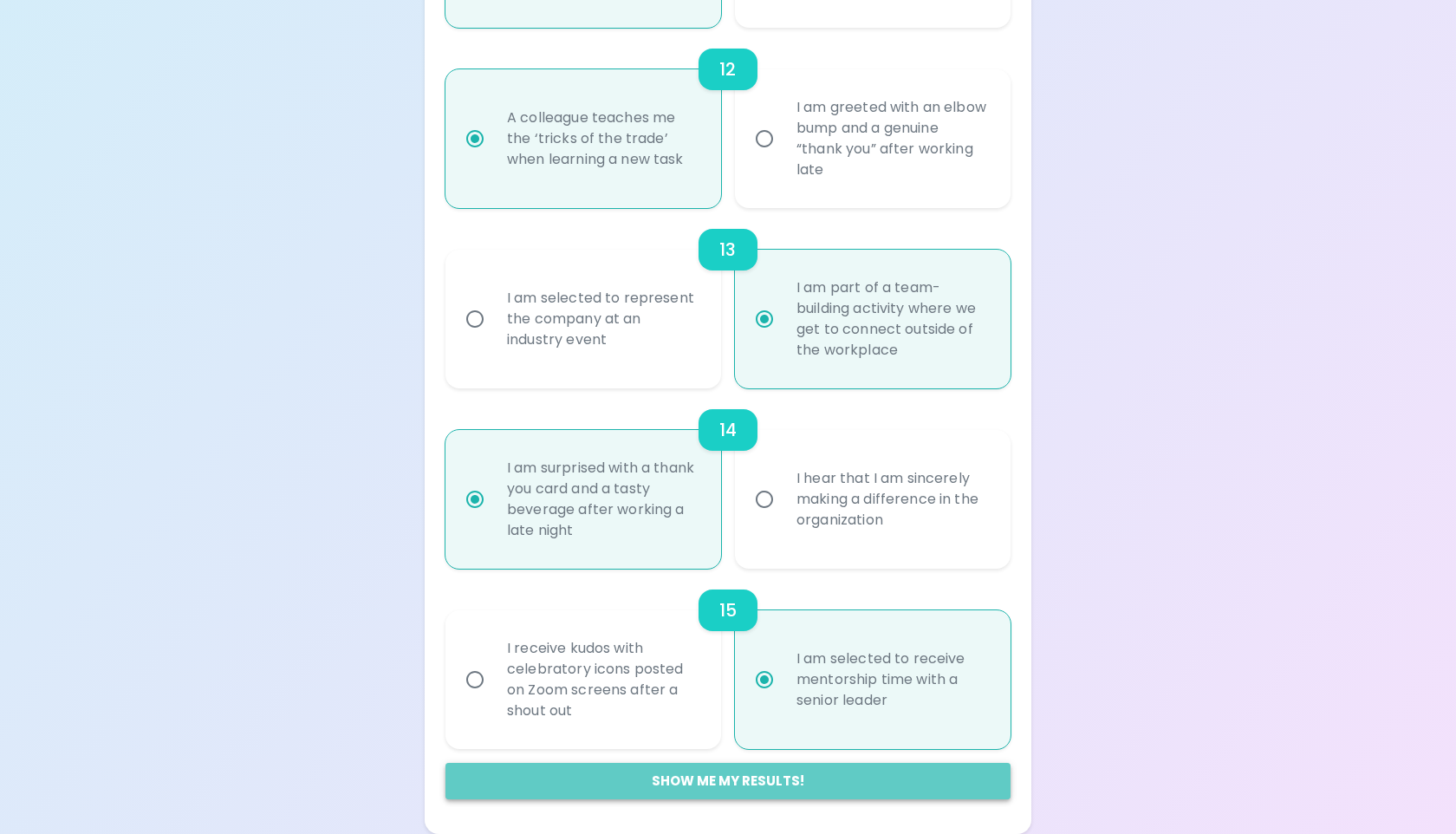
radio input "false"
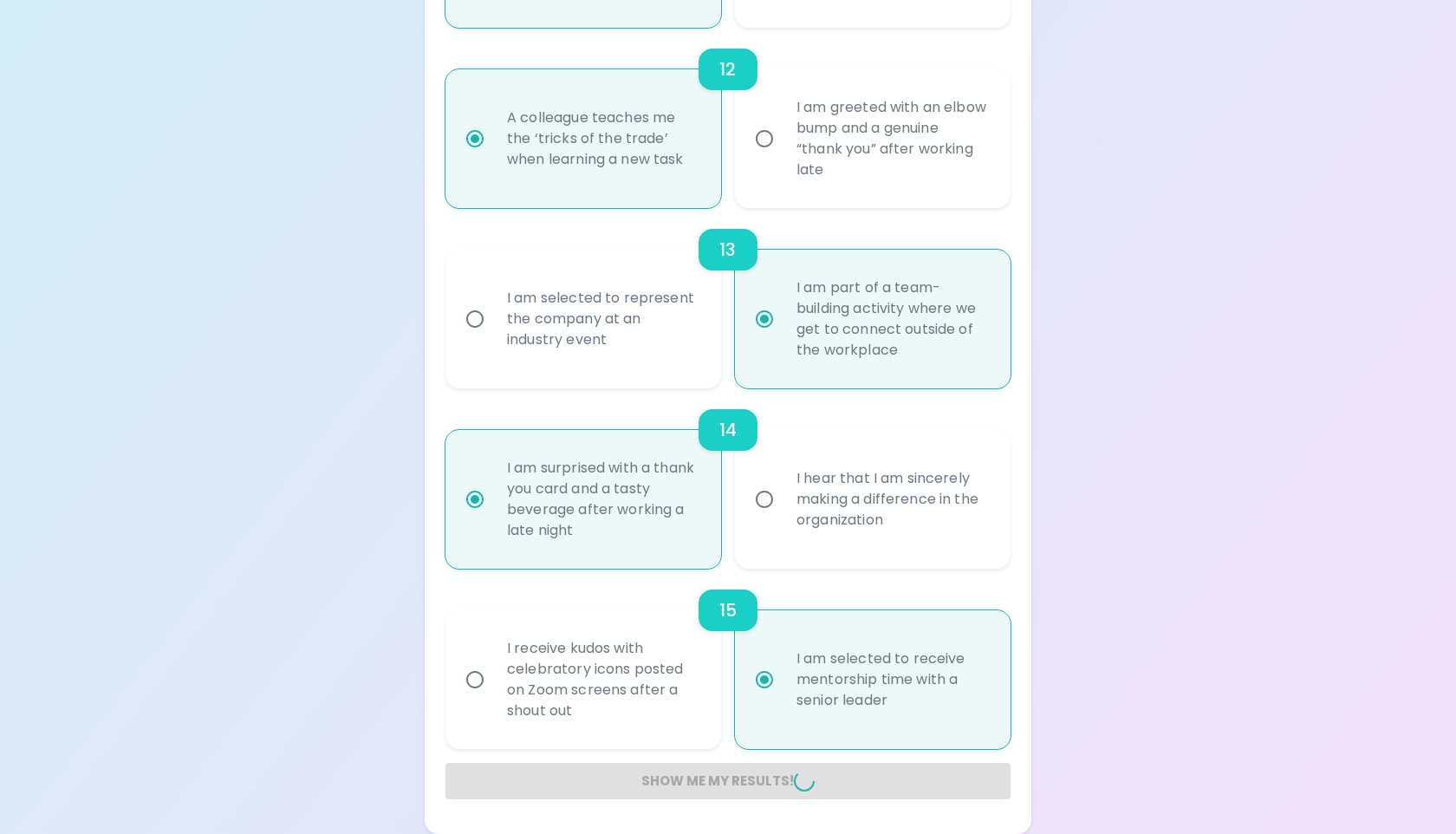
radio input "false"
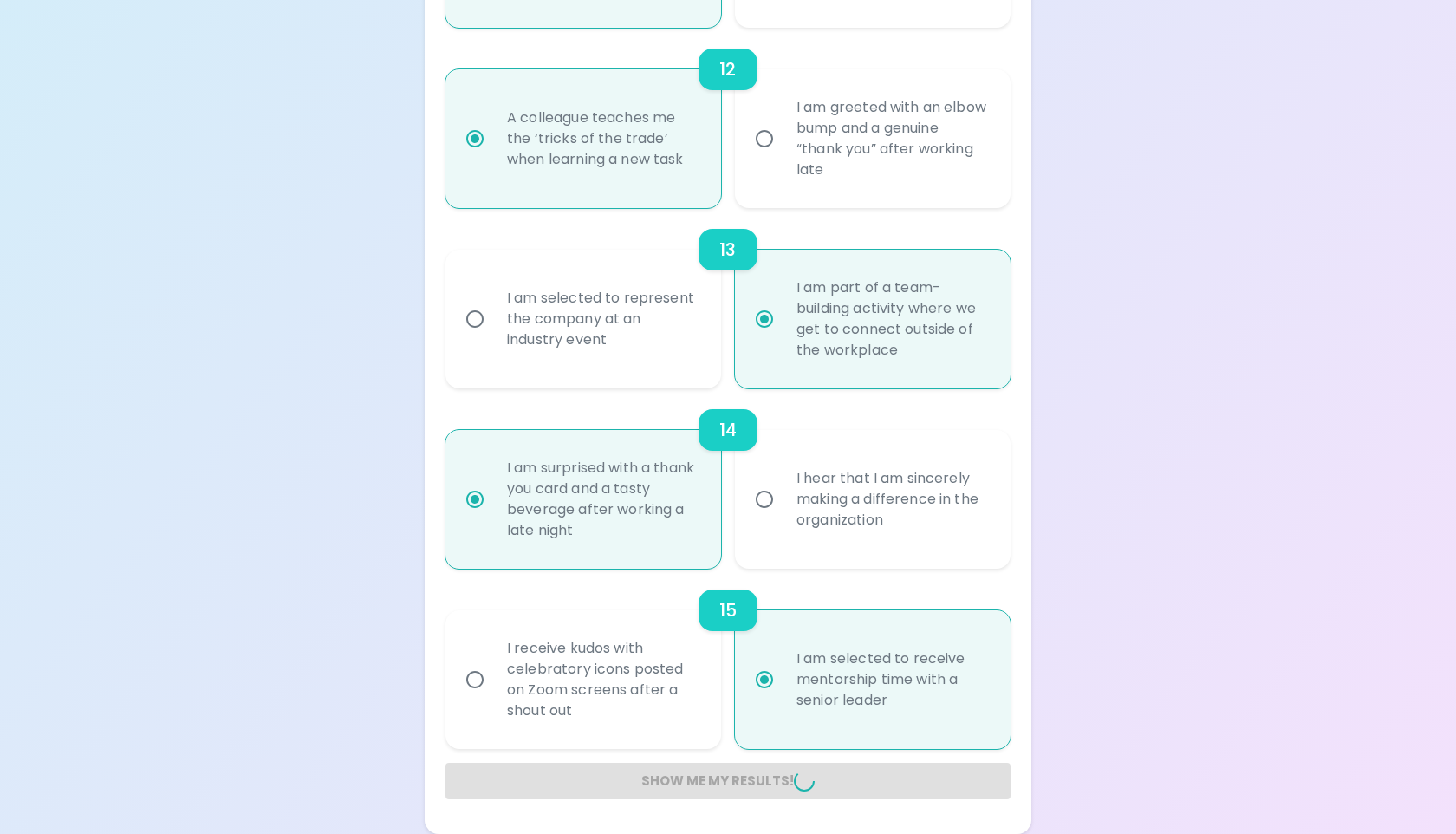
radio input "false"
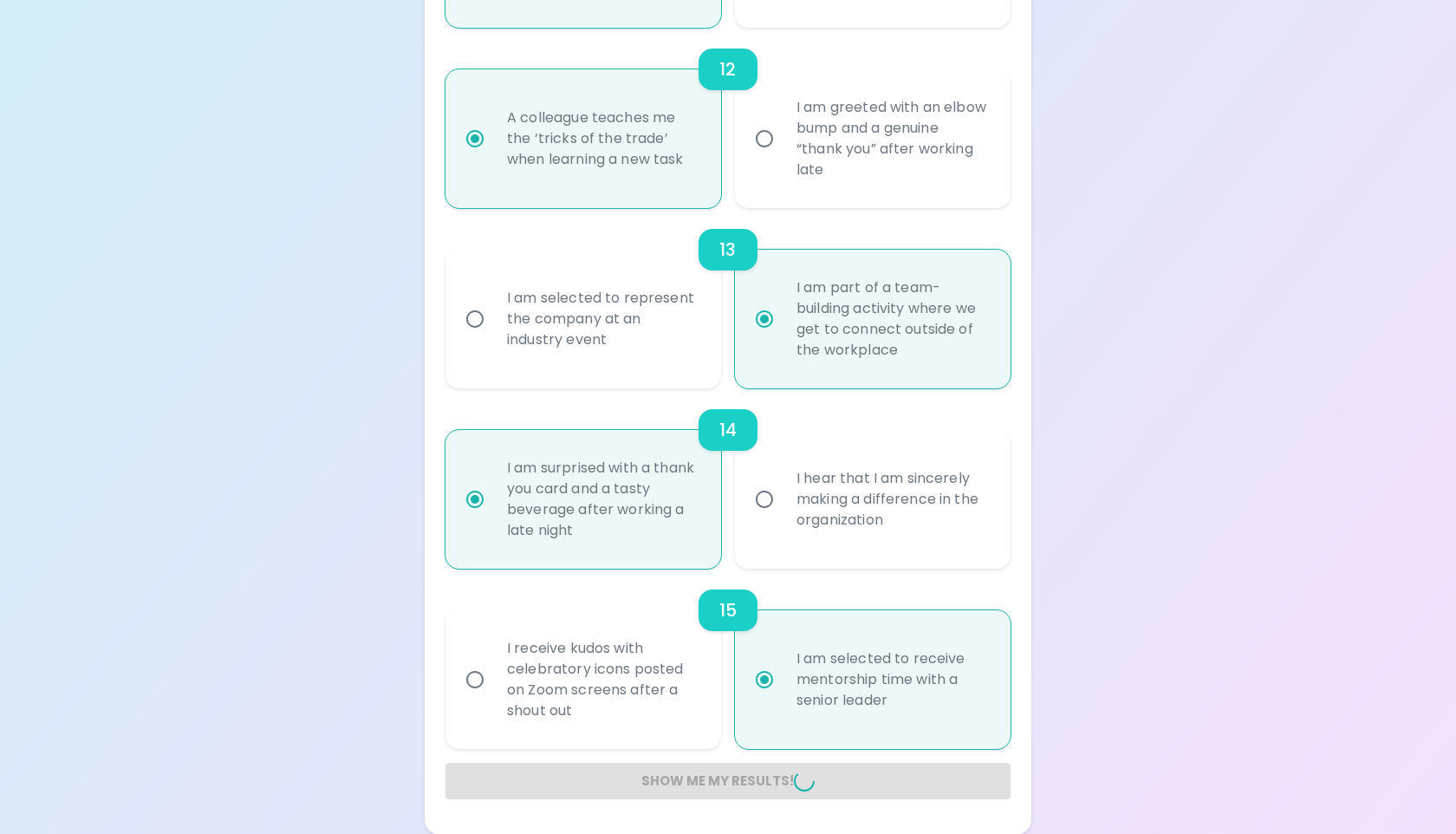
radio input "false"
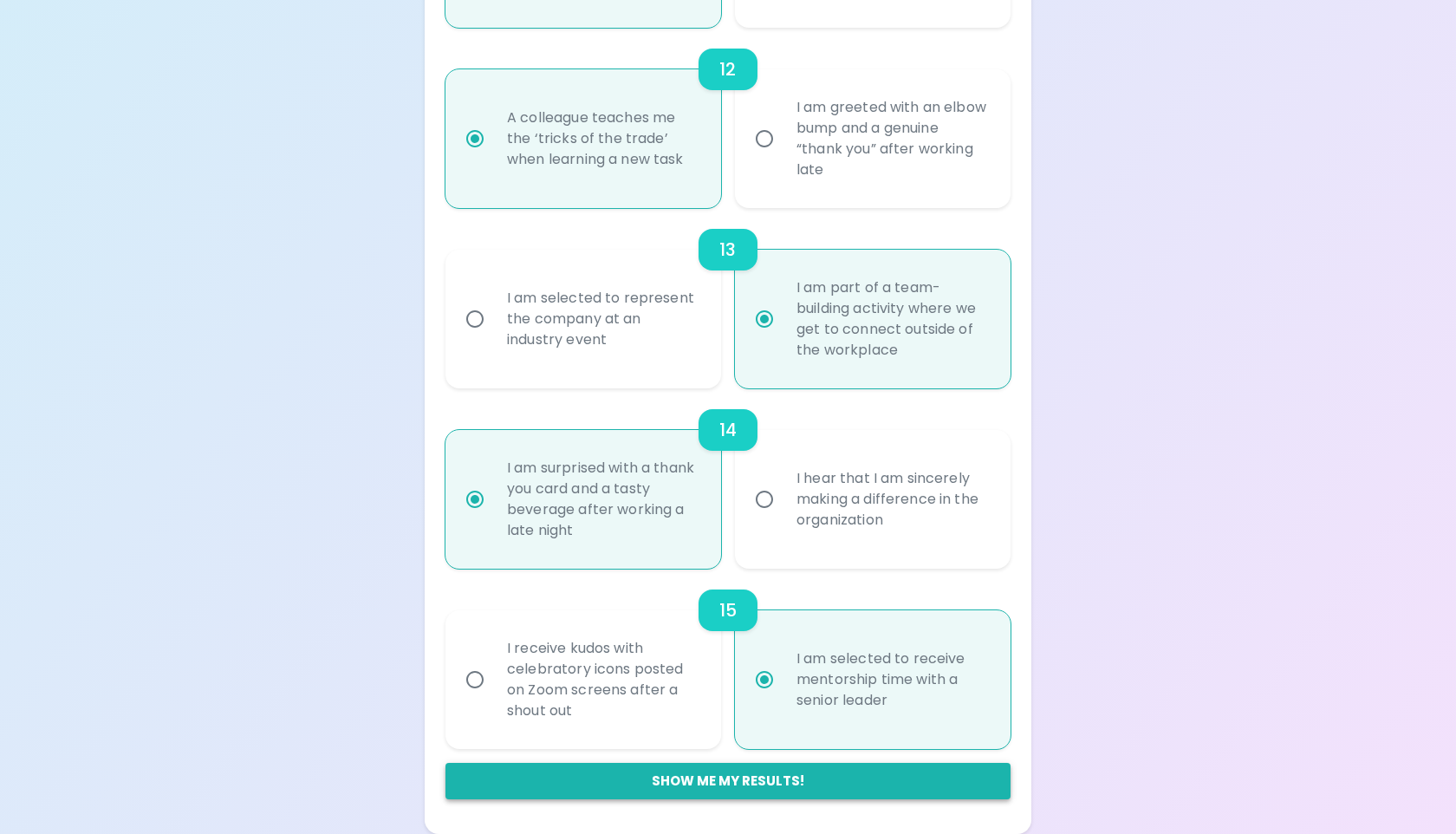
scroll to position [331, 0]
